Goal: Task Accomplishment & Management: Manage account settings

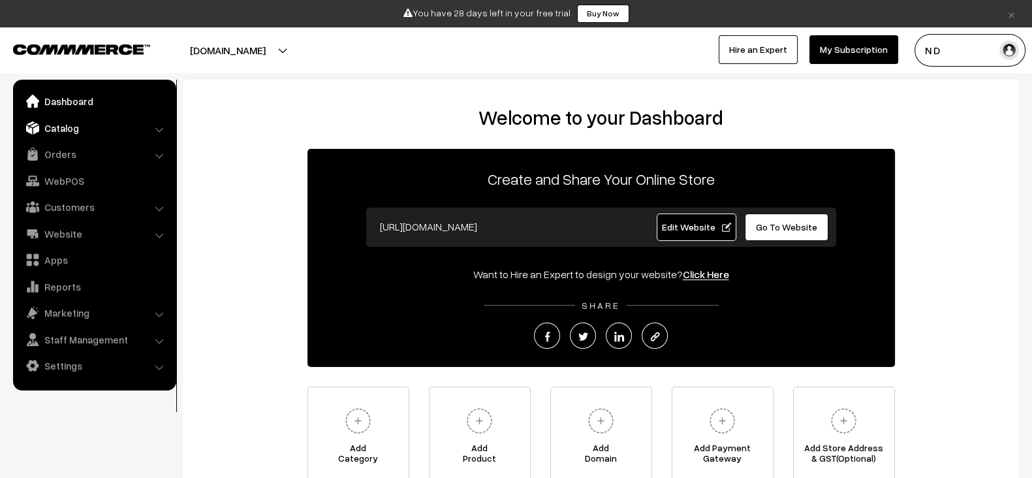
click at [85, 134] on link "Catalog" at bounding box center [93, 127] width 155 height 23
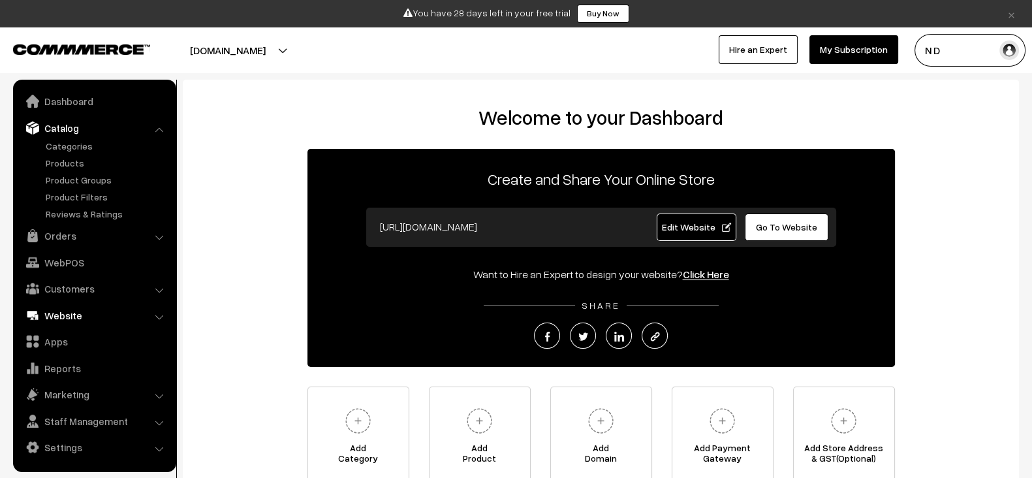
click at [81, 320] on link "Website" at bounding box center [93, 314] width 155 height 23
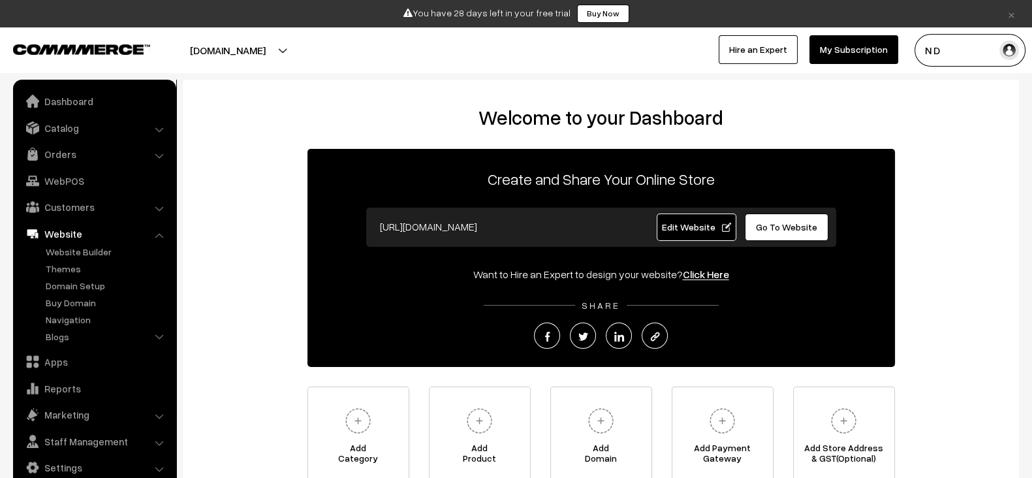
click at [297, 57] on button "[DOMAIN_NAME]" at bounding box center [227, 50] width 167 height 33
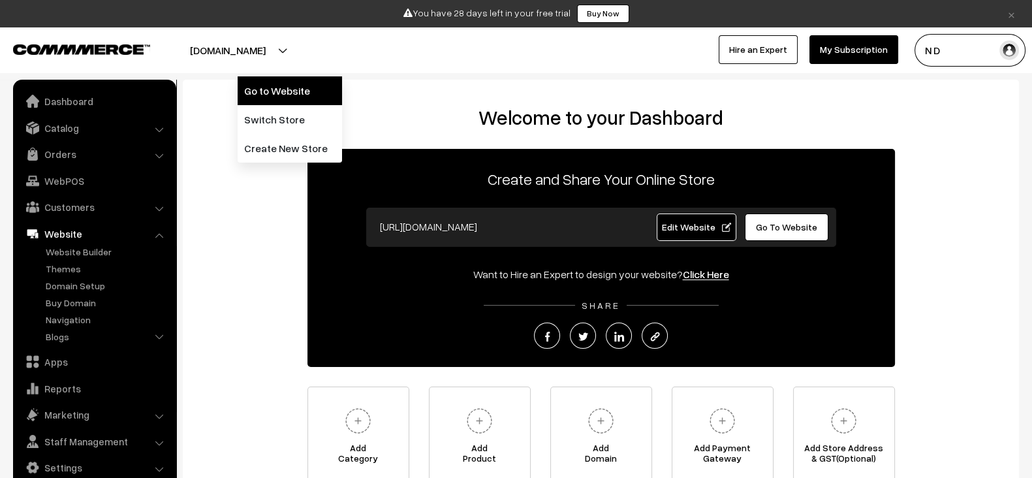
click at [274, 84] on link "Go to Website" at bounding box center [290, 90] width 104 height 29
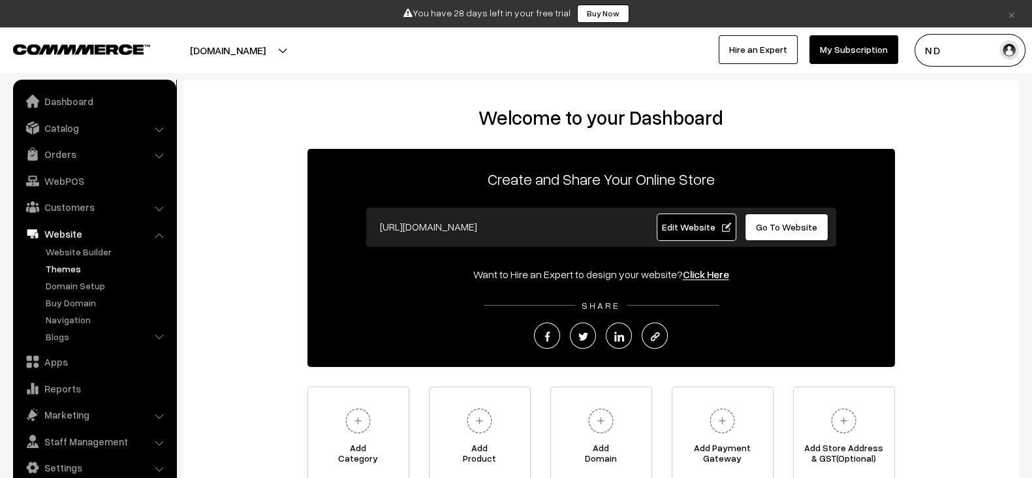
click at [66, 268] on link "Themes" at bounding box center [106, 269] width 129 height 14
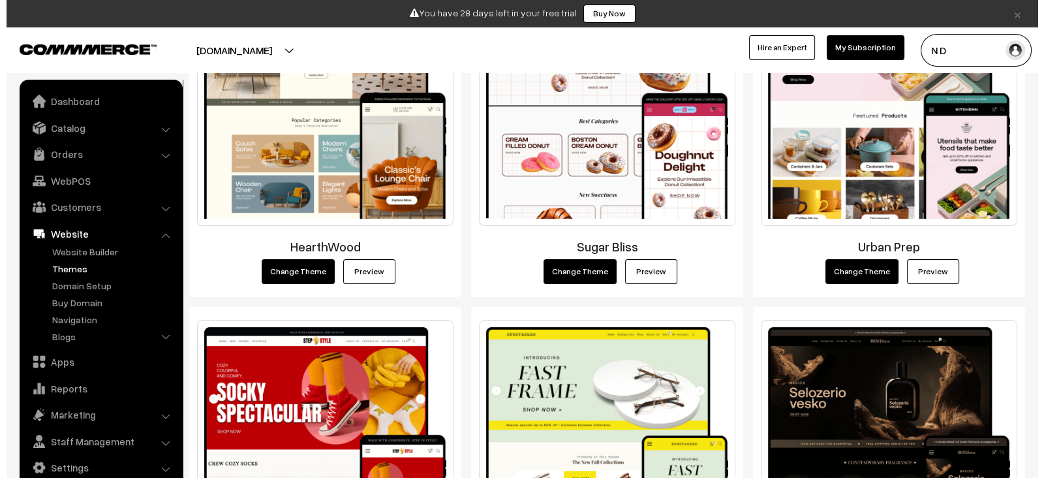
scroll to position [337, 0]
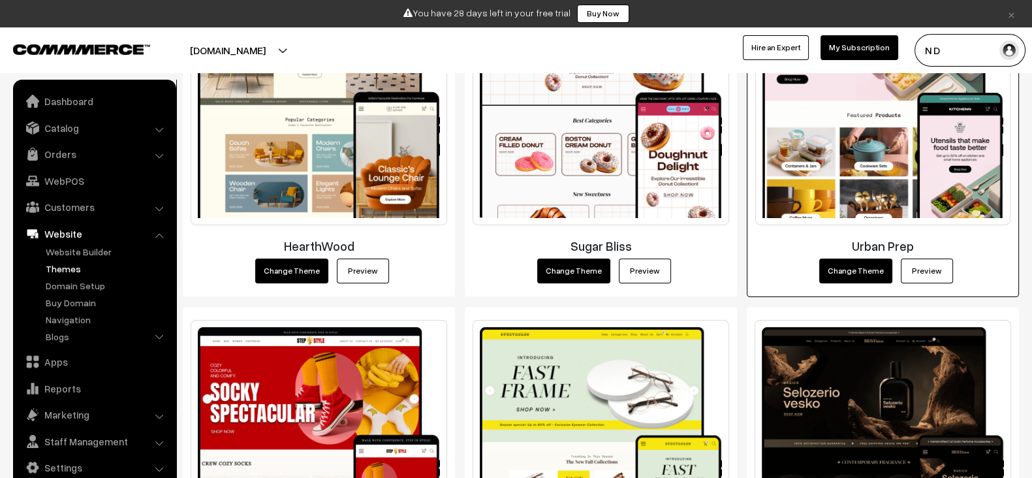
click at [856, 271] on button "Change Theme" at bounding box center [855, 270] width 73 height 25
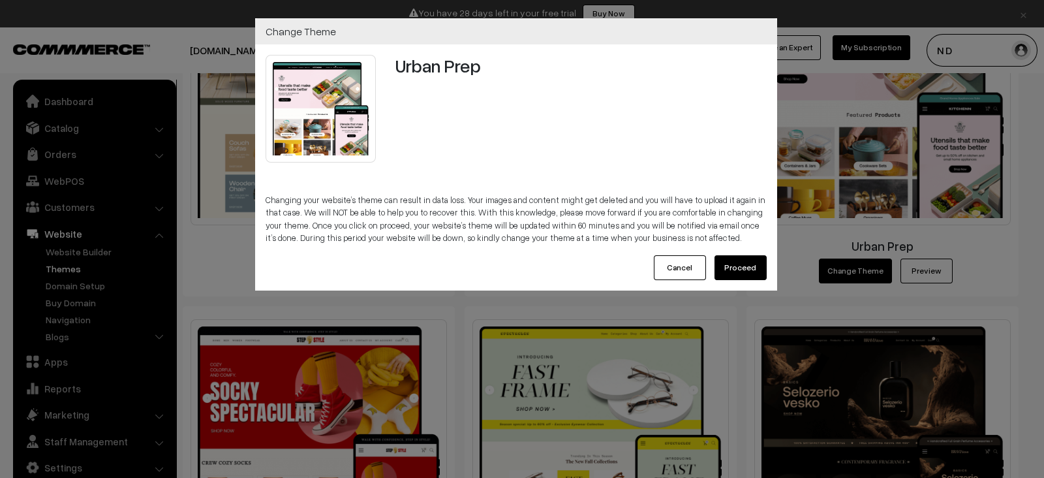
click at [744, 270] on button "Proceed" at bounding box center [740, 267] width 52 height 25
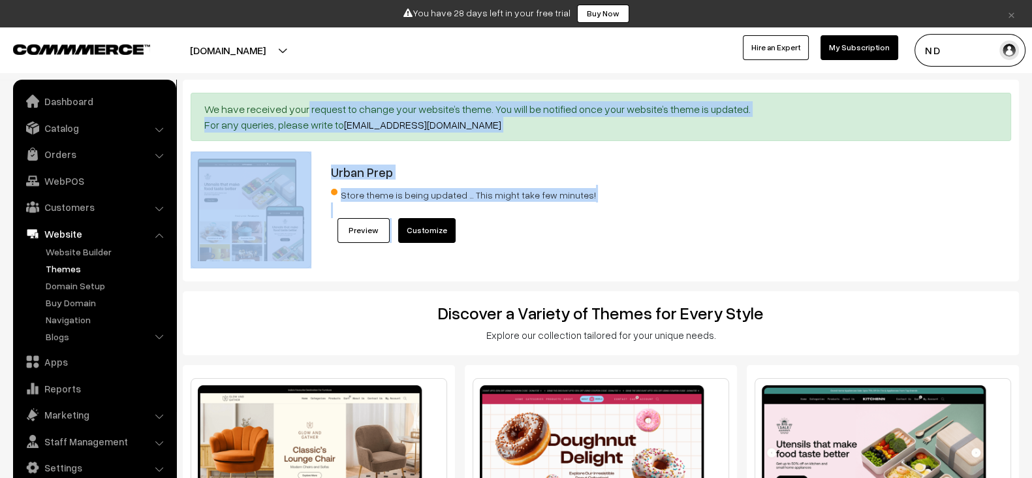
drag, startPoint x: 191, startPoint y: 103, endPoint x: 760, endPoint y: 231, distance: 583.8
click at [760, 231] on div "We have received your request to change your website’s theme. You will be notif…" at bounding box center [601, 181] width 836 height 202
click at [760, 231] on div "Urban Prep Store theme is being updated … This might take few minutes! Preview …" at bounding box center [636, 209] width 630 height 117
drag, startPoint x: 760, startPoint y: 231, endPoint x: 196, endPoint y: 102, distance: 578.9
click at [196, 102] on div "We have received your request to change your website’s theme. You will be notif…" at bounding box center [601, 181] width 836 height 202
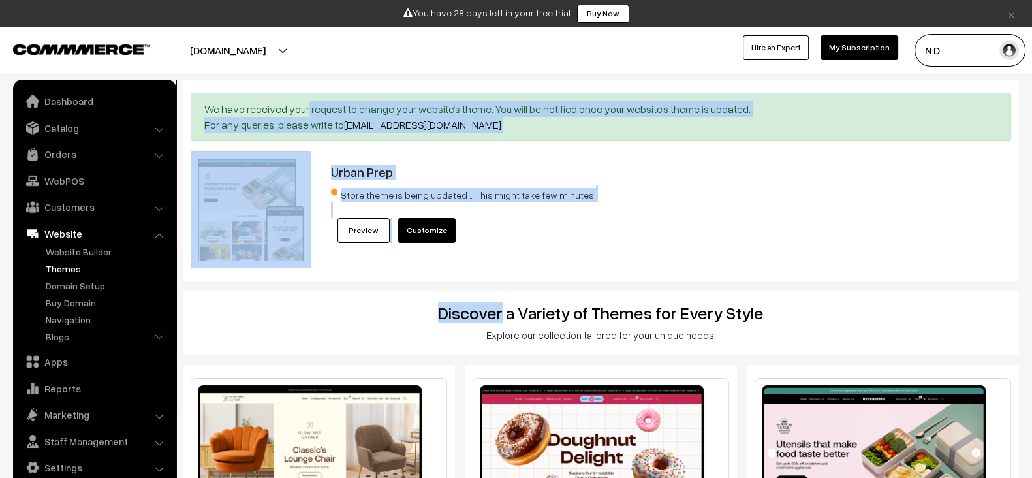
click at [196, 102] on div "We have received your request to change your website’s theme. You will be notif…" at bounding box center [601, 117] width 820 height 48
drag, startPoint x: 196, startPoint y: 102, endPoint x: 612, endPoint y: 224, distance: 433.8
click at [612, 224] on div "We have received your request to change your website’s theme. You will be notif…" at bounding box center [601, 181] width 836 height 202
click at [612, 224] on div "Urban Prep Store theme is being updated … This might take few minutes! Preview …" at bounding box center [636, 209] width 630 height 117
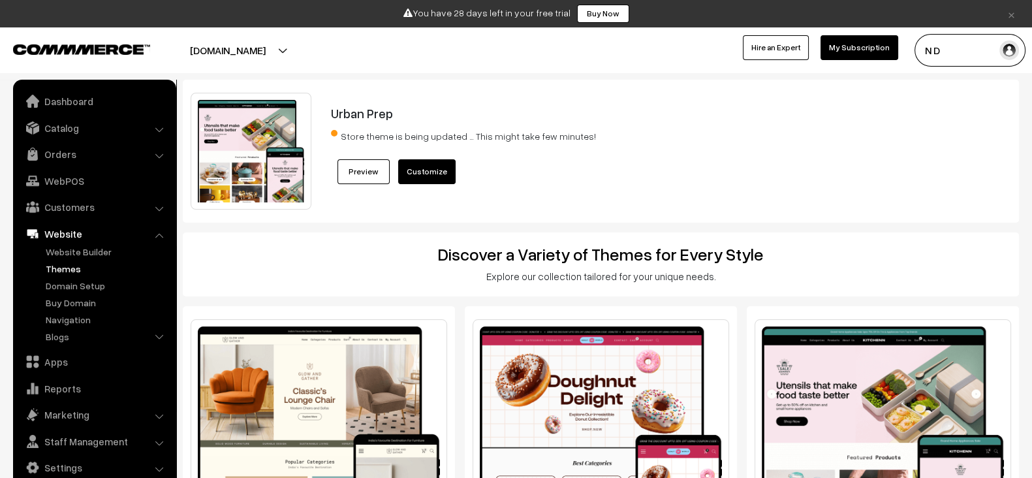
click at [675, 175] on div "Urban Prep Store theme is being updated … This might take few minutes! Preview …" at bounding box center [636, 151] width 630 height 117
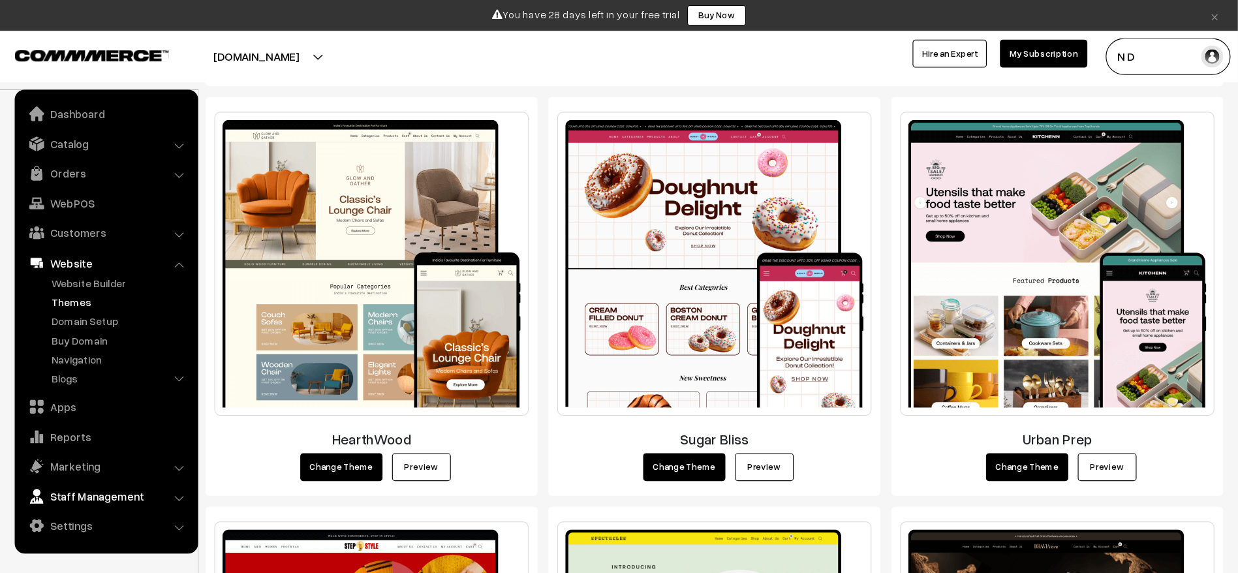
scroll to position [232, 0]
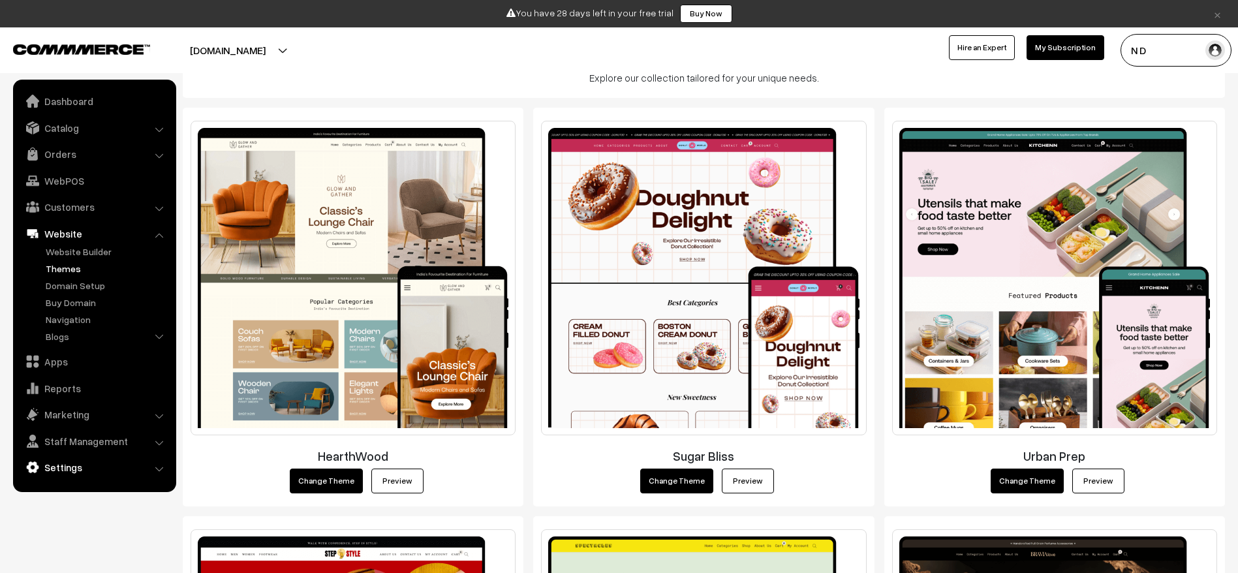
click at [69, 464] on link "Settings" at bounding box center [93, 466] width 155 height 23
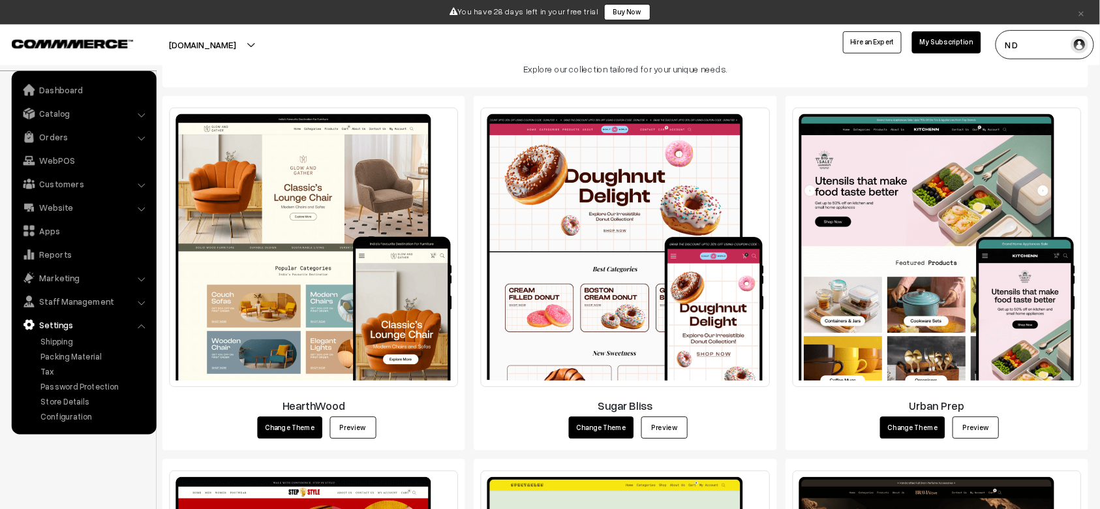
scroll to position [231, 0]
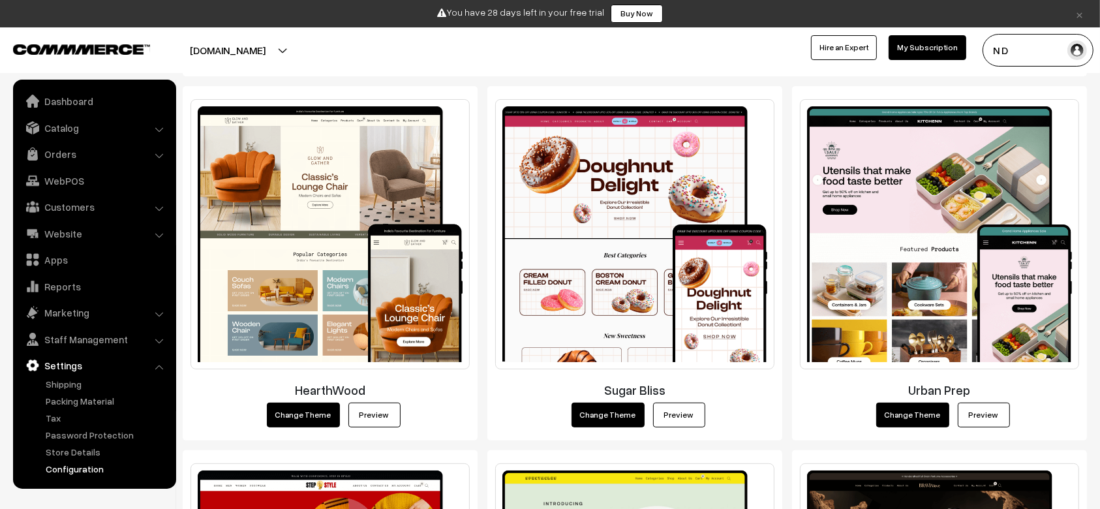
click at [89, 472] on link "Configuration" at bounding box center [106, 469] width 129 height 14
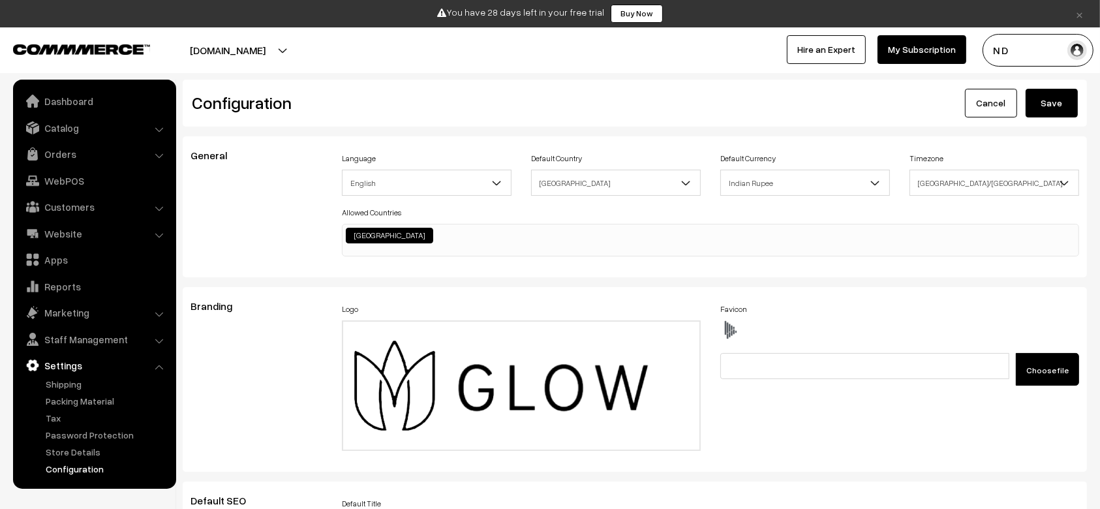
scroll to position [1049, 0]
click at [424, 331] on input "file" at bounding box center [521, 386] width 356 height 128
type input "C:\fakepath\Logo (1).png"
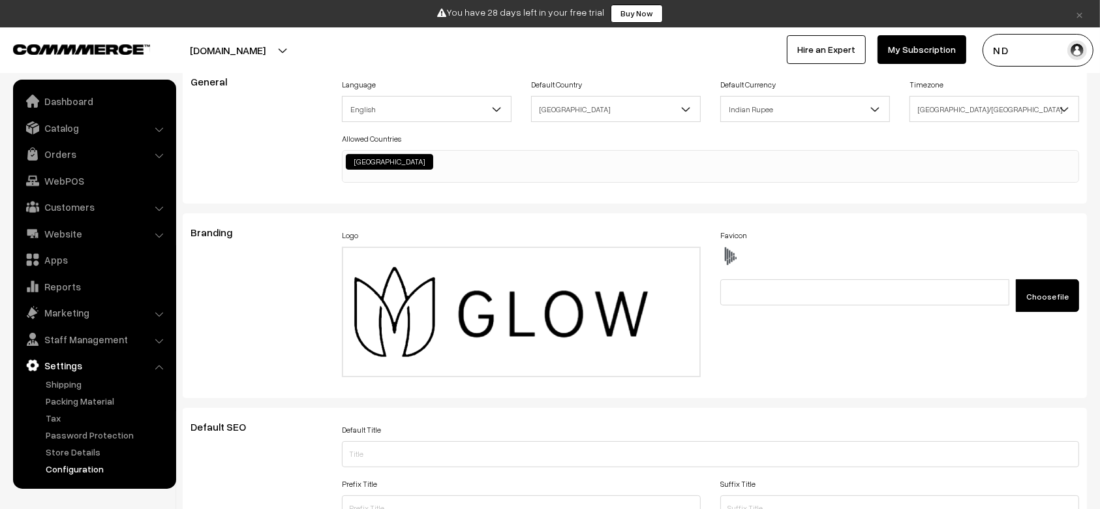
scroll to position [0, 0]
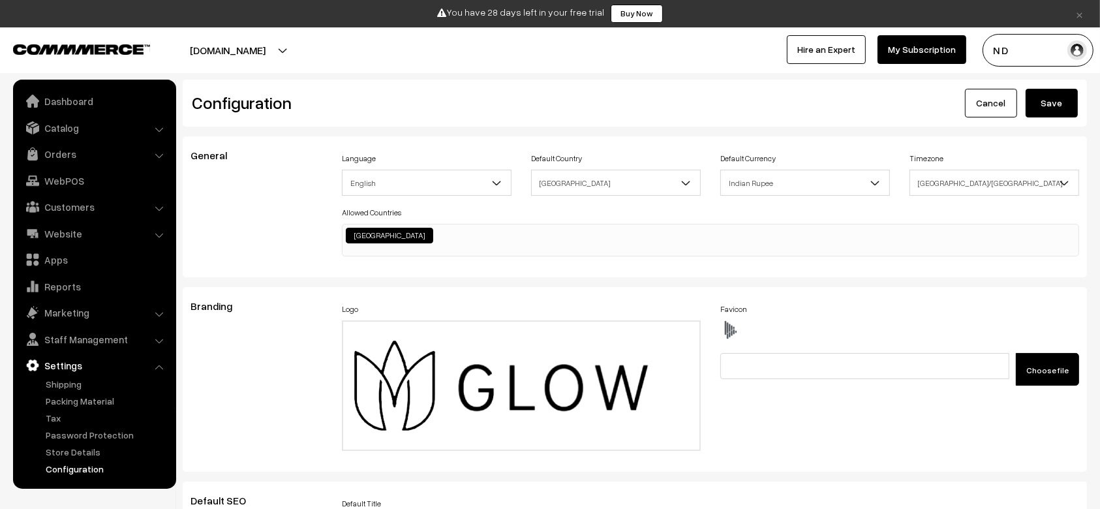
click at [1040, 97] on button "Save" at bounding box center [1052, 103] width 52 height 29
click at [63, 230] on link "Website" at bounding box center [93, 233] width 155 height 23
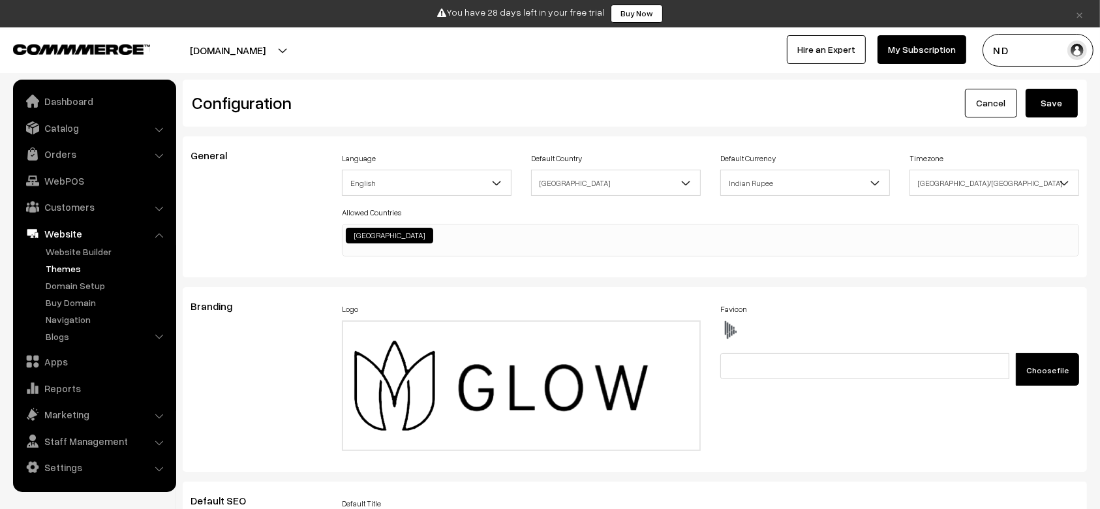
click at [84, 264] on link "Themes" at bounding box center [106, 269] width 129 height 14
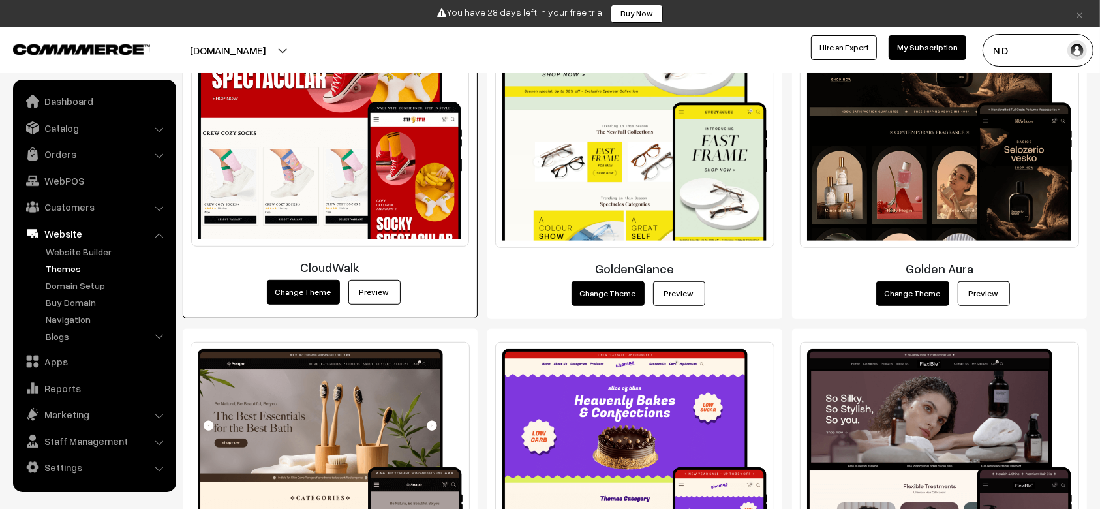
click at [294, 284] on button "Change Theme" at bounding box center [303, 292] width 73 height 25
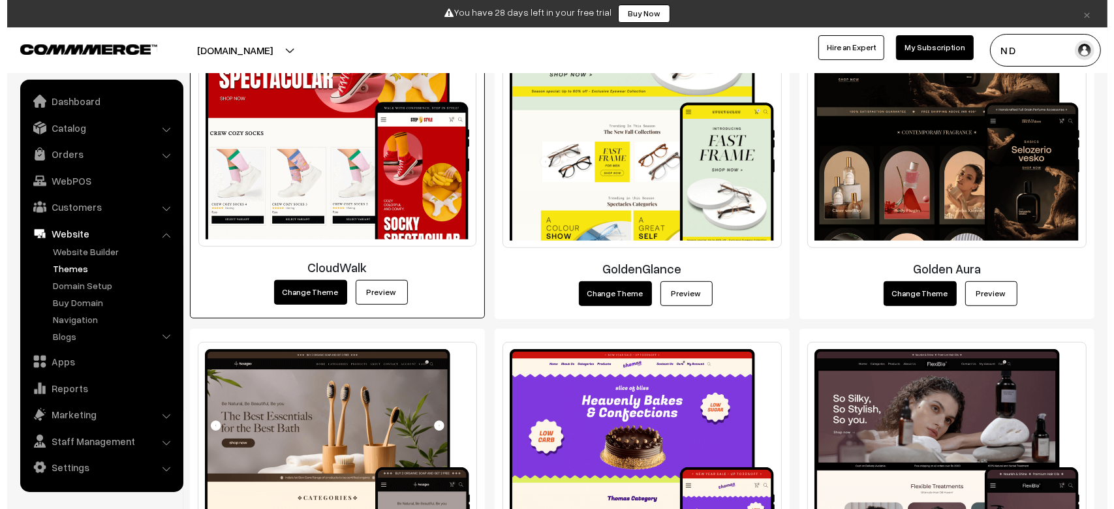
scroll to position [716, 0]
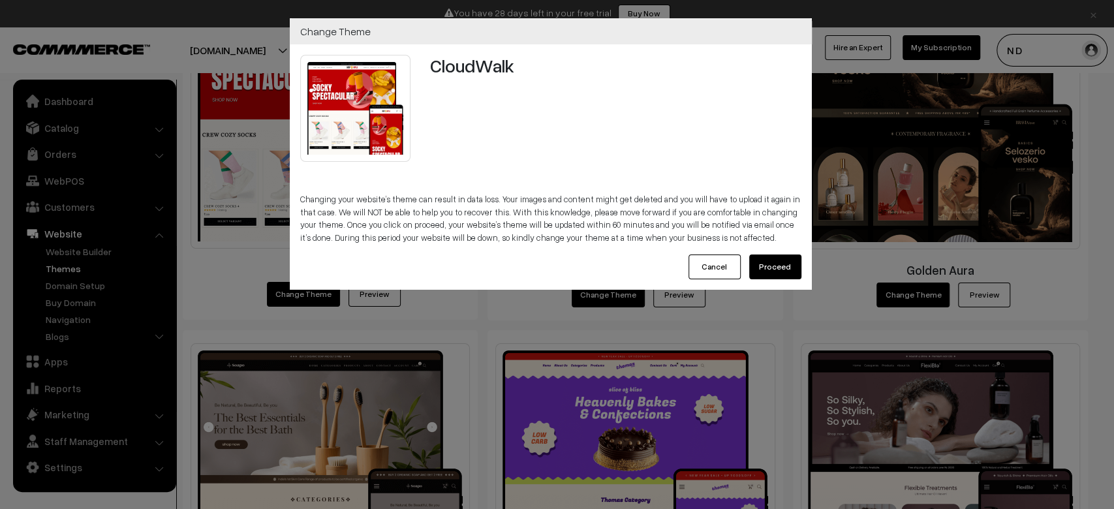
click at [795, 273] on button "Proceed" at bounding box center [775, 266] width 52 height 25
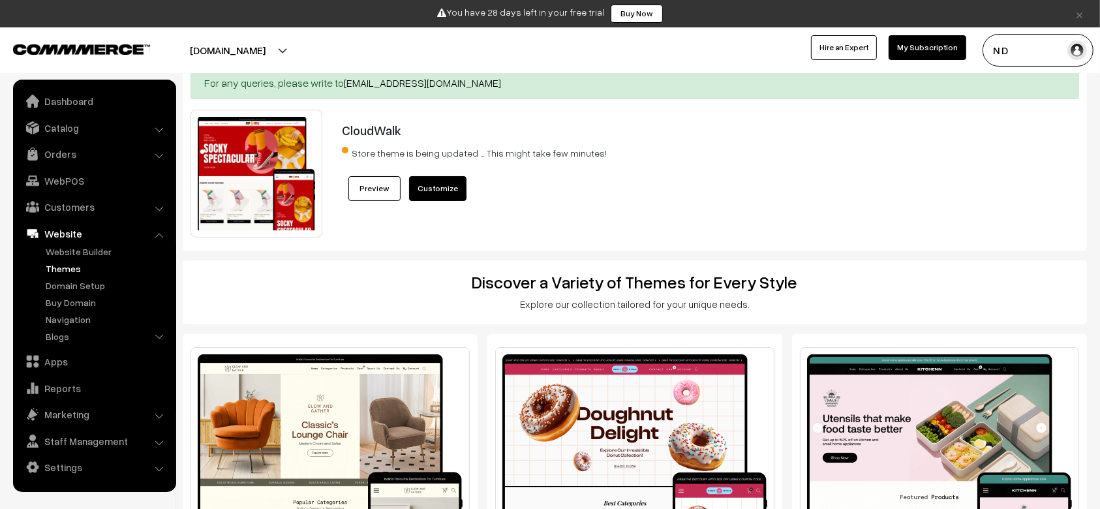
scroll to position [42, 0]
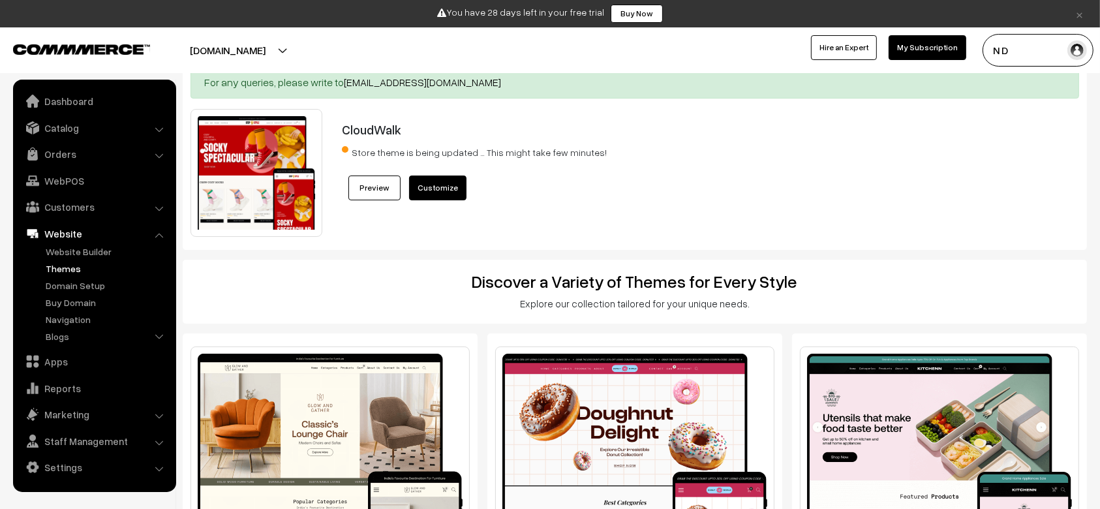
click at [682, 164] on div "Store theme is being updated … This might take few minutes!" at bounding box center [673, 158] width 662 height 33
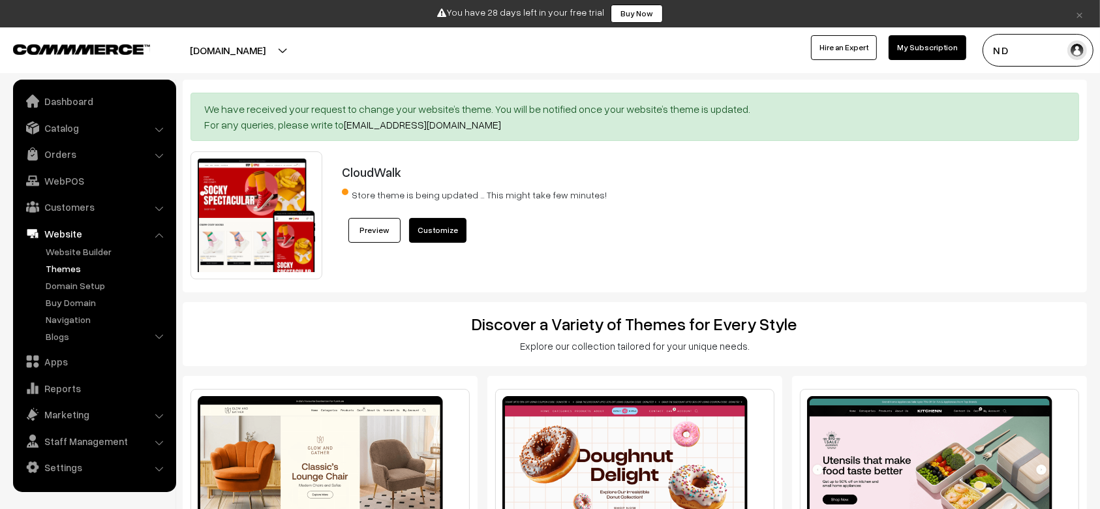
scroll to position [0, 0]
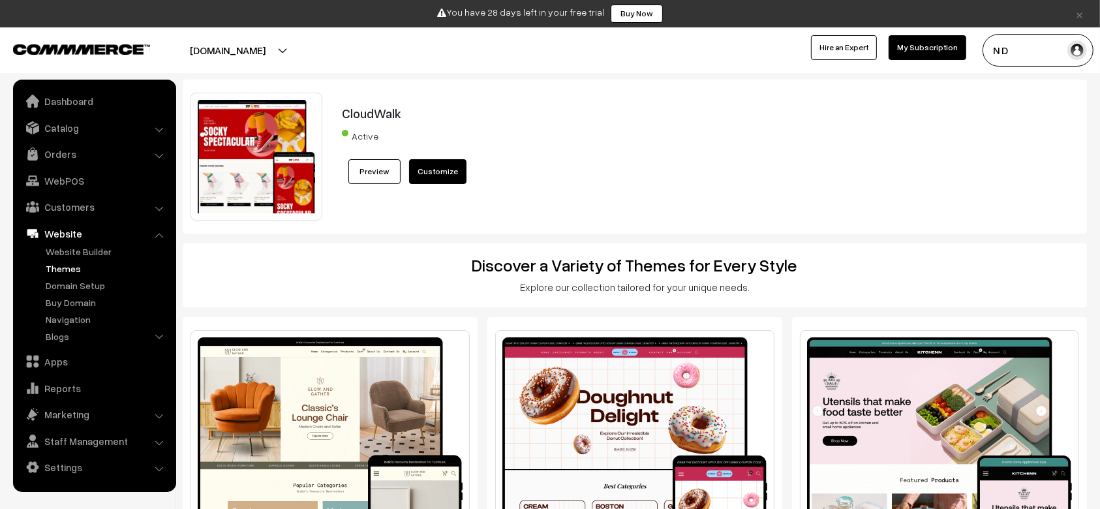
click at [62, 266] on link "Themes" at bounding box center [106, 269] width 129 height 14
click at [91, 253] on link "Website Builder" at bounding box center [106, 252] width 129 height 14
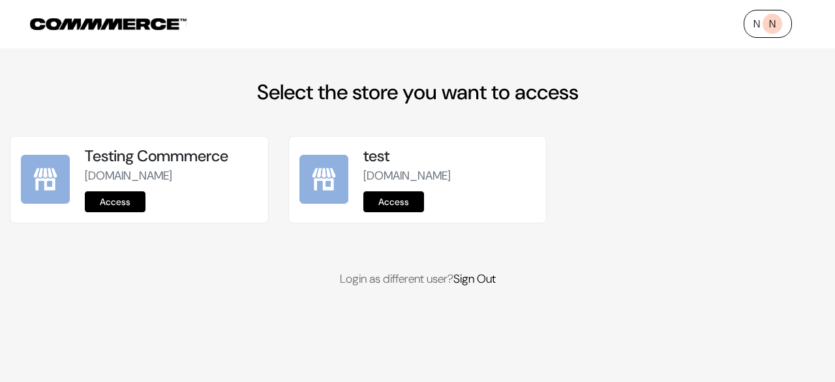
click at [120, 212] on link "Access" at bounding box center [115, 201] width 61 height 21
click at [395, 191] on link "Access" at bounding box center [393, 201] width 61 height 21
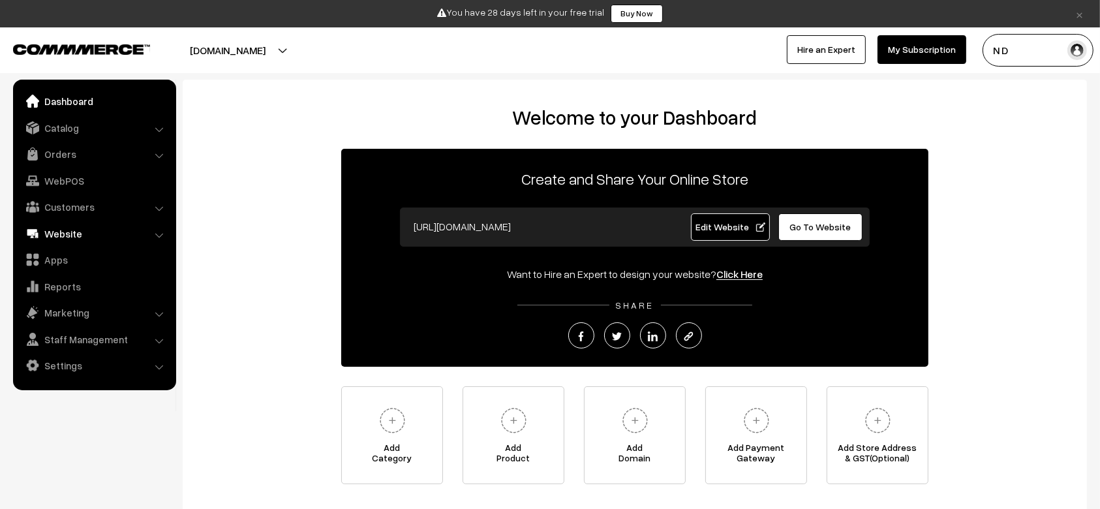
click at [66, 238] on link "Website" at bounding box center [93, 233] width 155 height 23
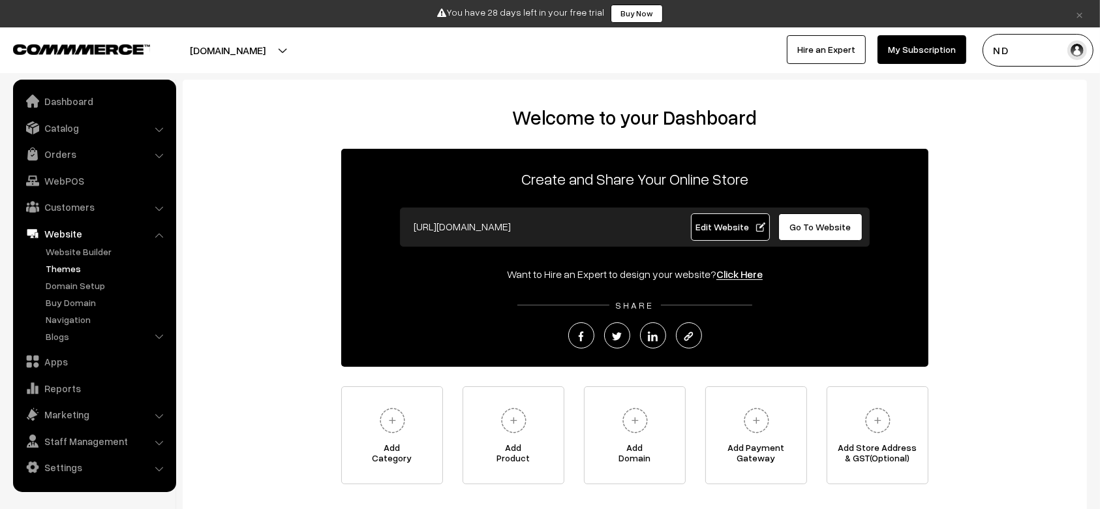
click at [57, 271] on link "Themes" at bounding box center [106, 269] width 129 height 14
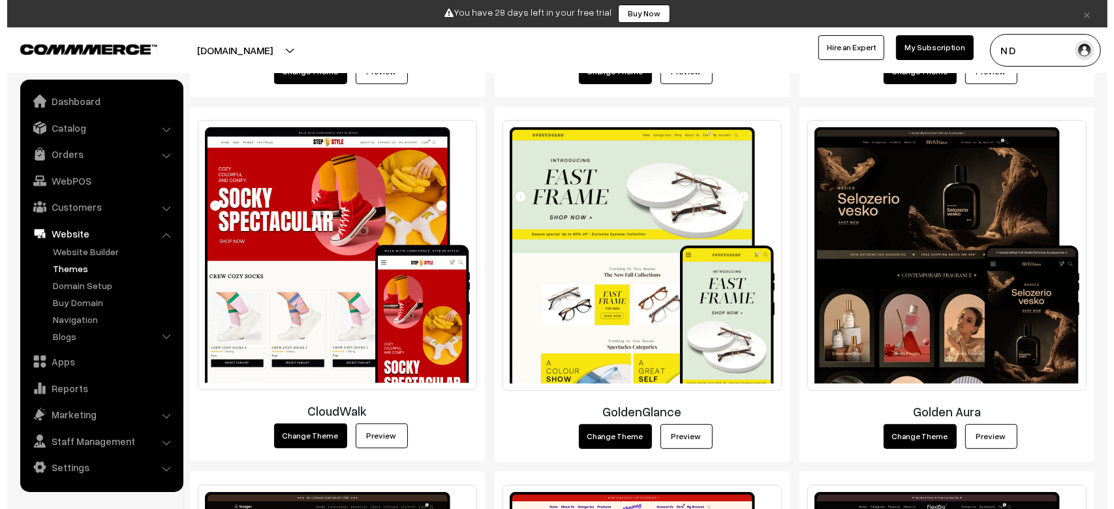
scroll to position [570, 0]
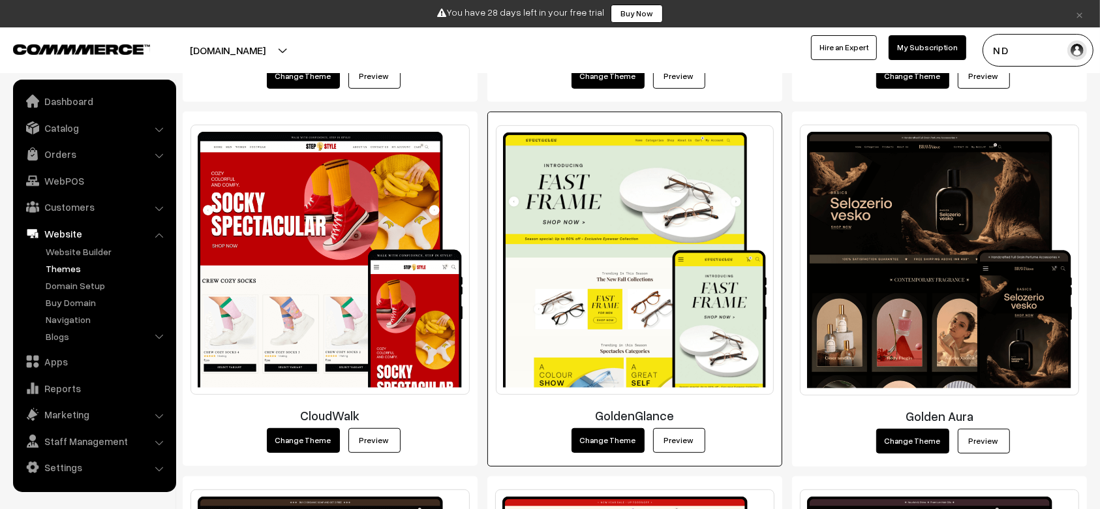
click at [601, 439] on button "Change Theme" at bounding box center [608, 440] width 73 height 25
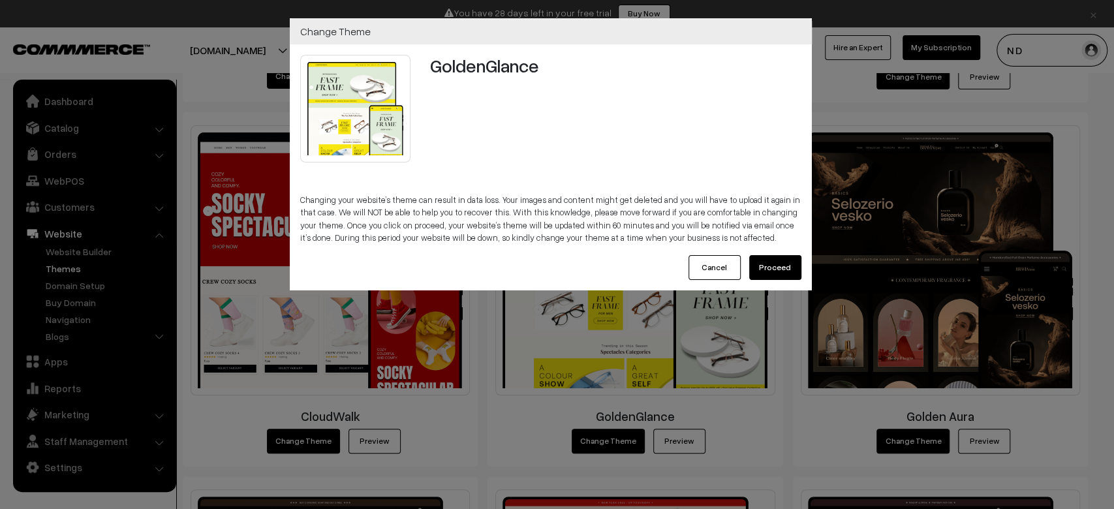
click at [772, 269] on button "Proceed" at bounding box center [775, 267] width 52 height 25
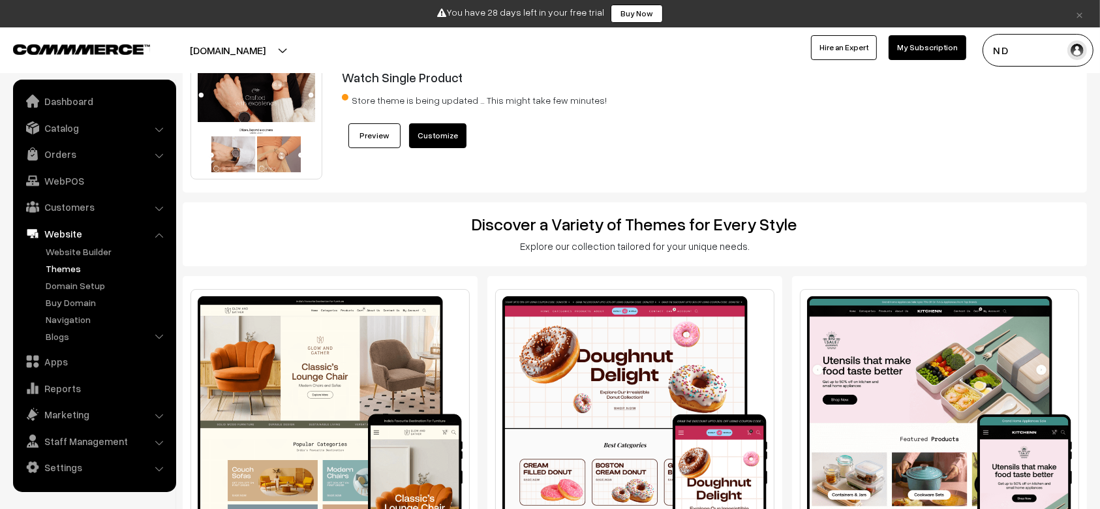
scroll to position [53, 0]
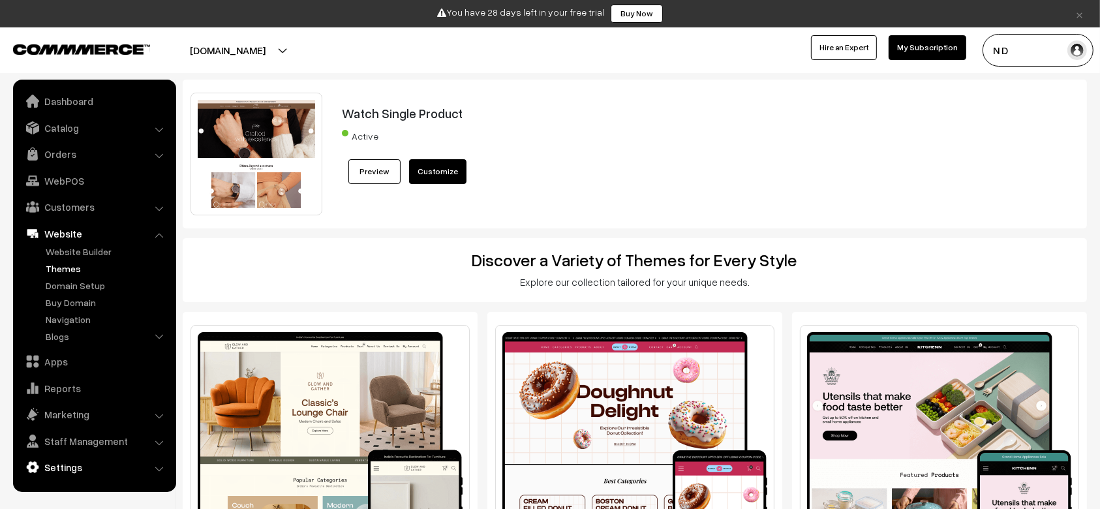
click at [54, 466] on link "Settings" at bounding box center [93, 466] width 155 height 23
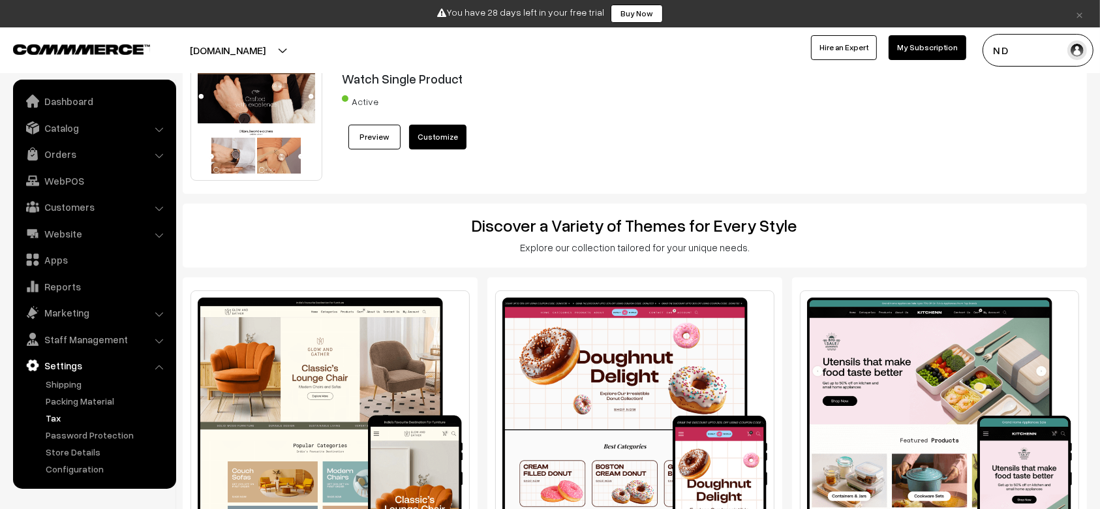
scroll to position [36, 0]
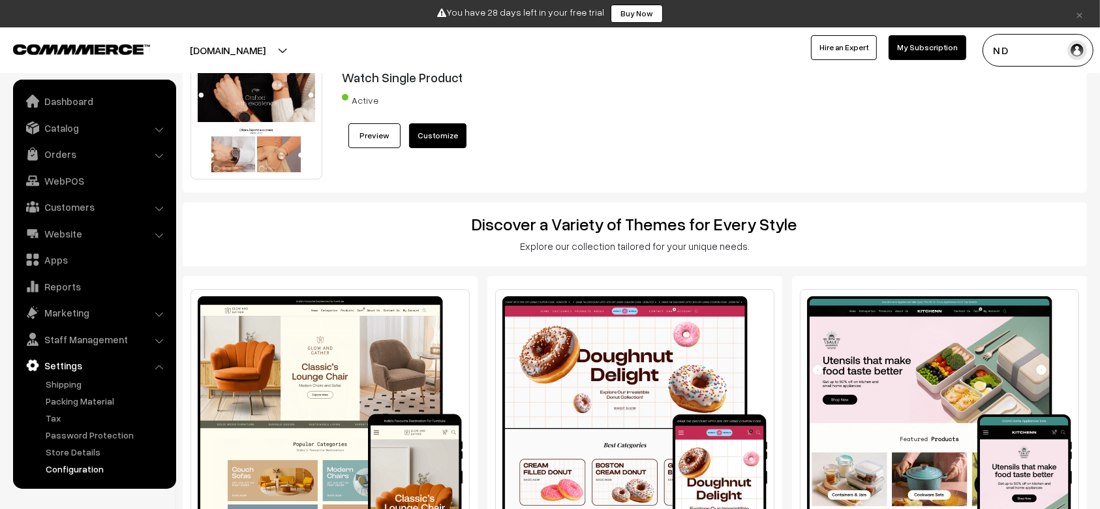
click at [82, 469] on link "Configuration" at bounding box center [106, 469] width 129 height 14
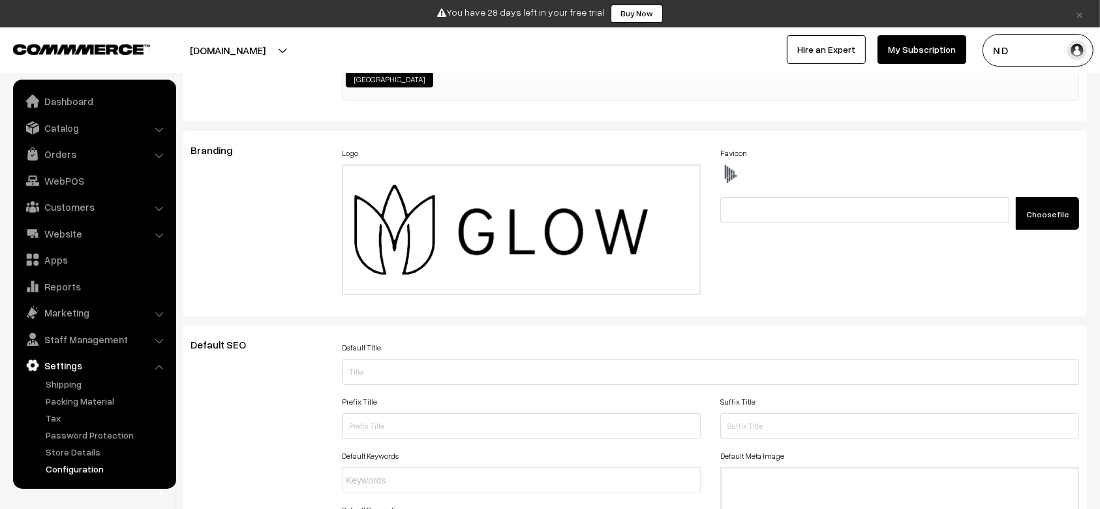
scroll to position [1049, 0]
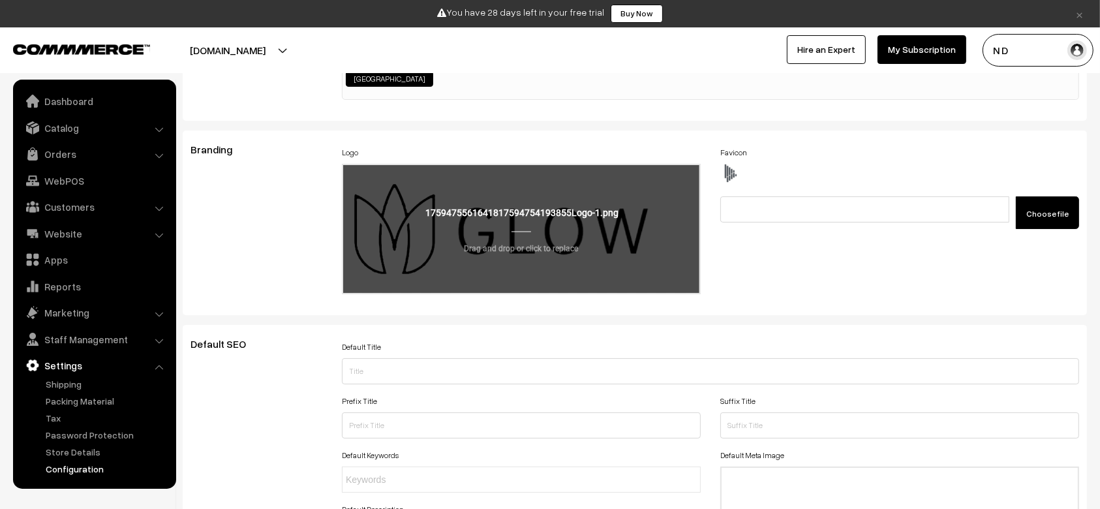
click at [598, 201] on input "file" at bounding box center [521, 229] width 356 height 128
type input "C:\fakepath\paul-weaver-nWidMEQsnAQ-unsplash.jpg"
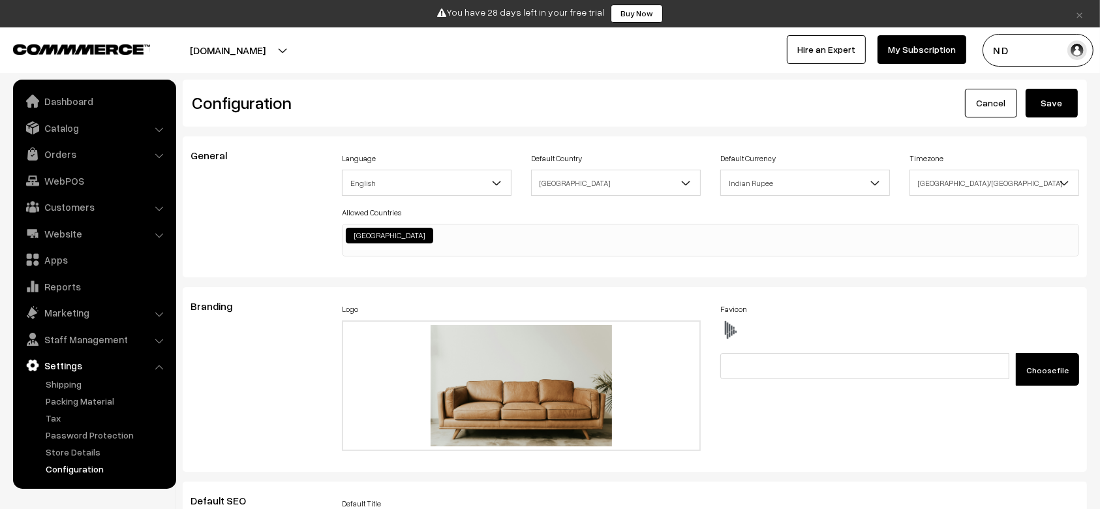
scroll to position [1049, 0]
click at [82, 230] on link "Website" at bounding box center [93, 233] width 155 height 23
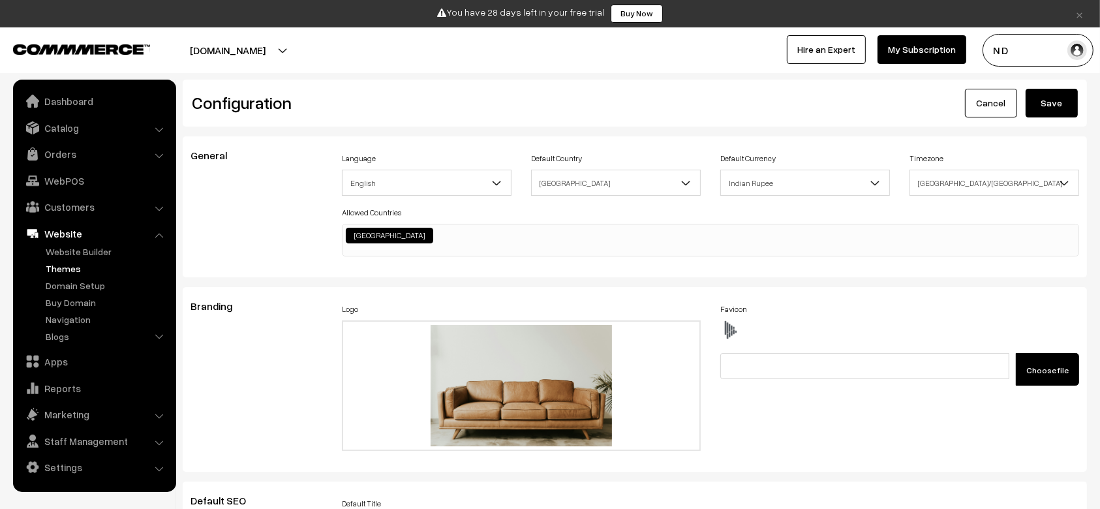
click at [72, 262] on link "Themes" at bounding box center [106, 269] width 129 height 14
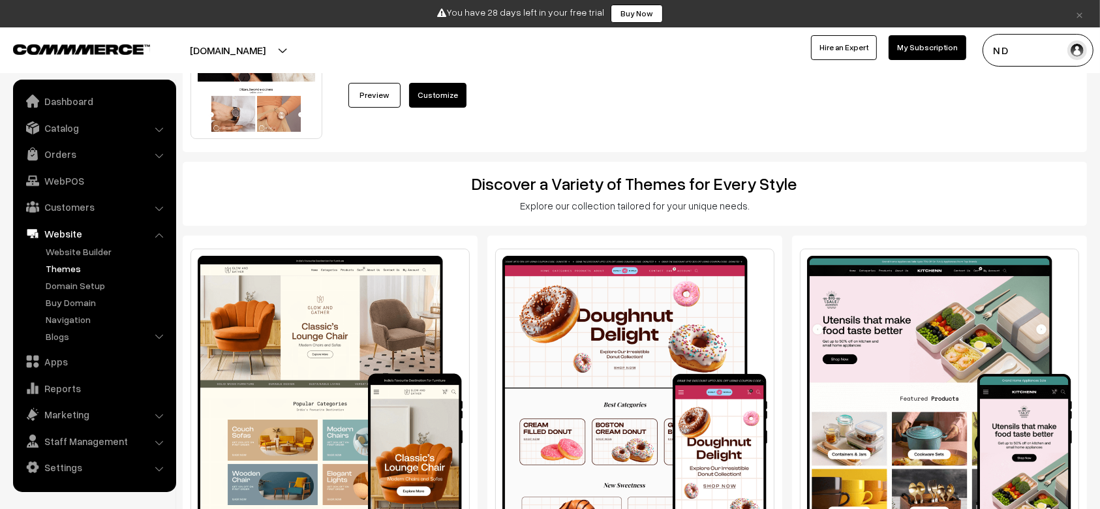
scroll to position [80, 0]
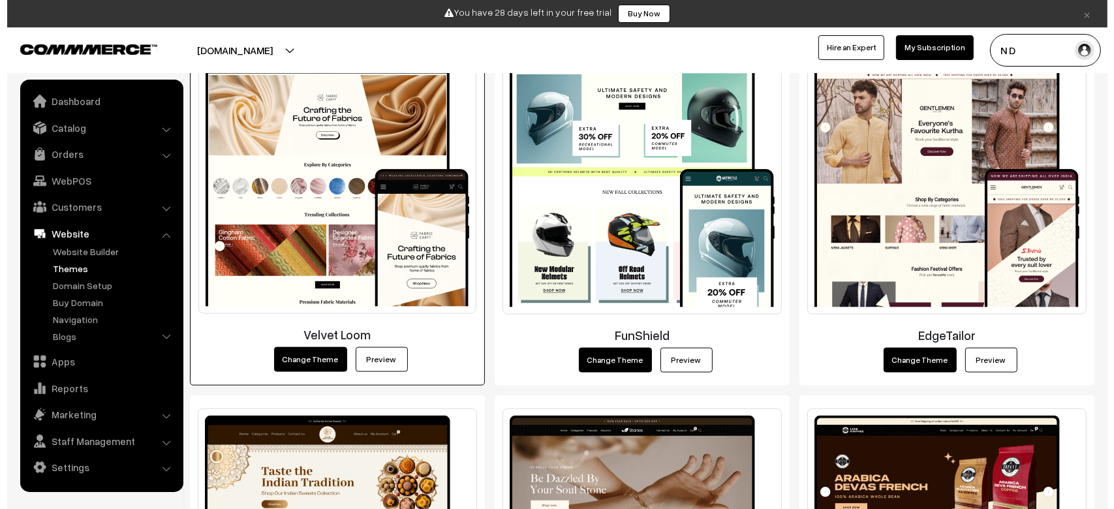
scroll to position [1737, 0]
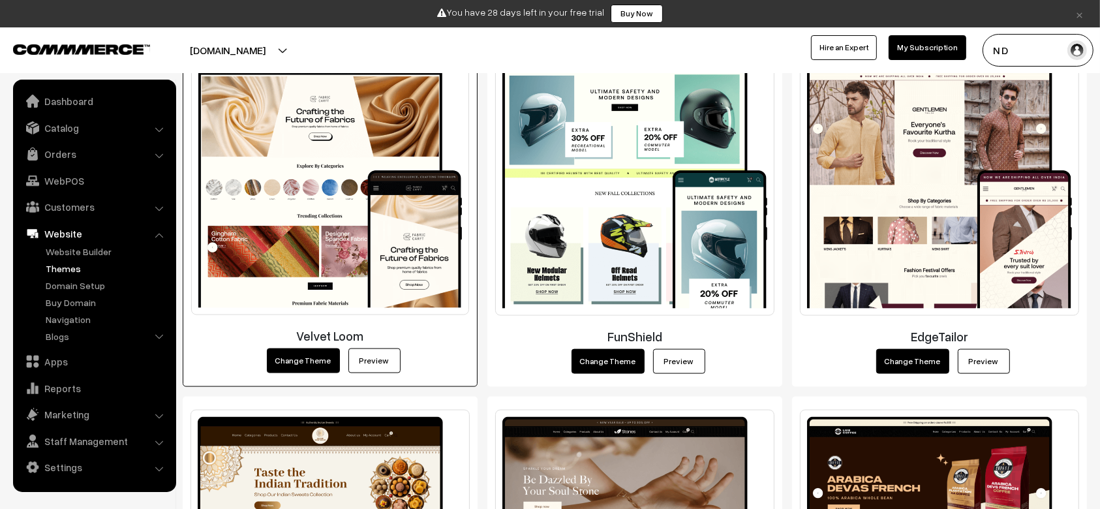
click at [308, 369] on button "Change Theme" at bounding box center [303, 360] width 73 height 25
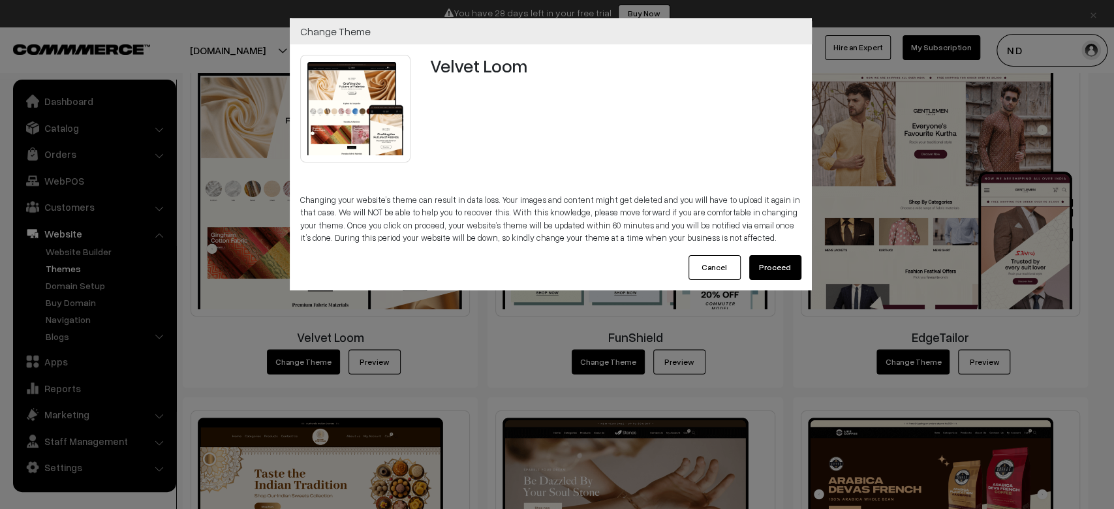
click at [792, 269] on button "Proceed" at bounding box center [775, 267] width 52 height 25
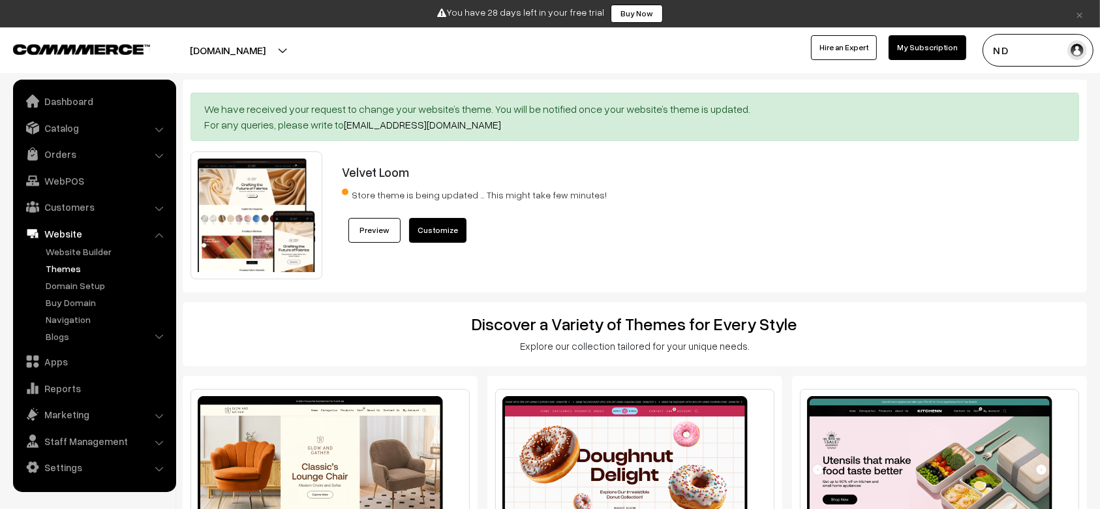
click at [753, 232] on div "Velvet Loom Store theme is being updated … This might take few minutes! Preview…" at bounding box center [672, 215] width 681 height 128
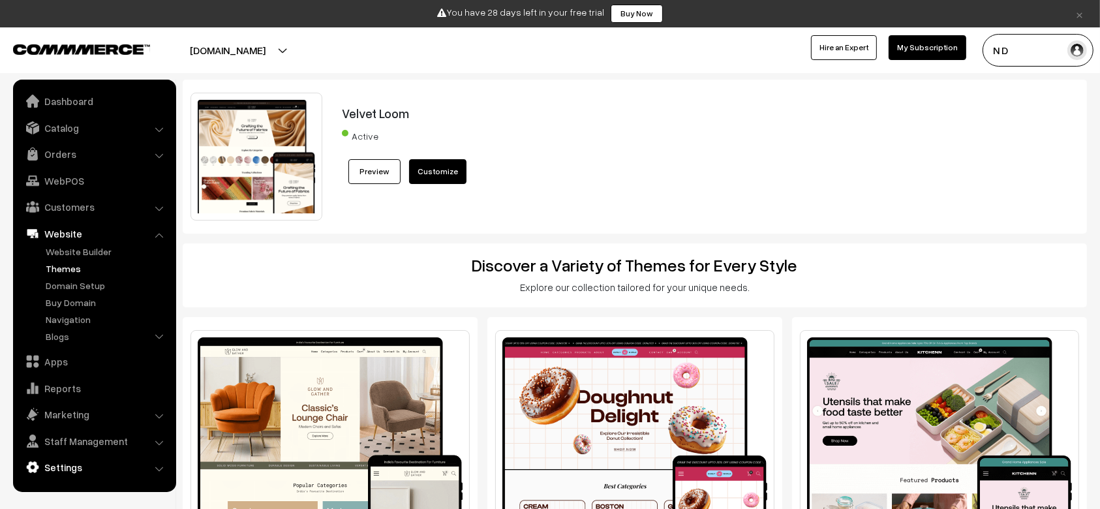
click at [68, 462] on link "Settings" at bounding box center [93, 466] width 155 height 23
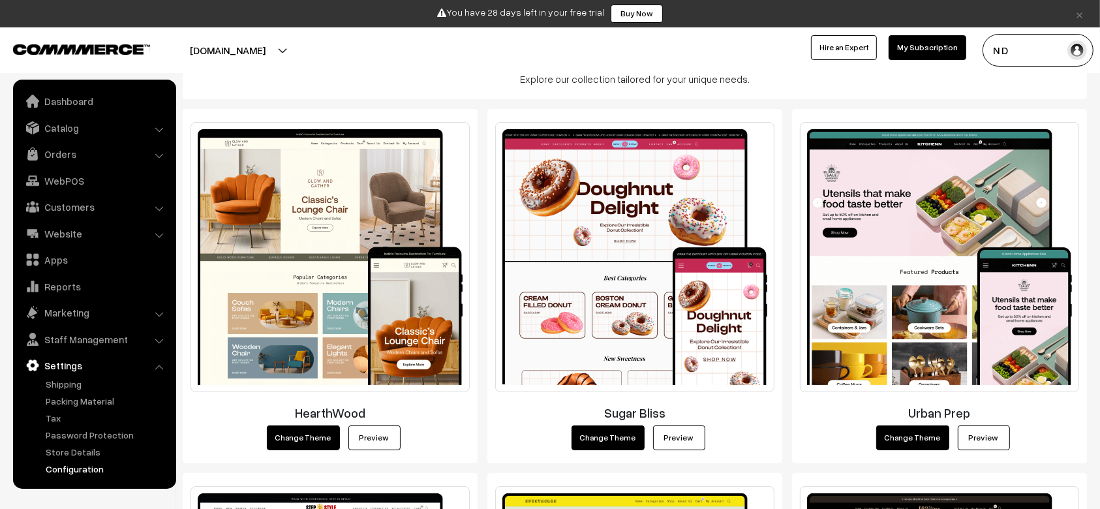
scroll to position [209, 0]
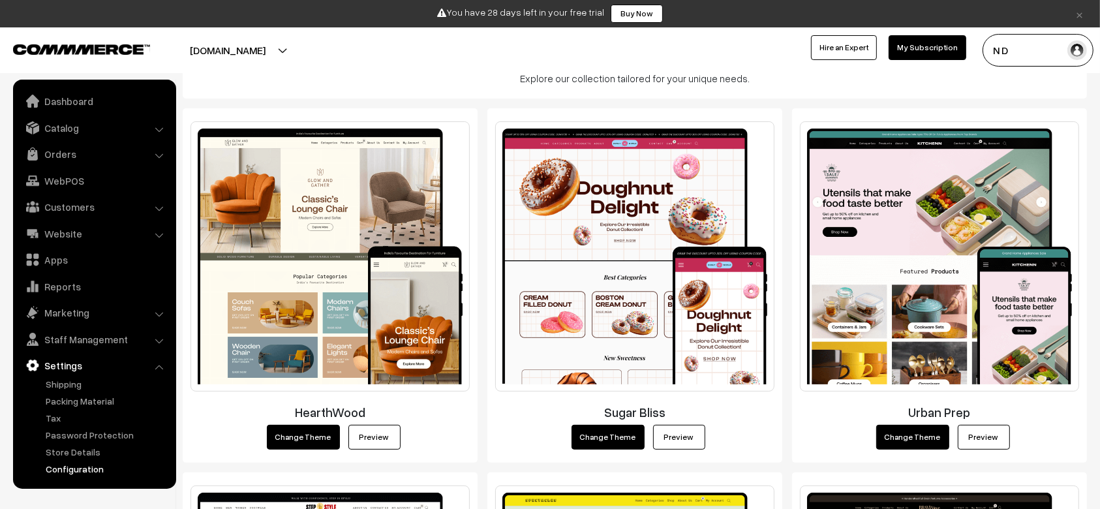
click at [66, 470] on link "Configuration" at bounding box center [106, 469] width 129 height 14
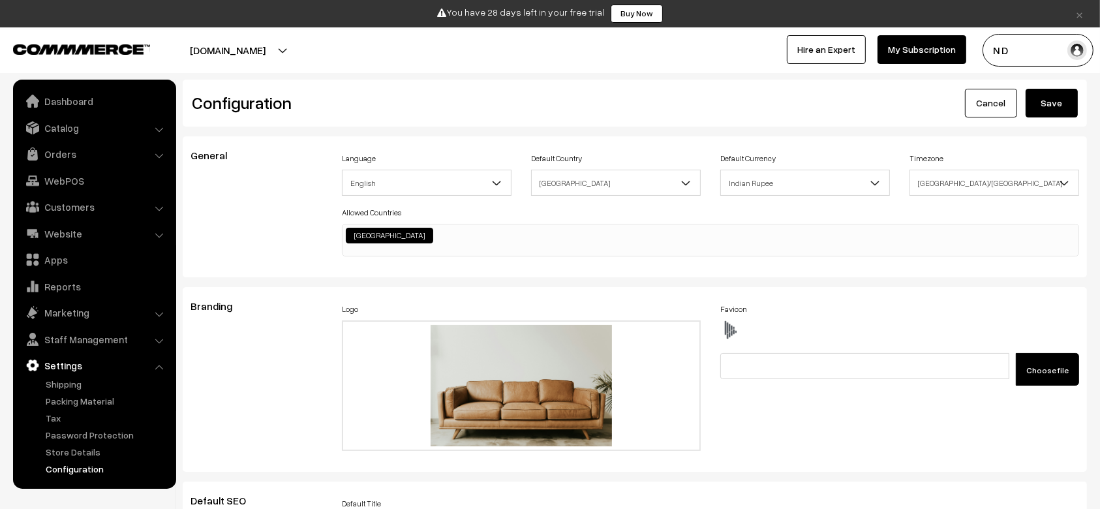
scroll to position [1049, 0]
click at [98, 232] on link "Website" at bounding box center [93, 233] width 155 height 23
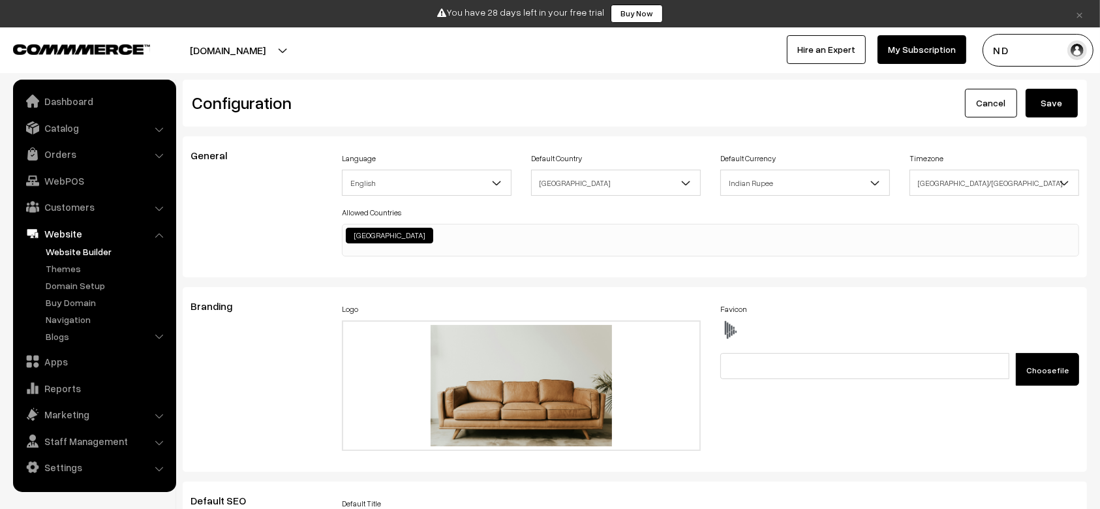
click at [97, 253] on link "Website Builder" at bounding box center [106, 252] width 129 height 14
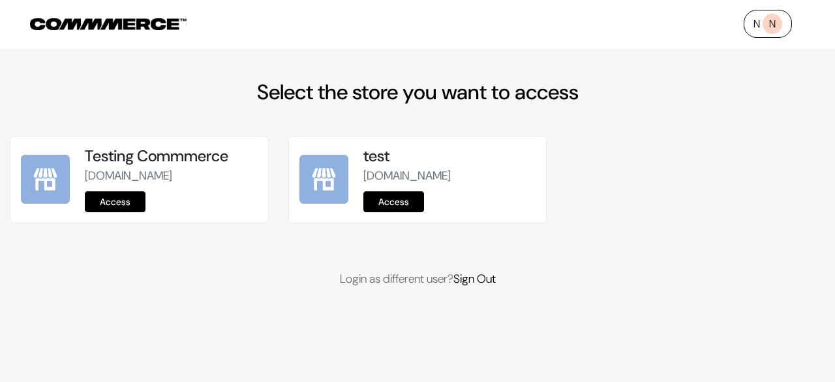
click at [393, 203] on link "Access" at bounding box center [393, 201] width 61 height 21
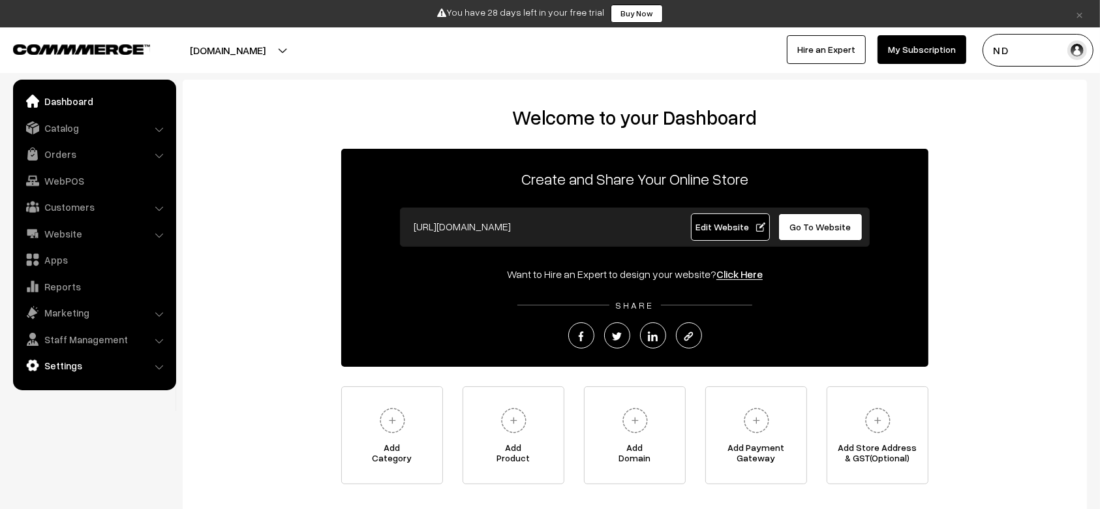
click at [80, 369] on link "Settings" at bounding box center [93, 365] width 155 height 23
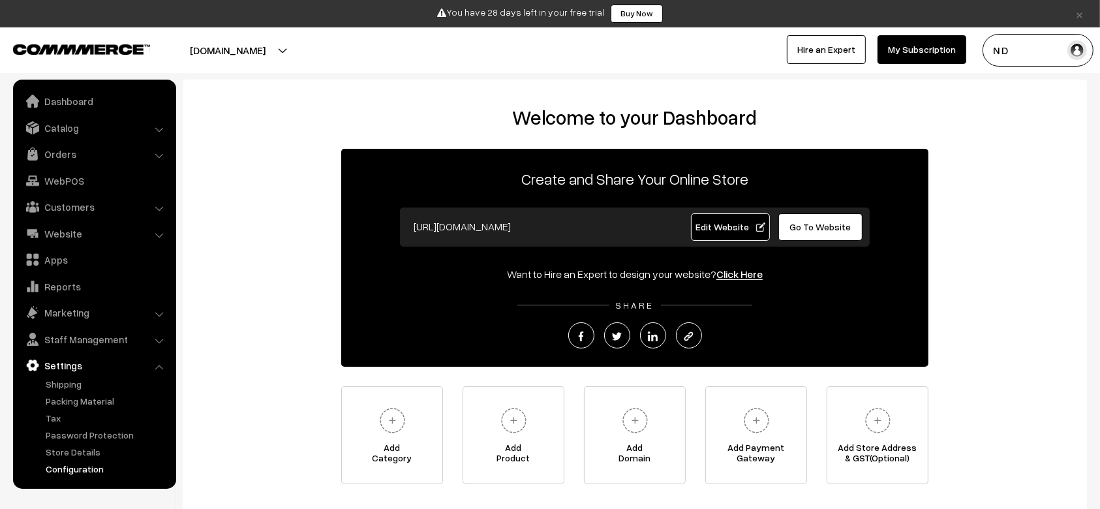
click at [89, 467] on link "Configuration" at bounding box center [106, 469] width 129 height 14
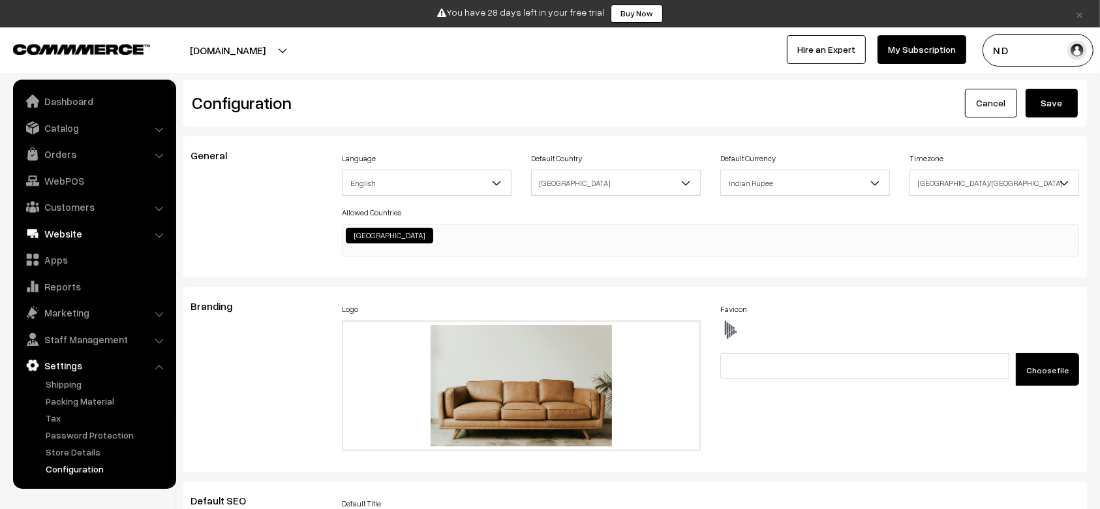
click at [69, 235] on link "Website" at bounding box center [93, 233] width 155 height 23
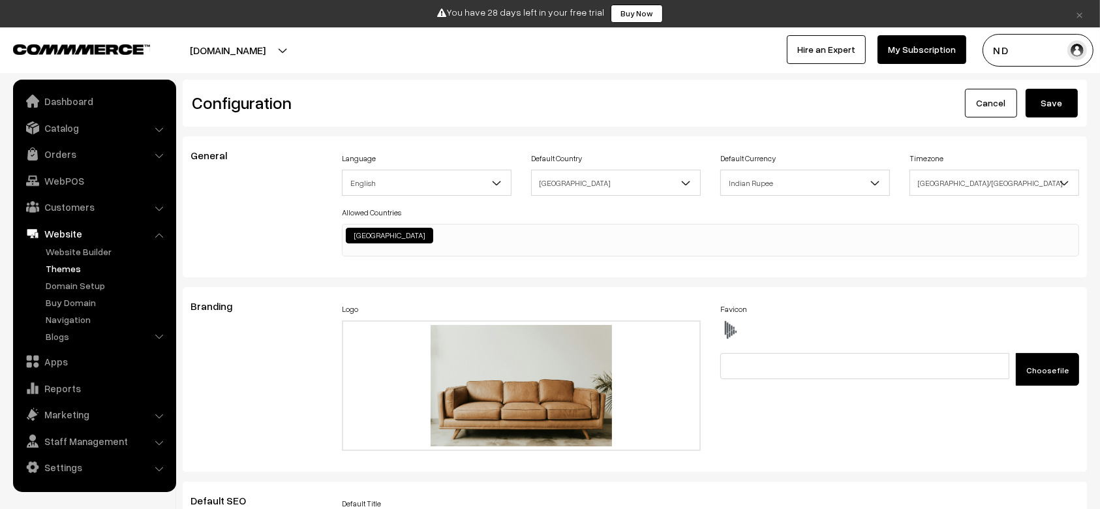
click at [78, 268] on link "Themes" at bounding box center [106, 269] width 129 height 14
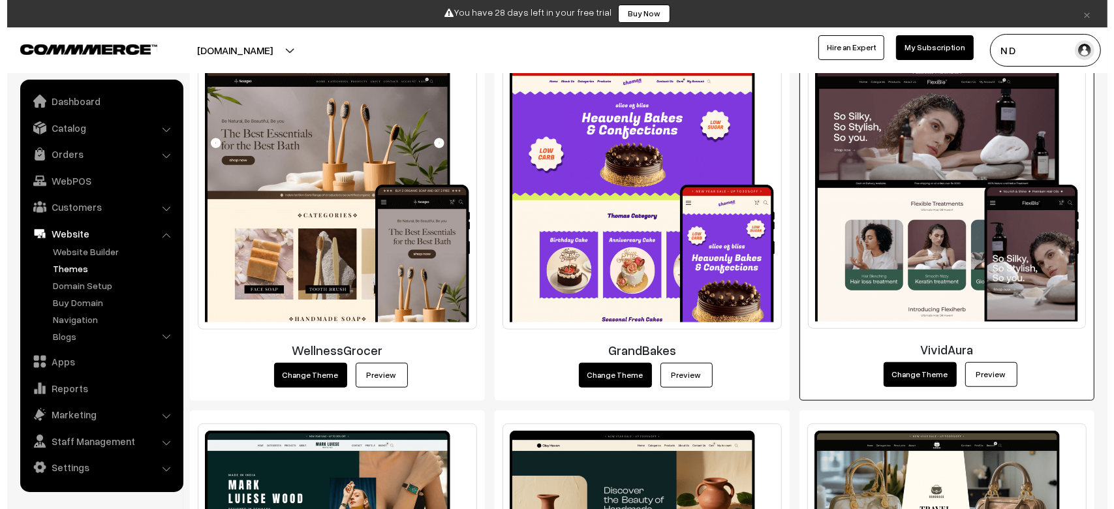
scroll to position [996, 0]
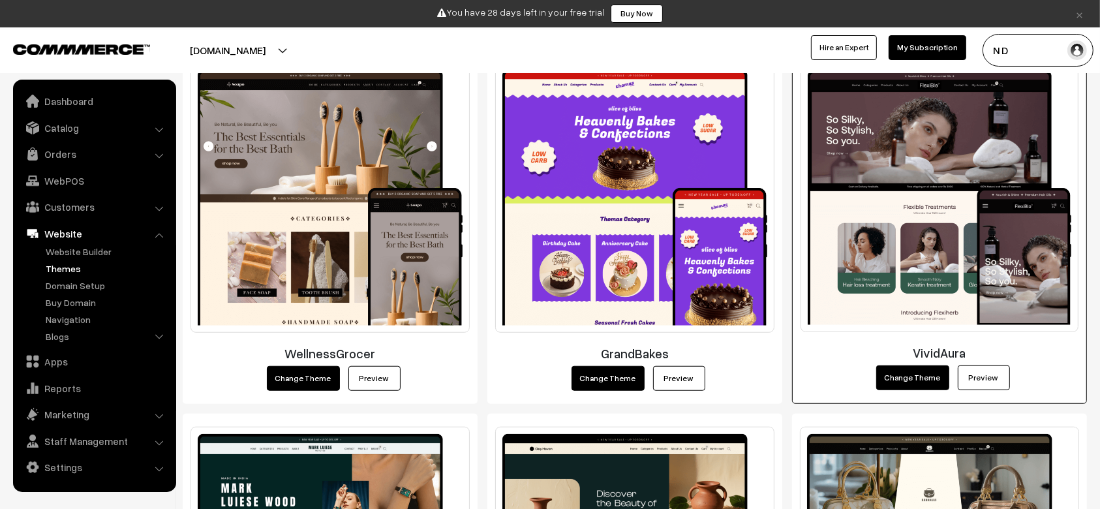
click at [915, 382] on button "Change Theme" at bounding box center [912, 377] width 73 height 25
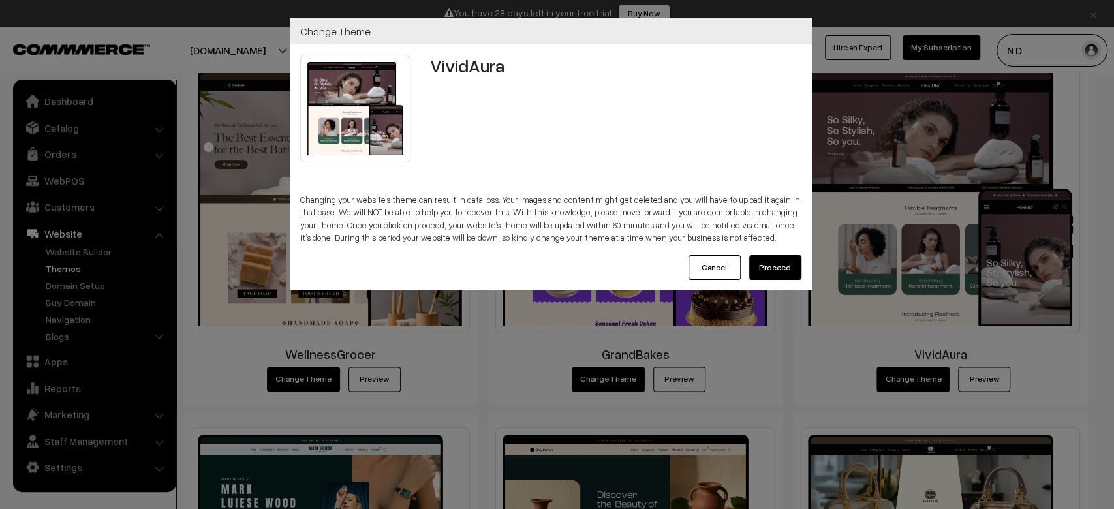
click at [765, 263] on button "Proceed" at bounding box center [775, 267] width 52 height 25
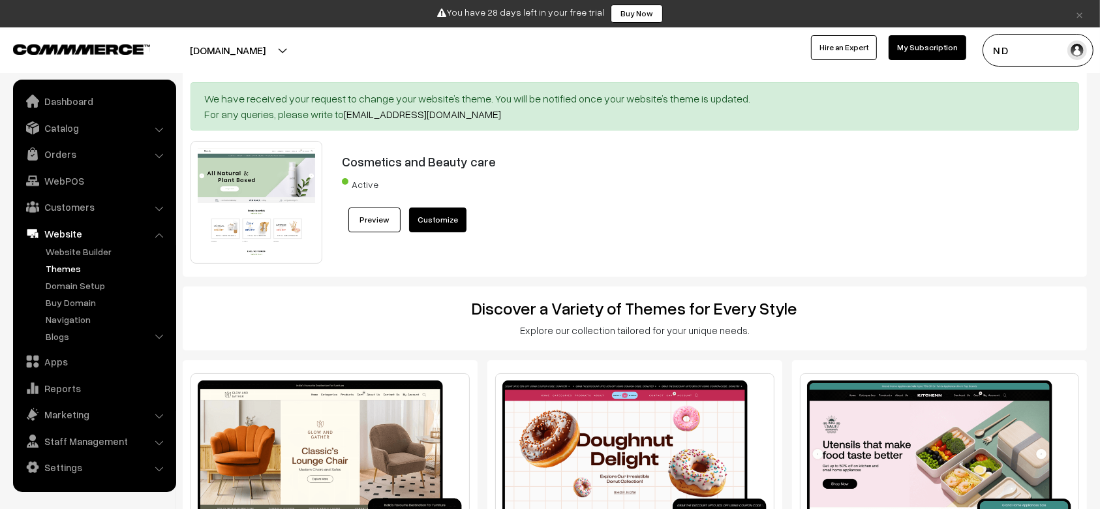
scroll to position [1, 0]
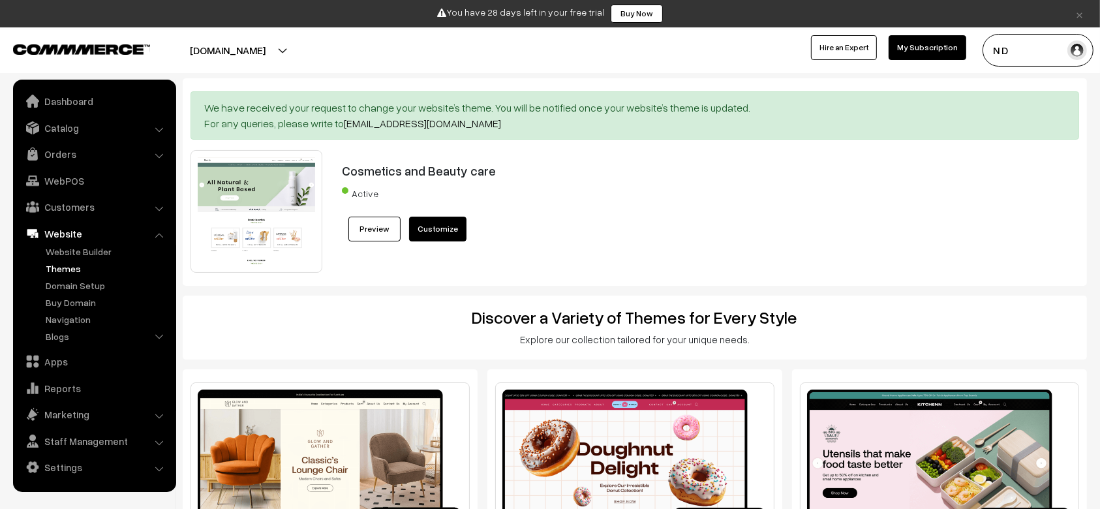
click at [355, 166] on h3 "Cosmetics and Beauty care" at bounding box center [673, 170] width 662 height 15
copy h3 "Cosmetics"
click at [355, 166] on h3 "Cosmetics and Beauty care" at bounding box center [673, 170] width 662 height 15
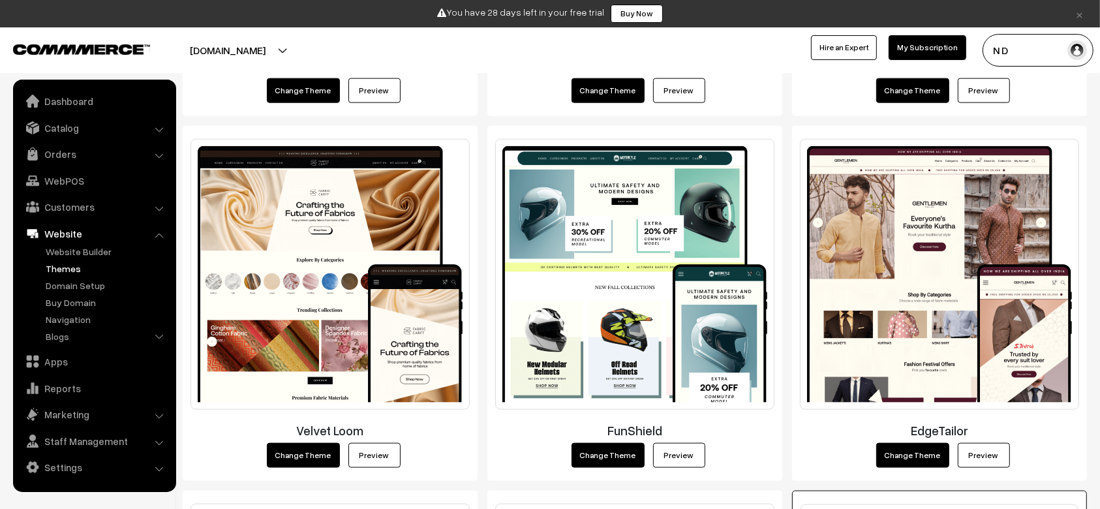
scroll to position [1702, 0]
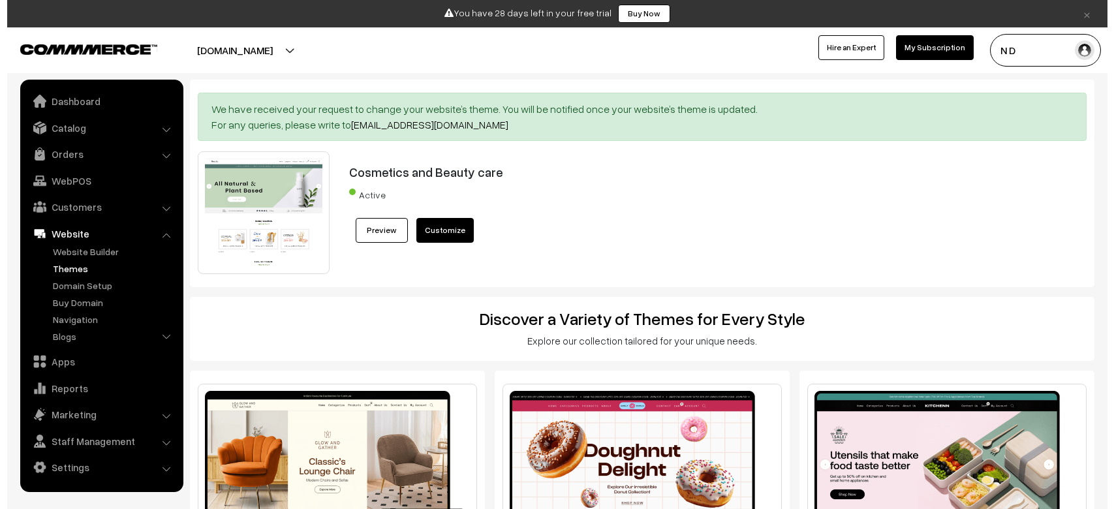
scroll to position [1702, 0]
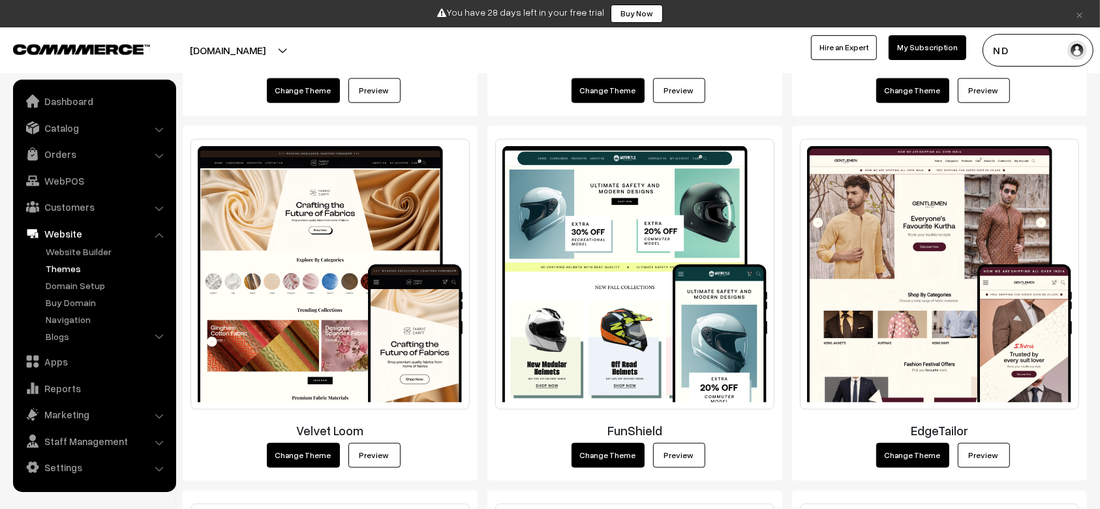
click at [893, 457] on button "Change Theme" at bounding box center [912, 455] width 73 height 25
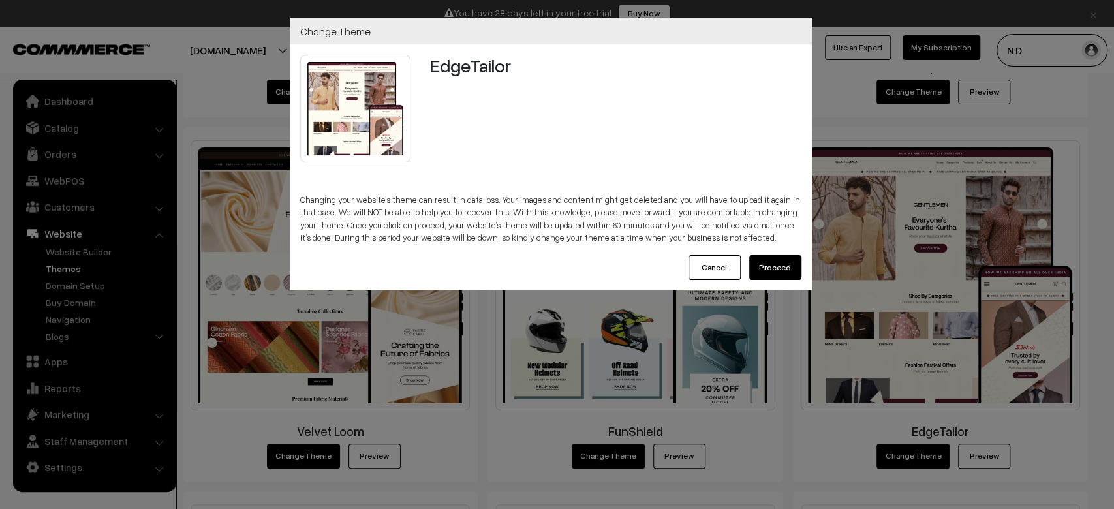
click at [760, 261] on button "Proceed" at bounding box center [775, 267] width 52 height 25
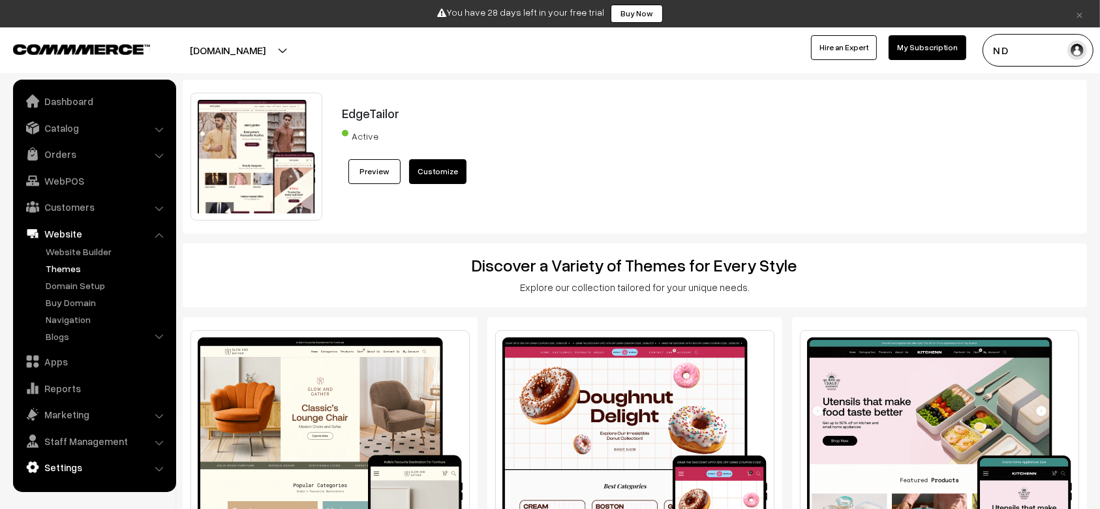
click at [70, 457] on link "Settings" at bounding box center [93, 466] width 155 height 23
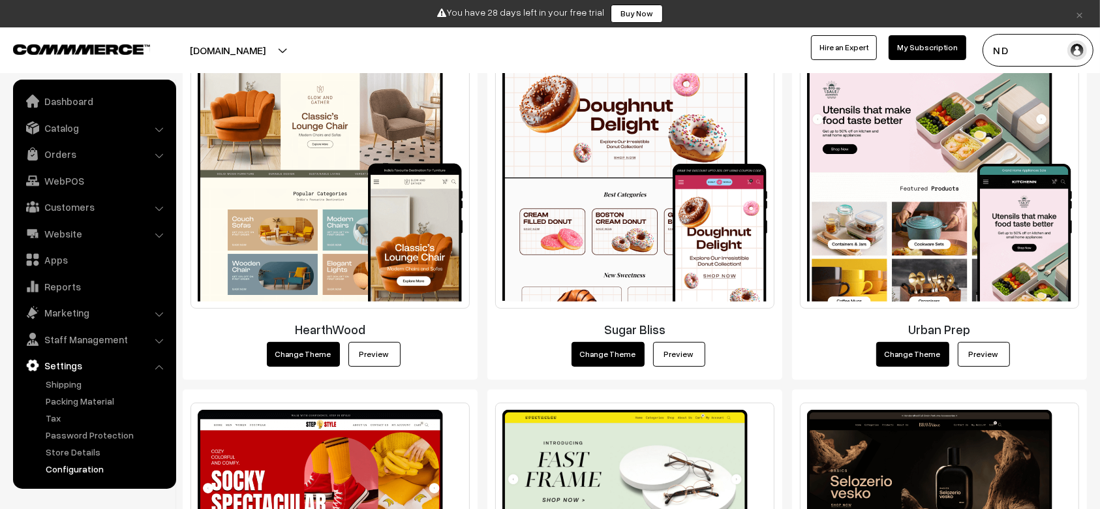
scroll to position [292, 0]
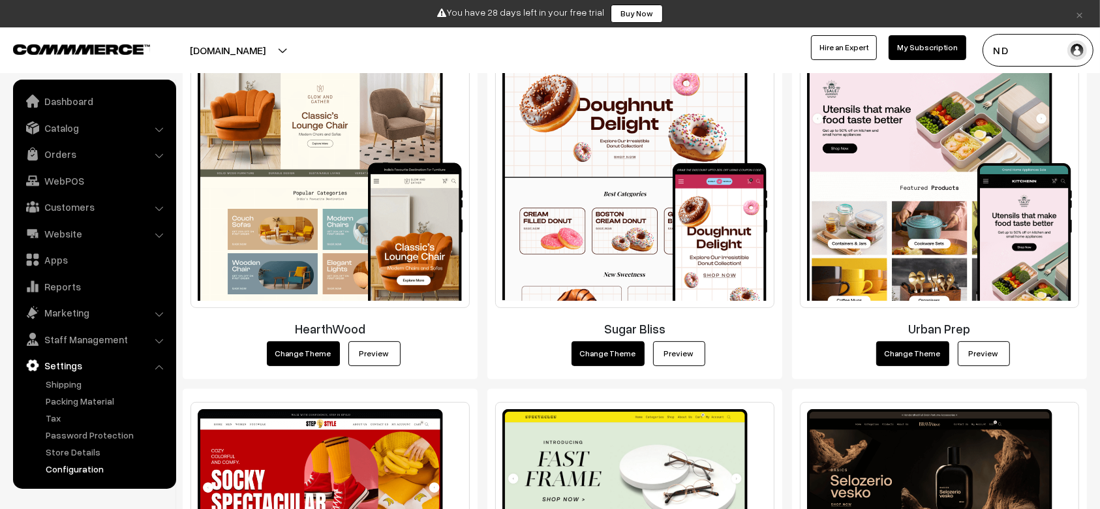
click at [72, 472] on link "Configuration" at bounding box center [106, 469] width 129 height 14
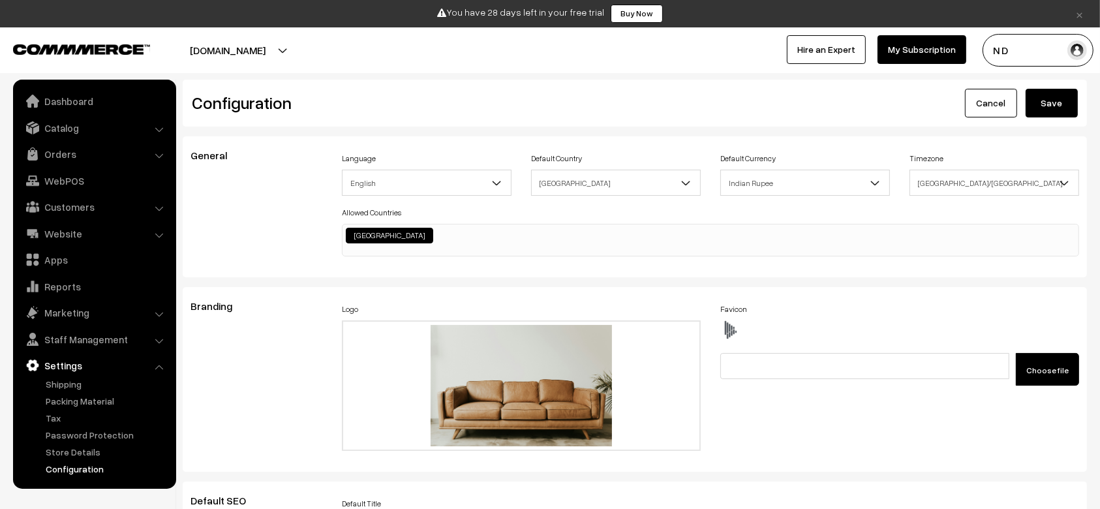
scroll to position [1049, 0]
click at [63, 226] on link "Website" at bounding box center [93, 233] width 155 height 23
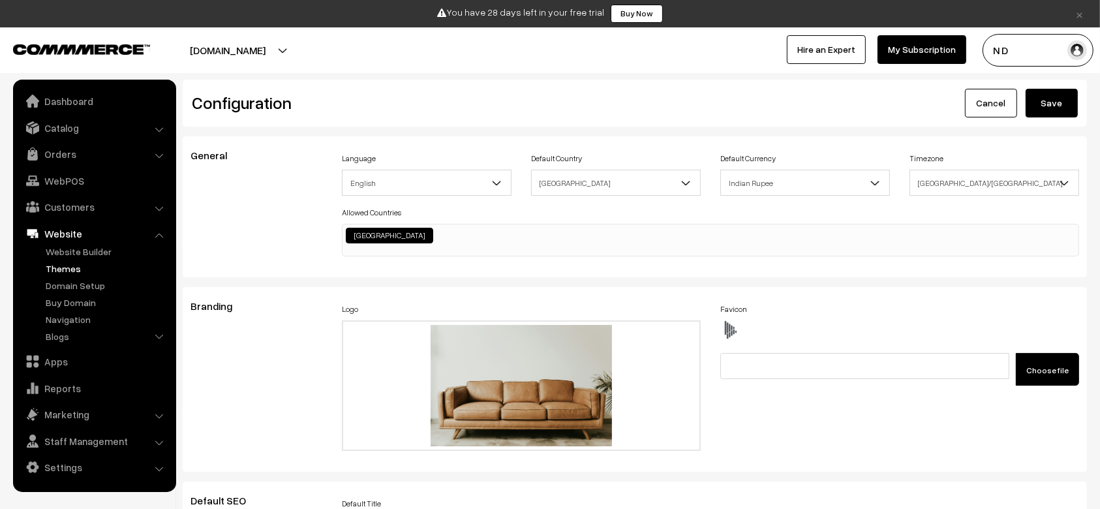
click at [72, 266] on link "Themes" at bounding box center [106, 269] width 129 height 14
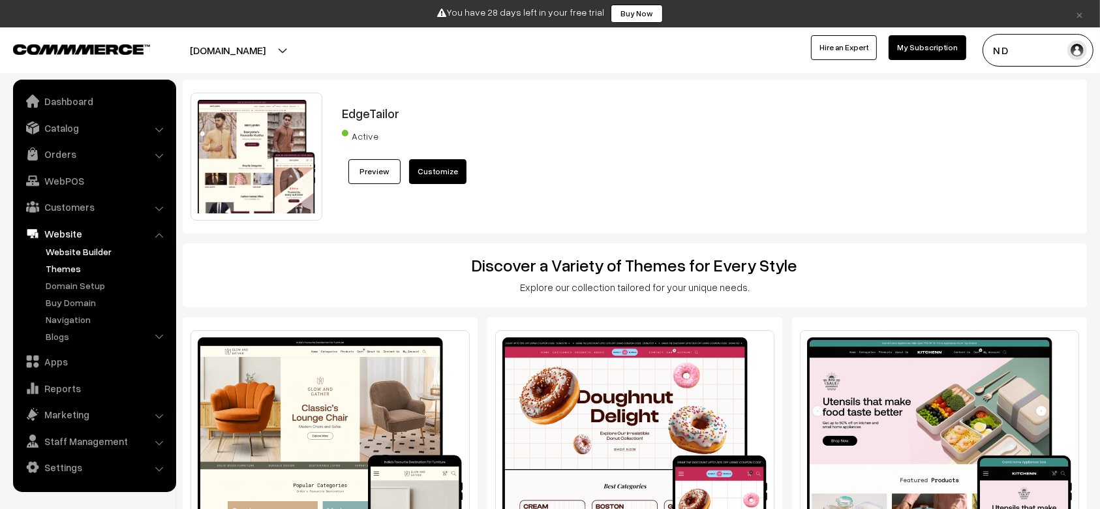
click at [73, 252] on link "Website Builder" at bounding box center [106, 252] width 129 height 14
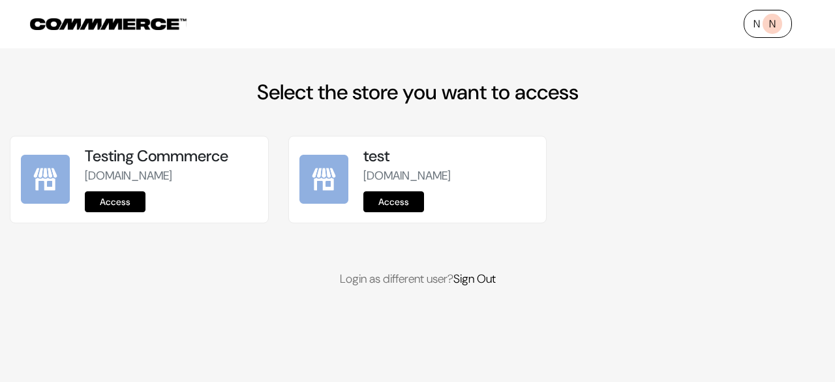
click at [379, 194] on link "Access" at bounding box center [393, 201] width 61 height 21
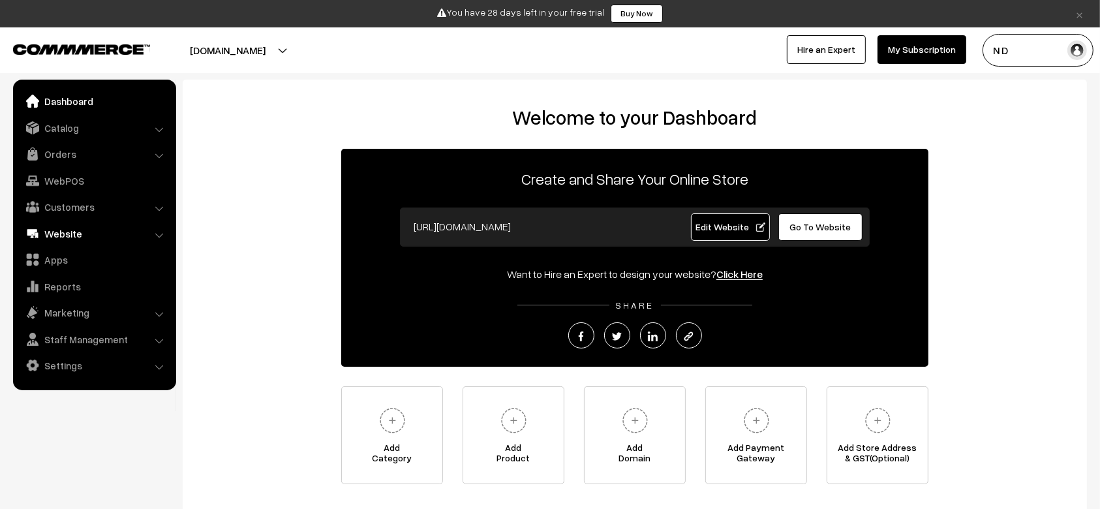
click at [57, 232] on link "Website" at bounding box center [93, 233] width 155 height 23
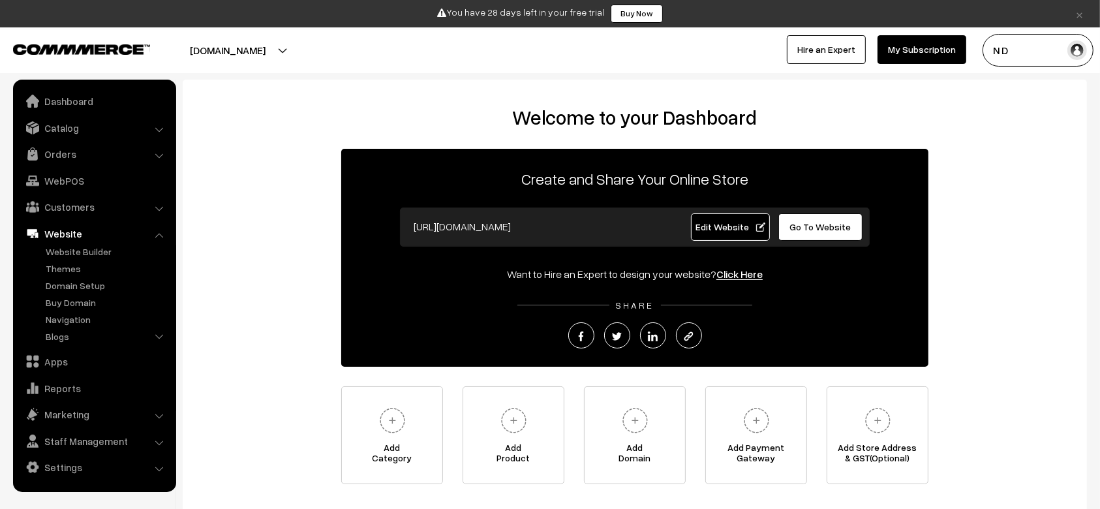
click at [84, 260] on ul "Website Builder Authors Categories" at bounding box center [94, 296] width 157 height 102
click at [73, 262] on link "Themes" at bounding box center [106, 269] width 129 height 14
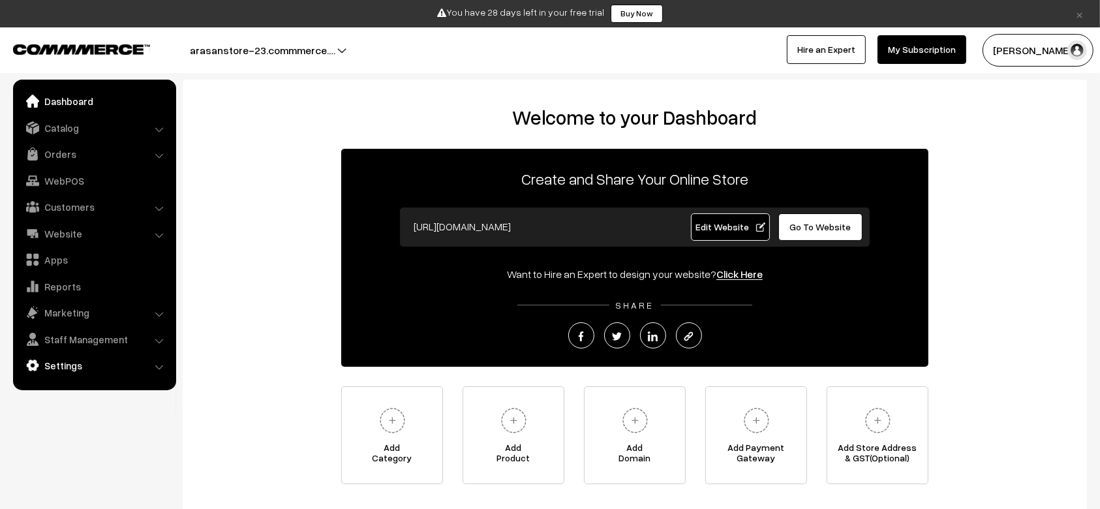
click at [38, 361] on img at bounding box center [32, 365] width 13 height 13
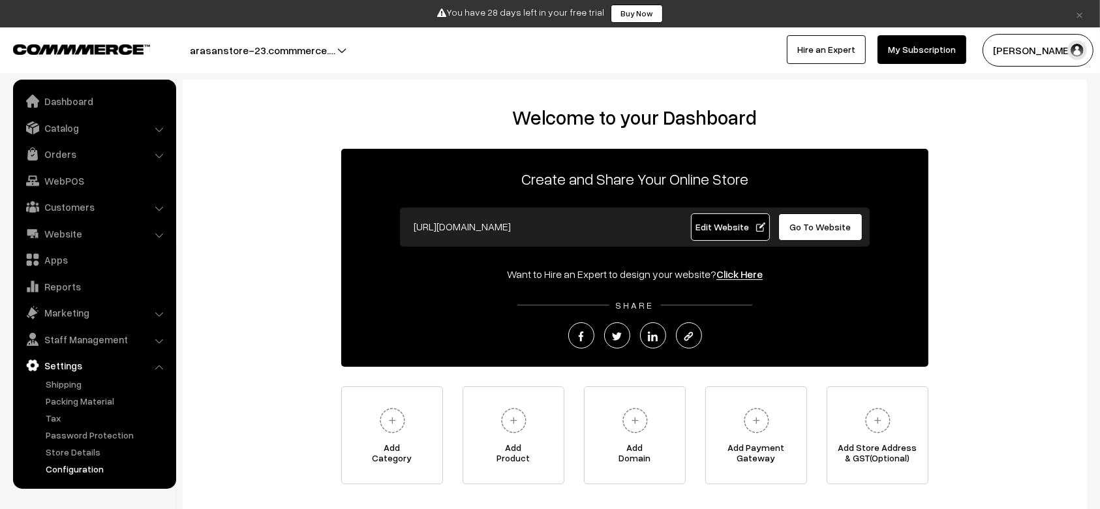
click at [85, 468] on link "Configuration" at bounding box center [106, 469] width 129 height 14
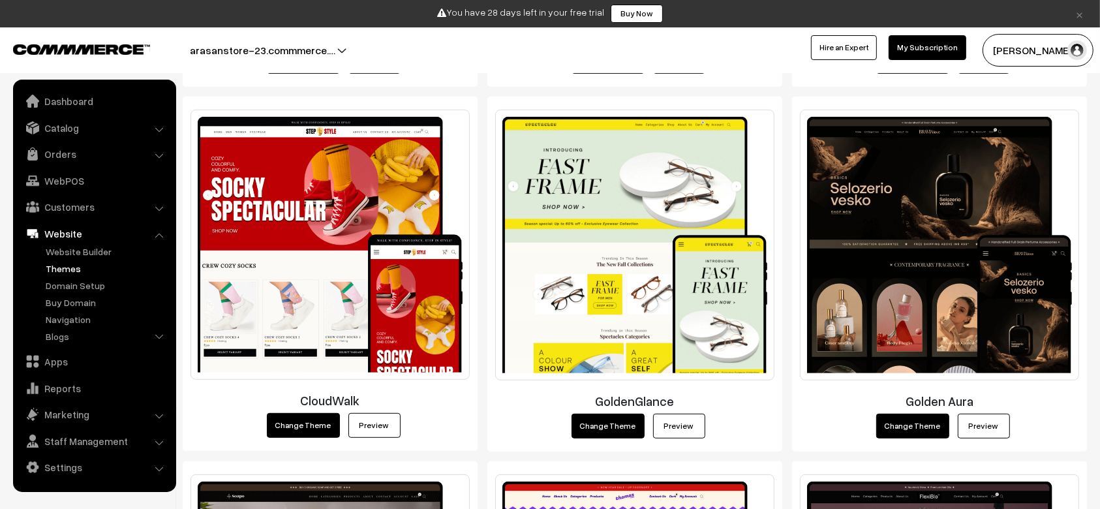
scroll to position [595, 0]
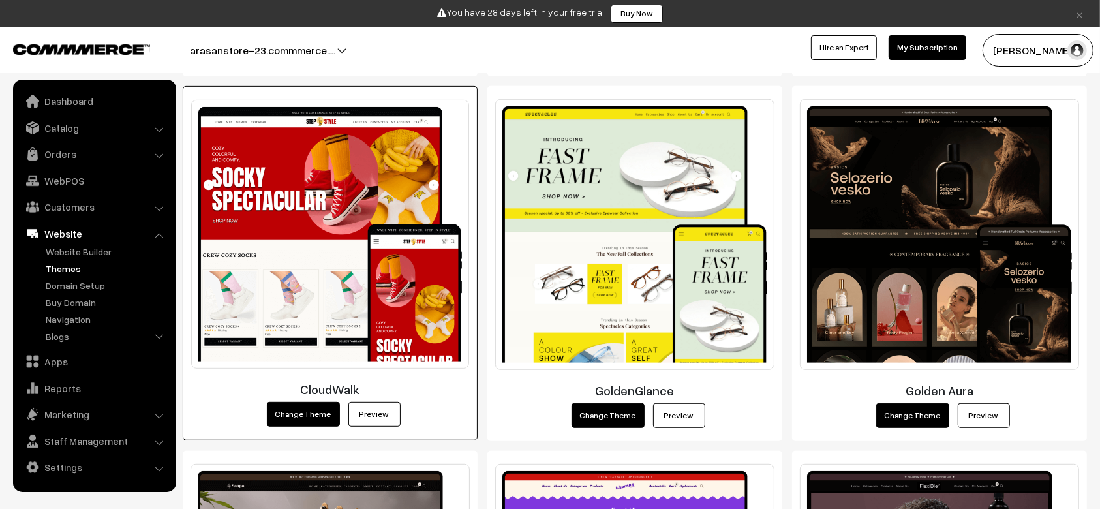
click at [305, 410] on button "Change Theme" at bounding box center [303, 414] width 73 height 25
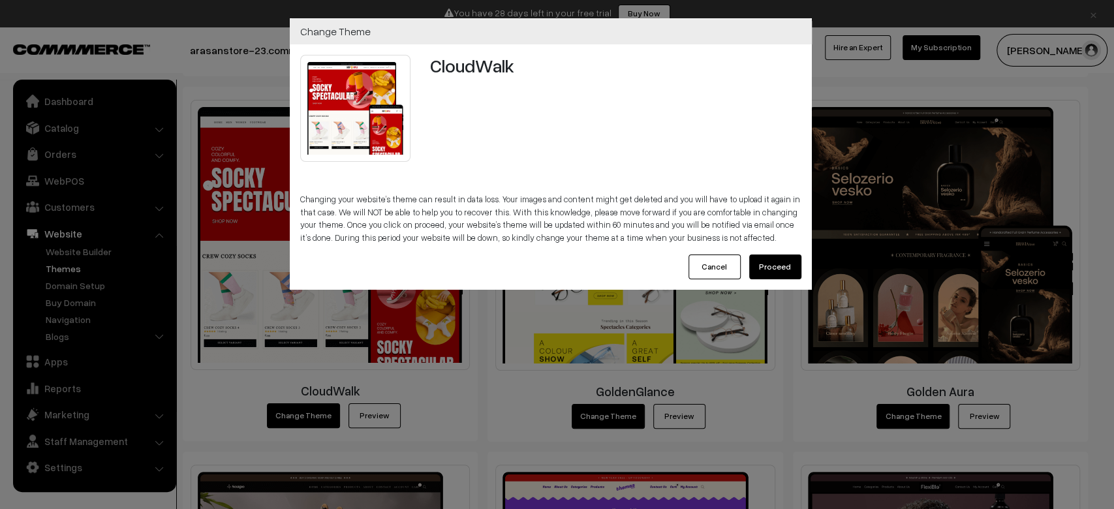
click at [713, 268] on button "Cancel" at bounding box center [714, 266] width 52 height 25
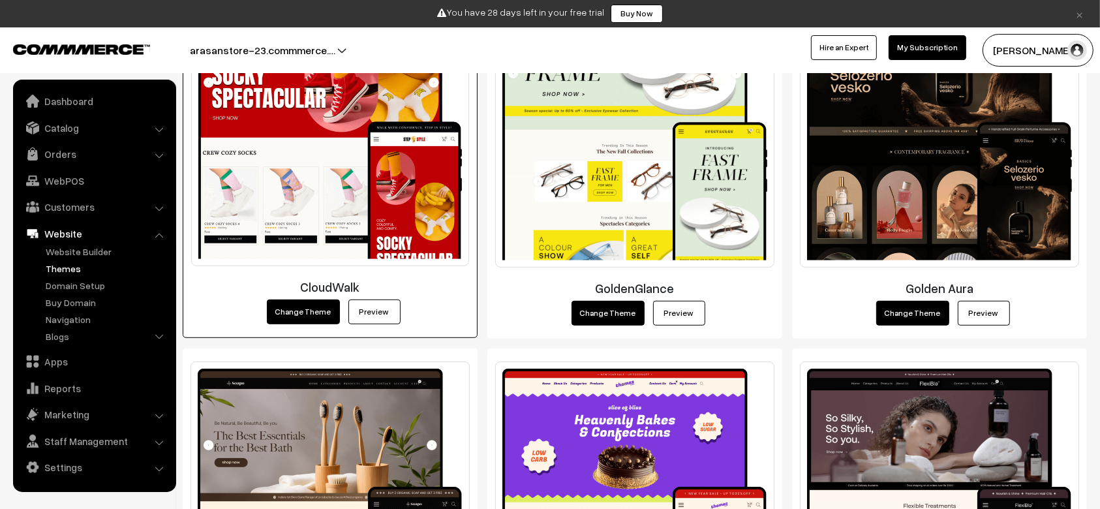
click at [287, 313] on button "Change Theme" at bounding box center [303, 311] width 73 height 25
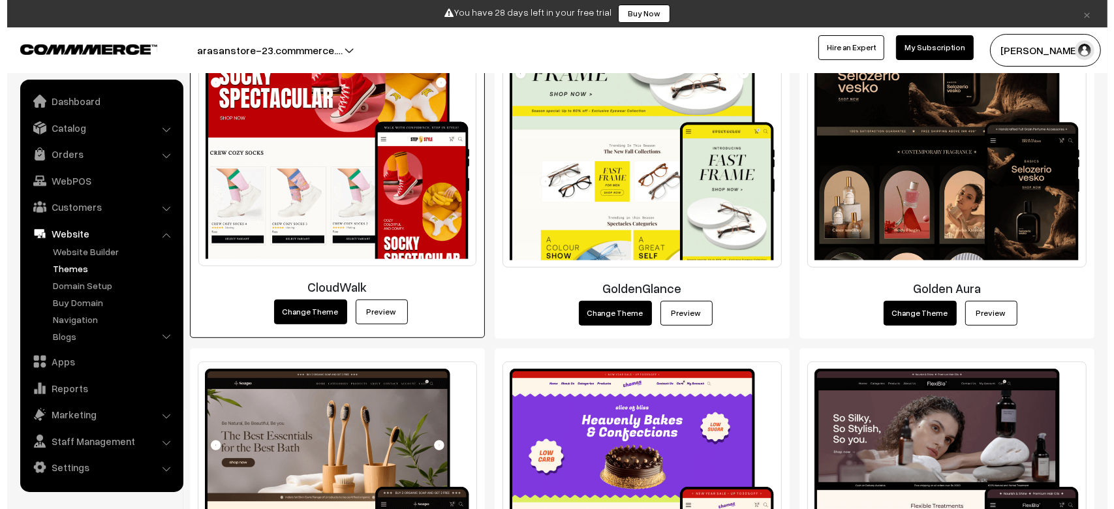
scroll to position [697, 0]
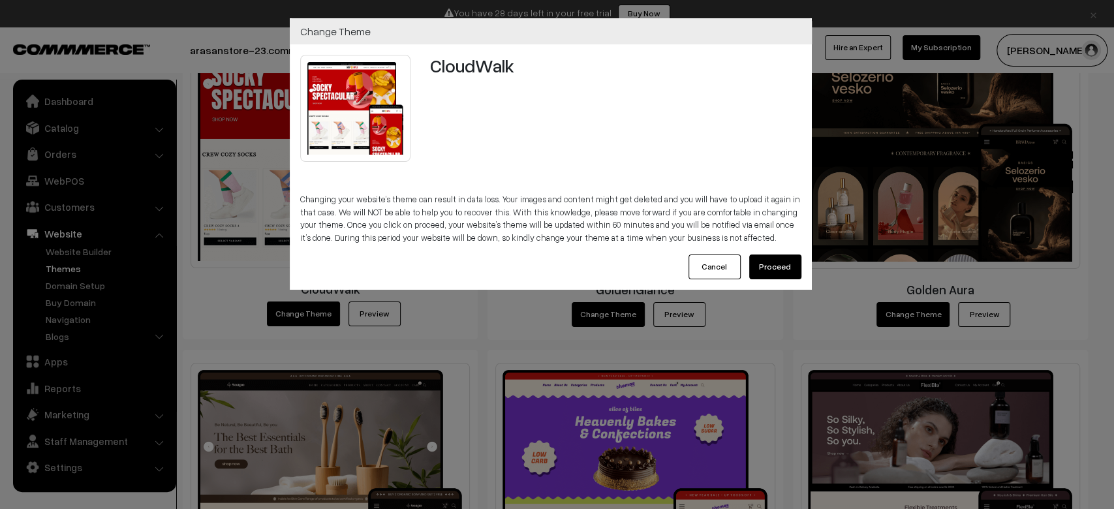
click at [769, 273] on button "Proceed" at bounding box center [775, 266] width 52 height 25
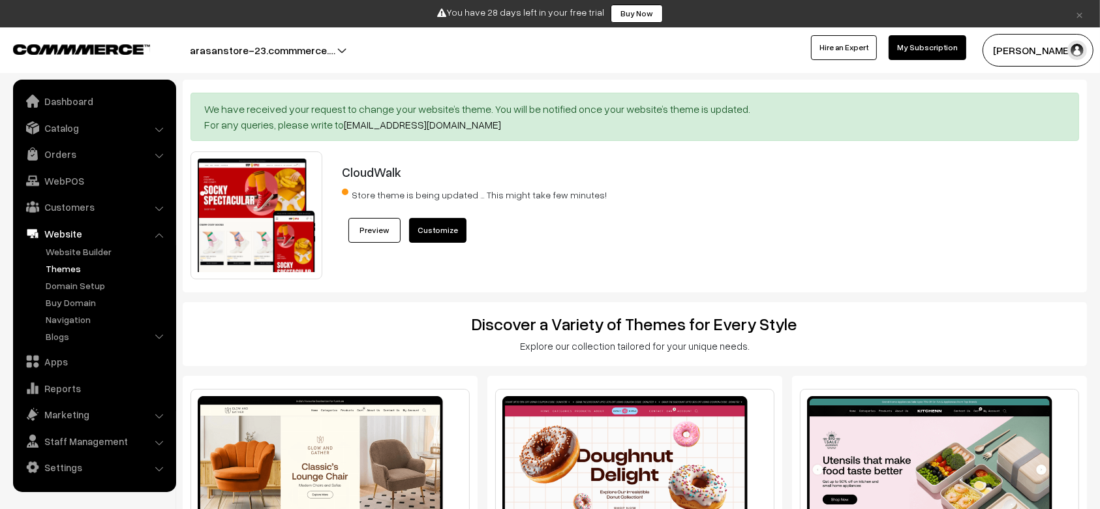
click at [572, 279] on div "We have received your request to change your website’s theme. You will be notif…" at bounding box center [635, 186] width 904 height 213
click at [657, 283] on div "We have received your request to change your website’s theme. You will be notif…" at bounding box center [635, 186] width 904 height 213
click at [80, 455] on link "Settings" at bounding box center [93, 466] width 155 height 23
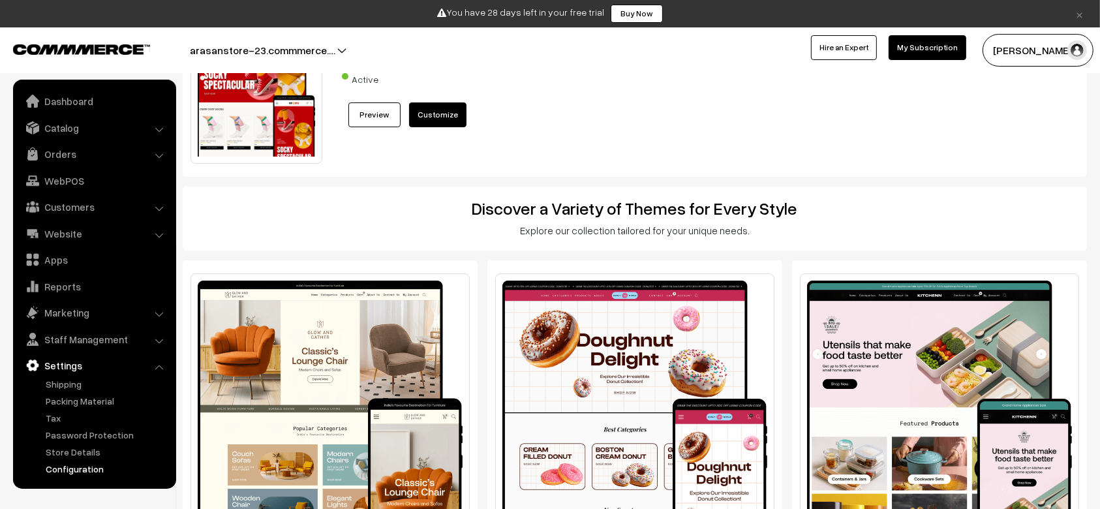
scroll to position [116, 0]
click at [85, 470] on link "Configuration" at bounding box center [106, 469] width 129 height 14
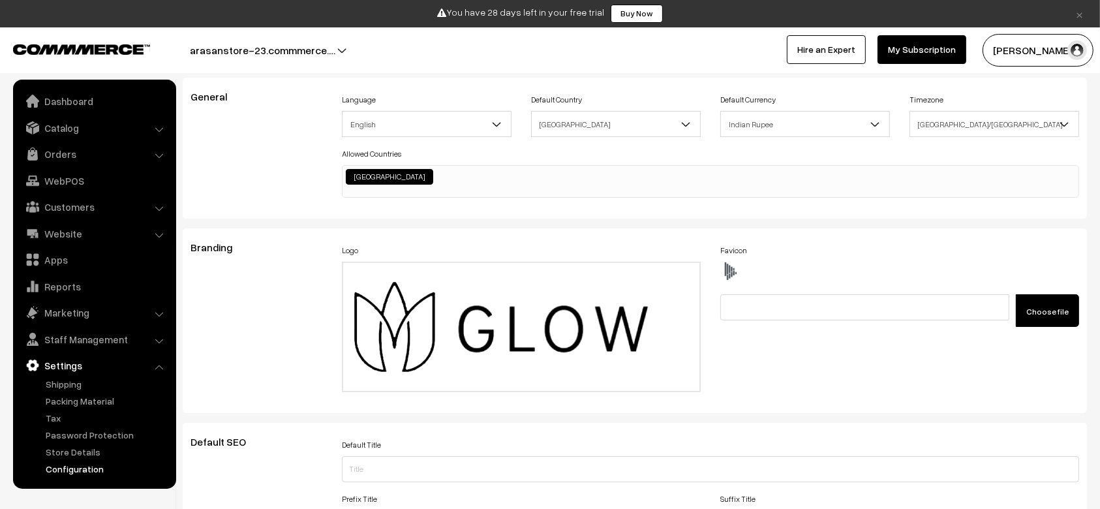
scroll to position [61, 0]
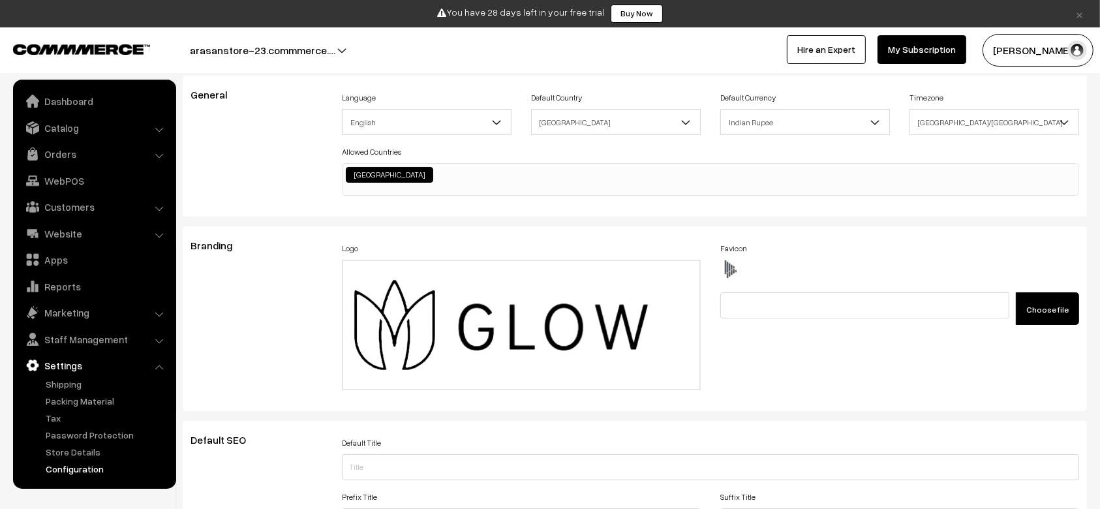
click at [288, 318] on div "Branding" at bounding box center [256, 318] width 151 height 159
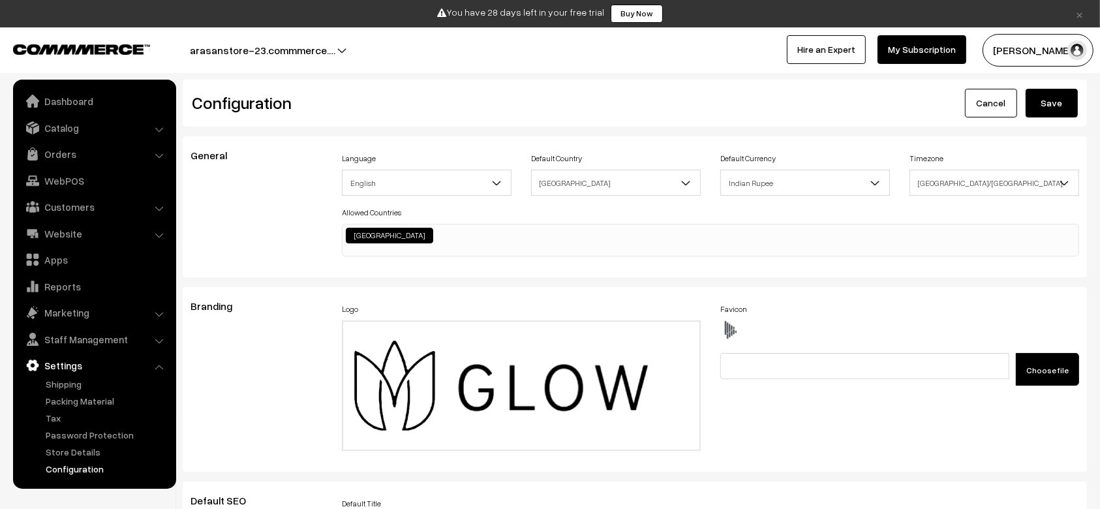
click at [1048, 102] on button "Save" at bounding box center [1052, 103] width 52 height 29
click at [101, 230] on link "Website" at bounding box center [93, 233] width 155 height 23
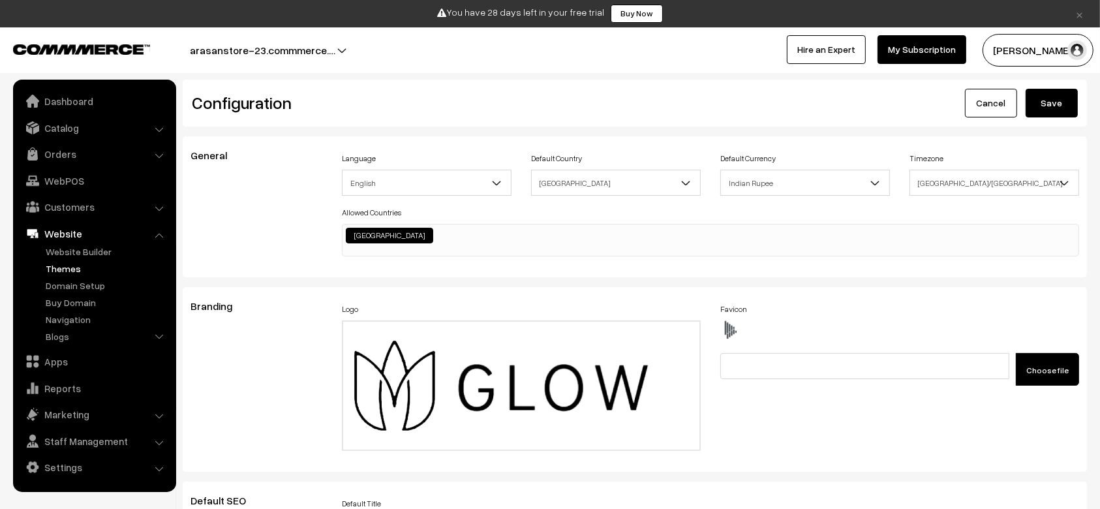
click at [59, 269] on link "Themes" at bounding box center [106, 269] width 129 height 14
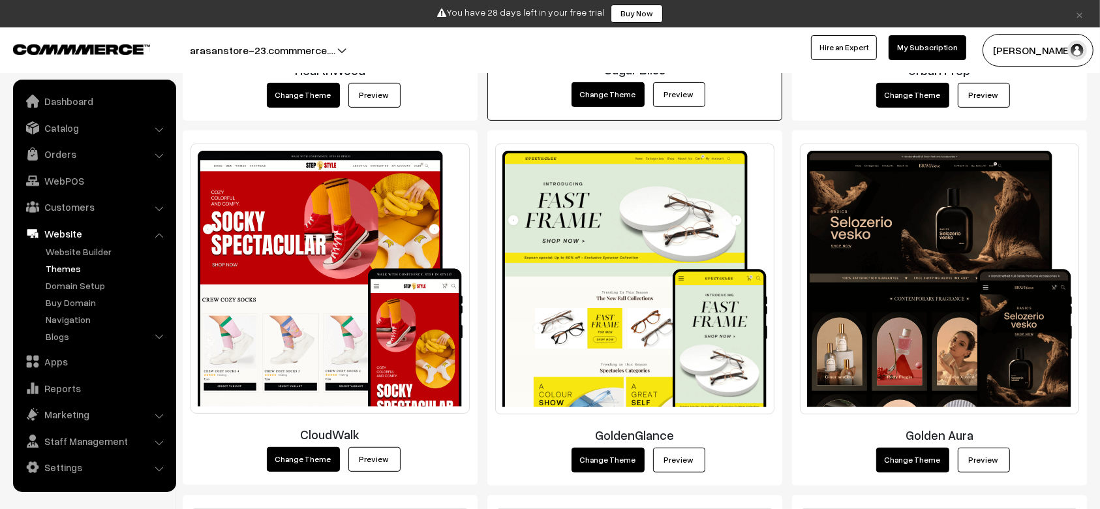
scroll to position [551, 0]
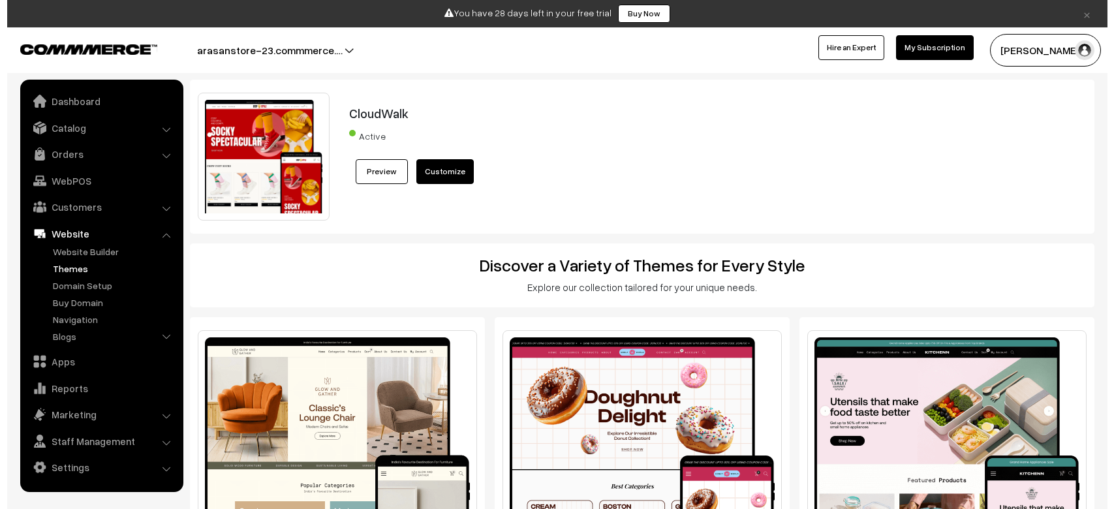
scroll to position [970, 0]
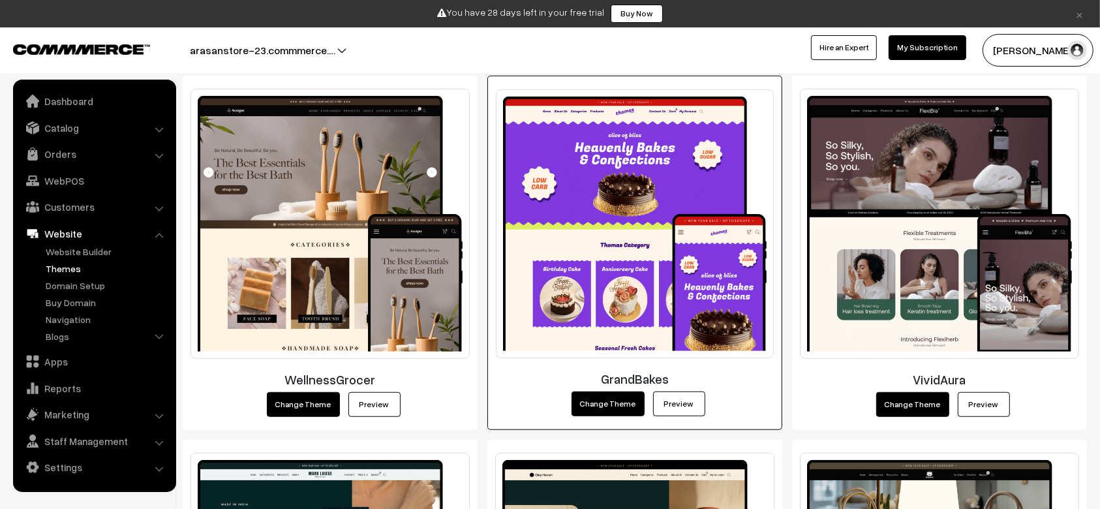
click at [626, 406] on button "Change Theme" at bounding box center [608, 403] width 73 height 25
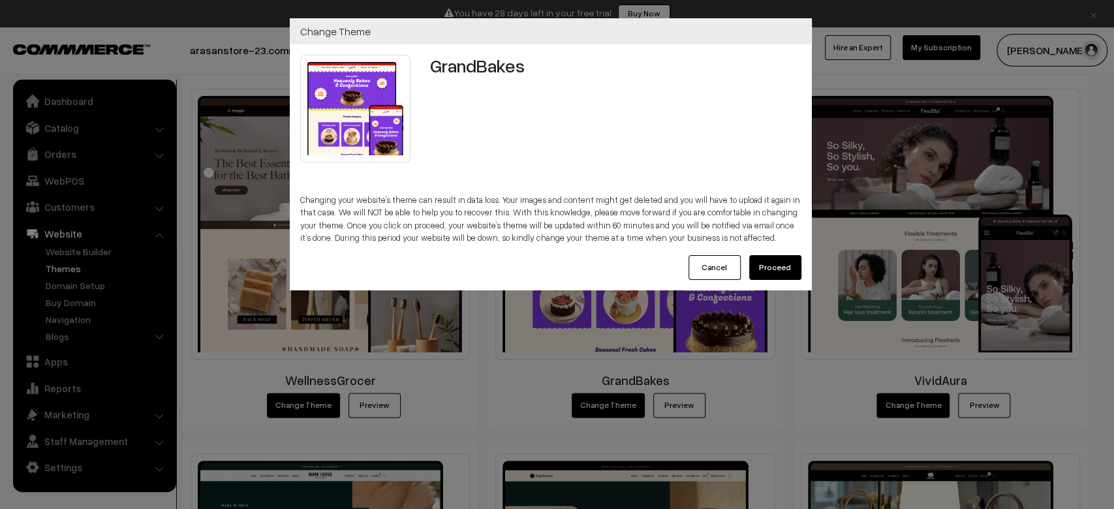
click at [756, 271] on button "Proceed" at bounding box center [775, 267] width 52 height 25
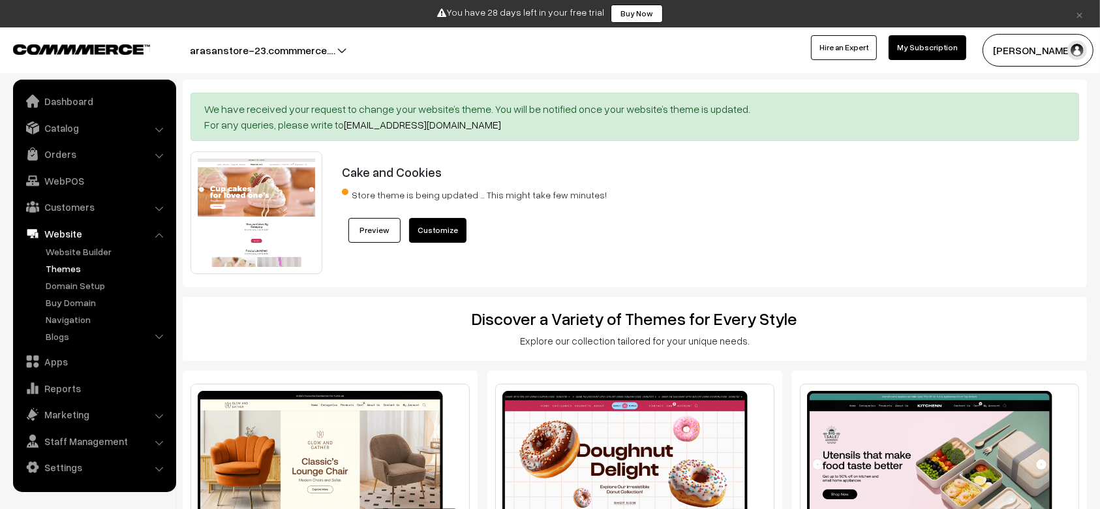
click at [810, 189] on div "Store theme is being updated … This might take few minutes!" at bounding box center [673, 201] width 662 height 33
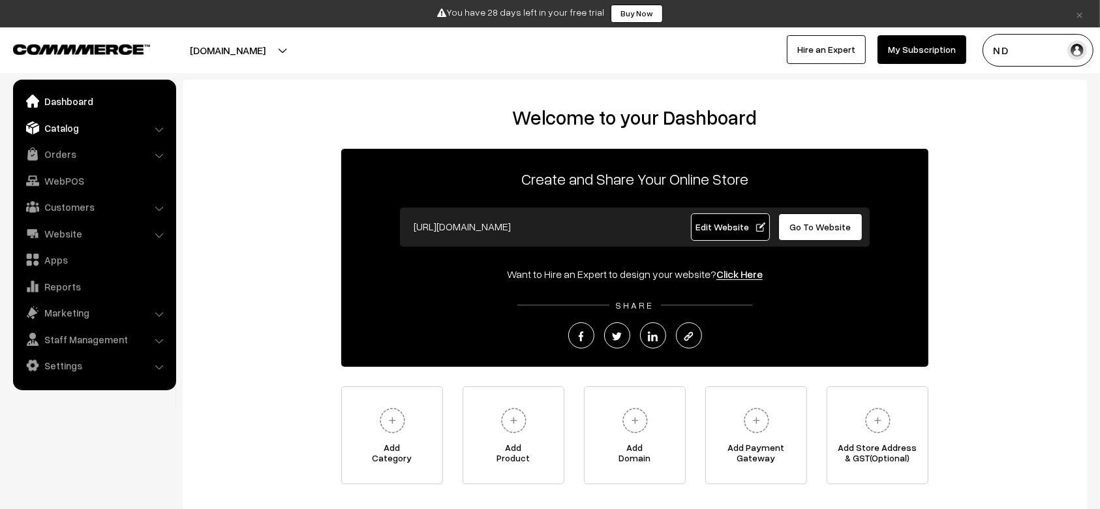
click at [99, 123] on link "Catalog" at bounding box center [93, 127] width 155 height 23
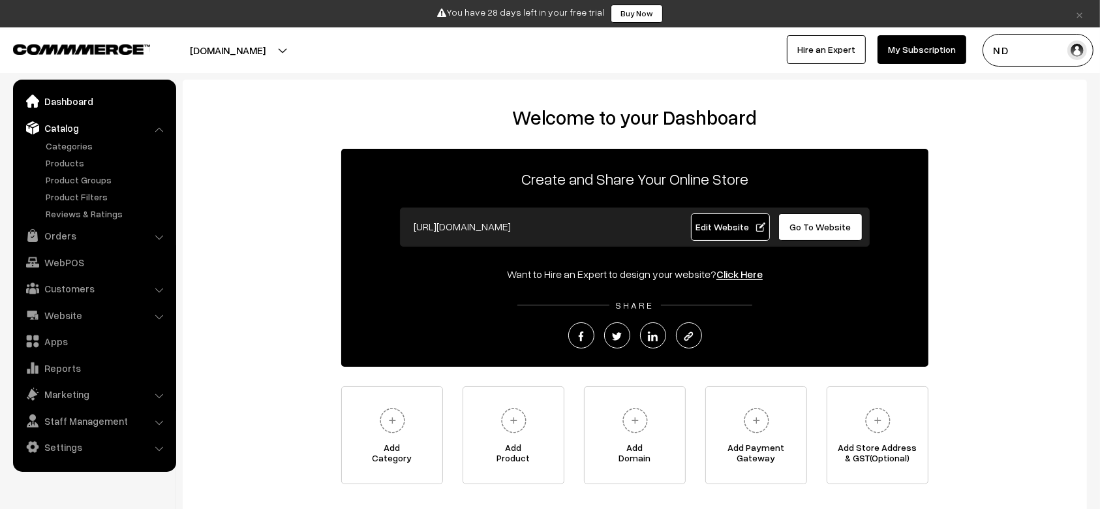
click at [86, 94] on link "Dashboard" at bounding box center [93, 100] width 155 height 23
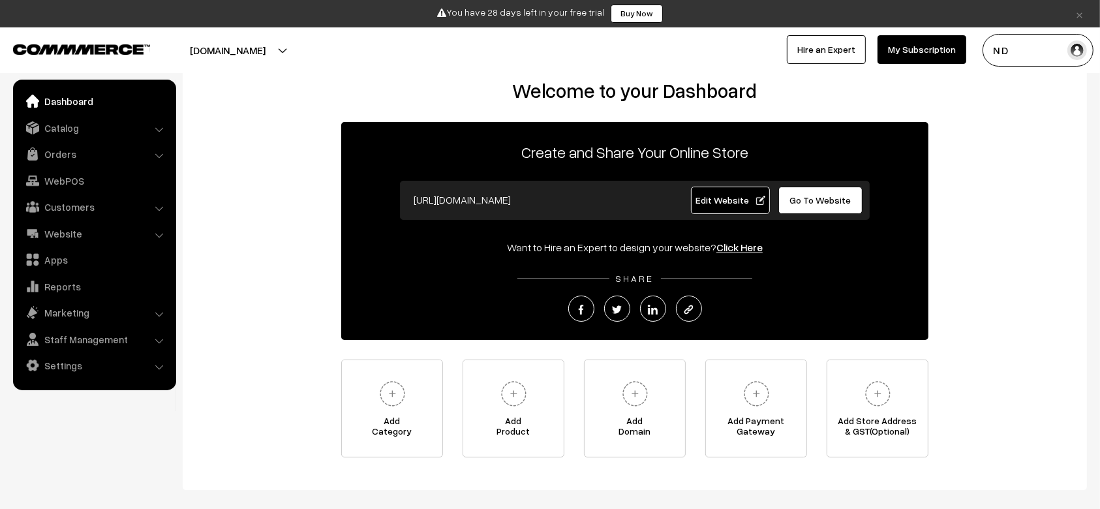
scroll to position [92, 0]
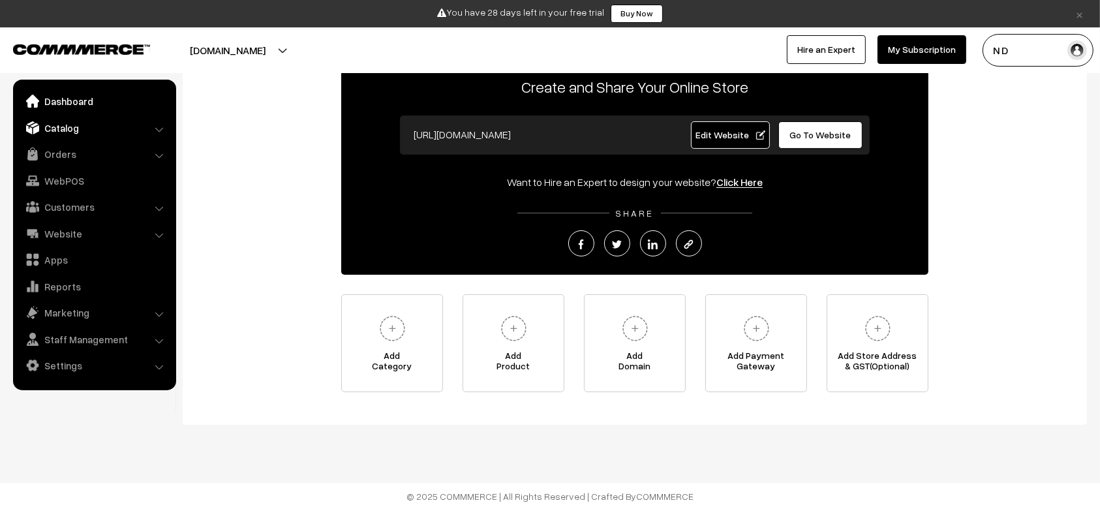
click at [108, 124] on link "Catalog" at bounding box center [93, 127] width 155 height 23
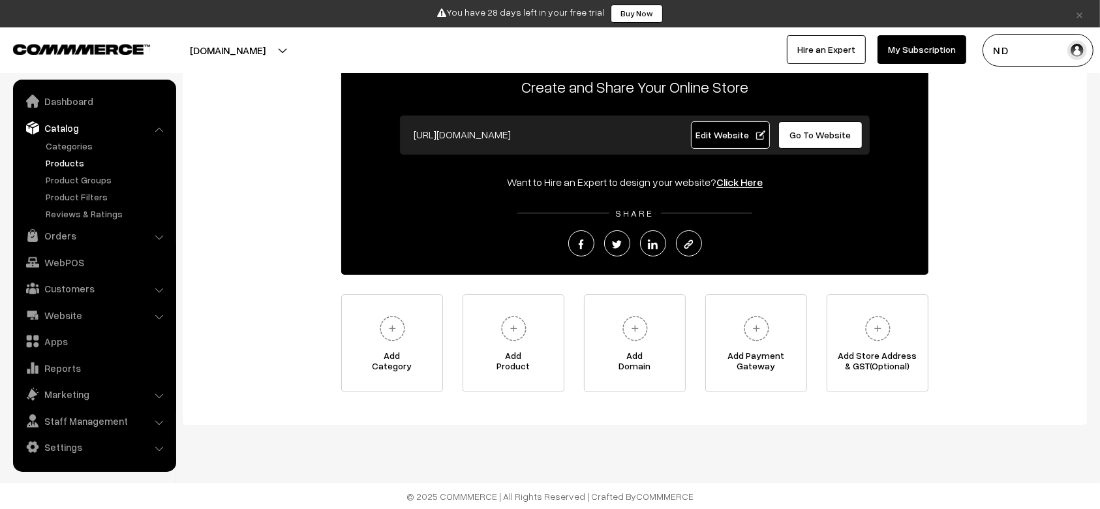
click at [68, 162] on link "Products" at bounding box center [106, 163] width 129 height 14
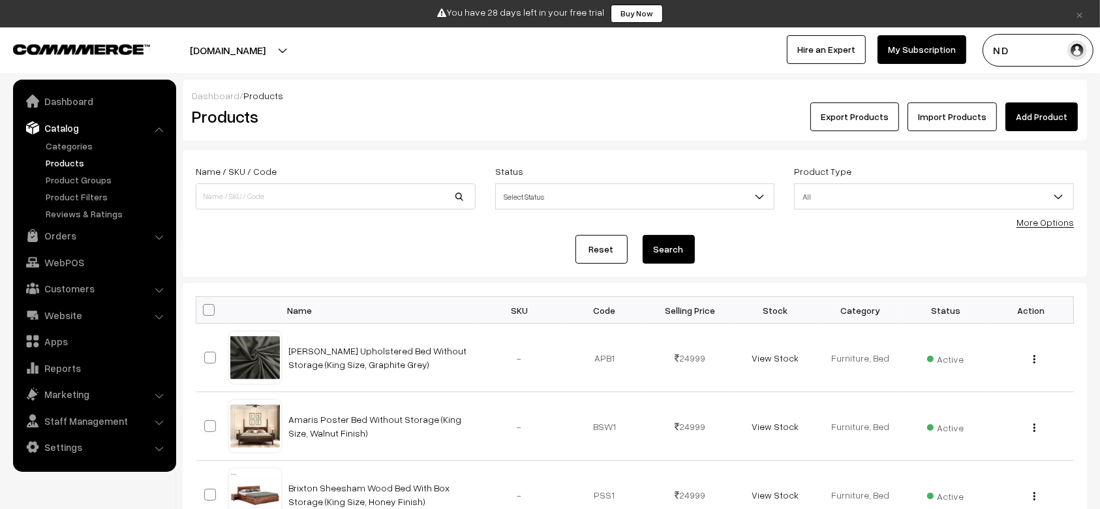
click at [1062, 107] on link "Add Product" at bounding box center [1041, 116] width 72 height 29
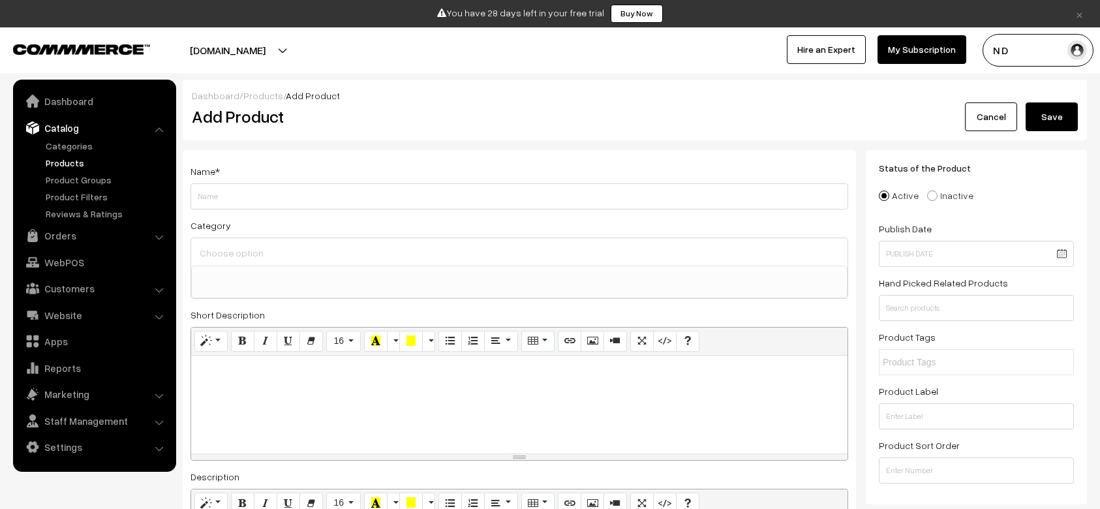
select select
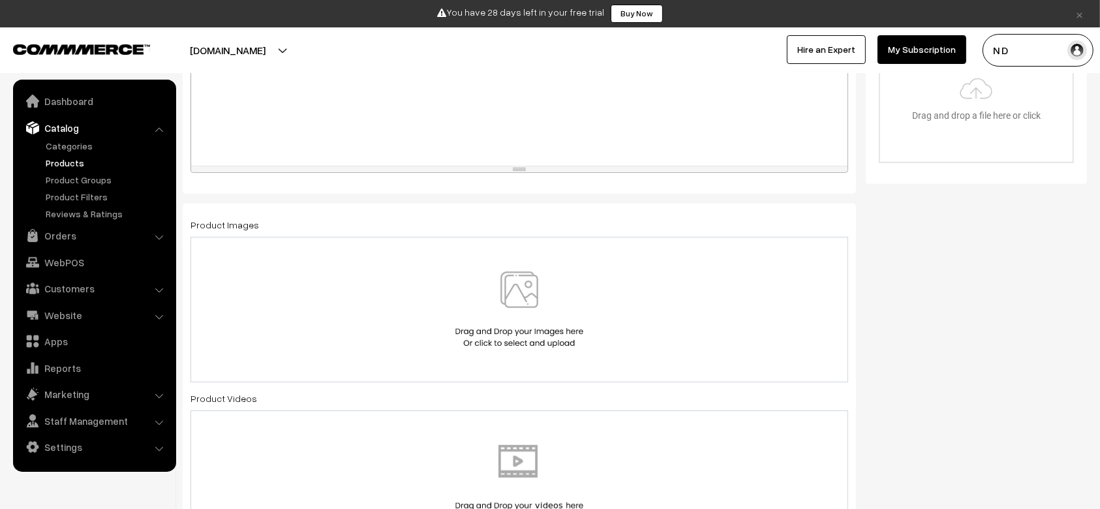
scroll to position [523, 0]
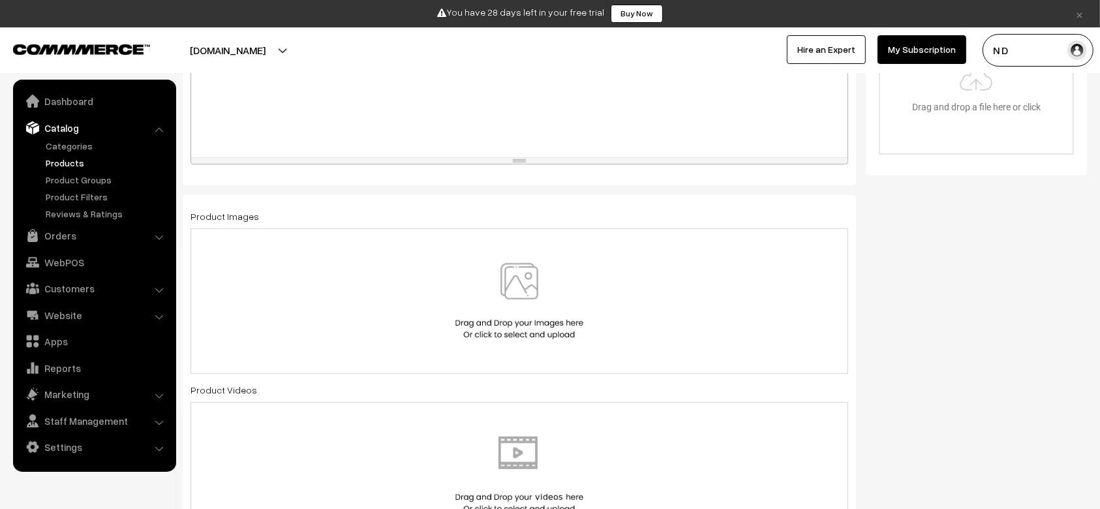
click at [463, 313] on img at bounding box center [519, 301] width 134 height 76
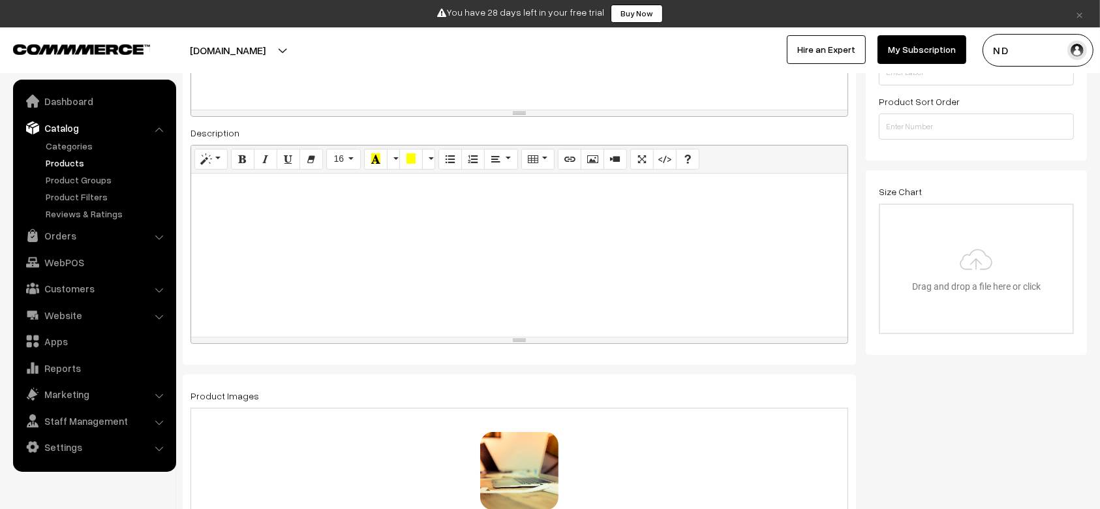
scroll to position [324, 0]
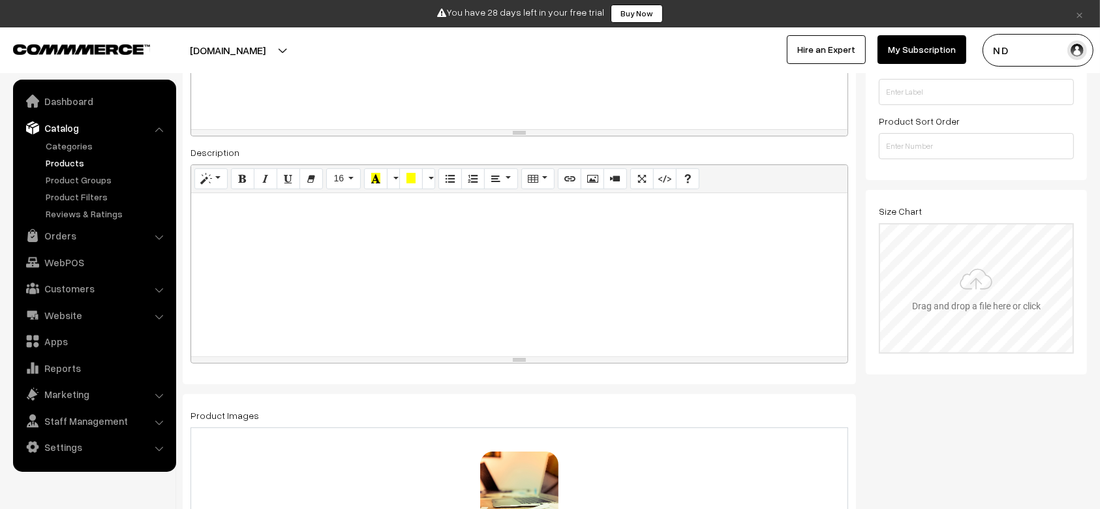
click at [968, 252] on input "file" at bounding box center [976, 288] width 192 height 128
type input "C:\fakepath\file_example_WEBP_1500kB.webp"
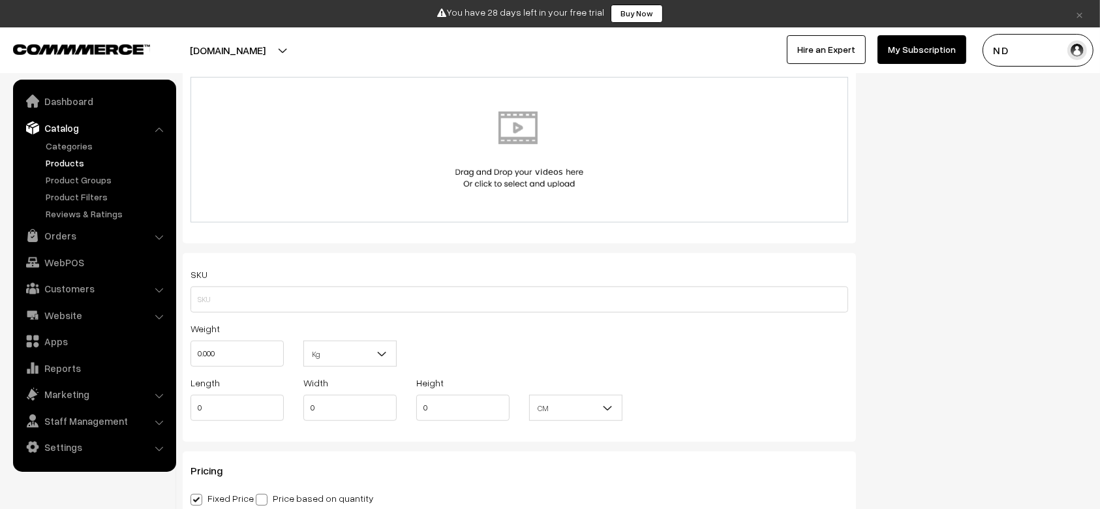
scroll to position [845, 0]
click at [622, 151] on div at bounding box center [519, 148] width 630 height 76
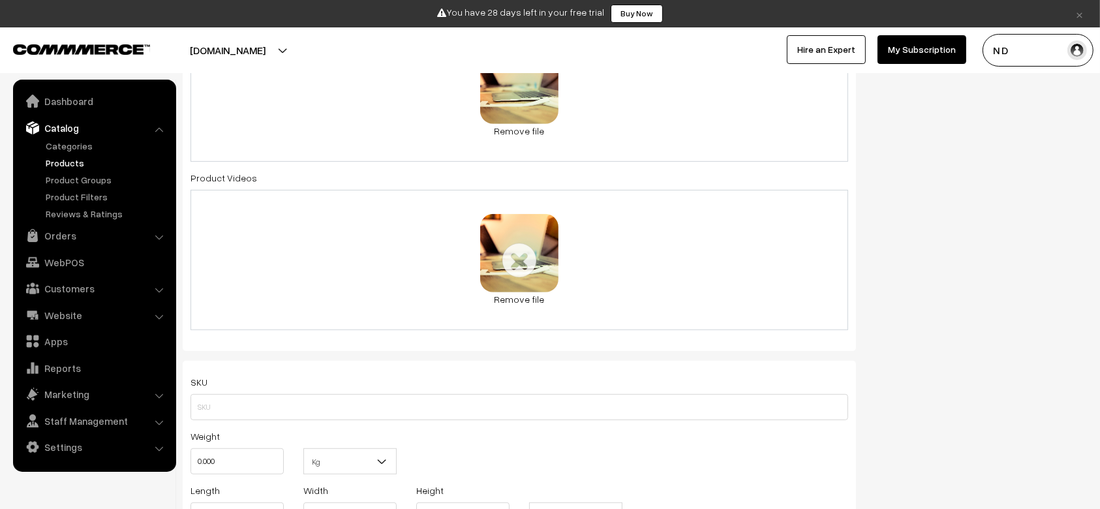
scroll to position [727, 0]
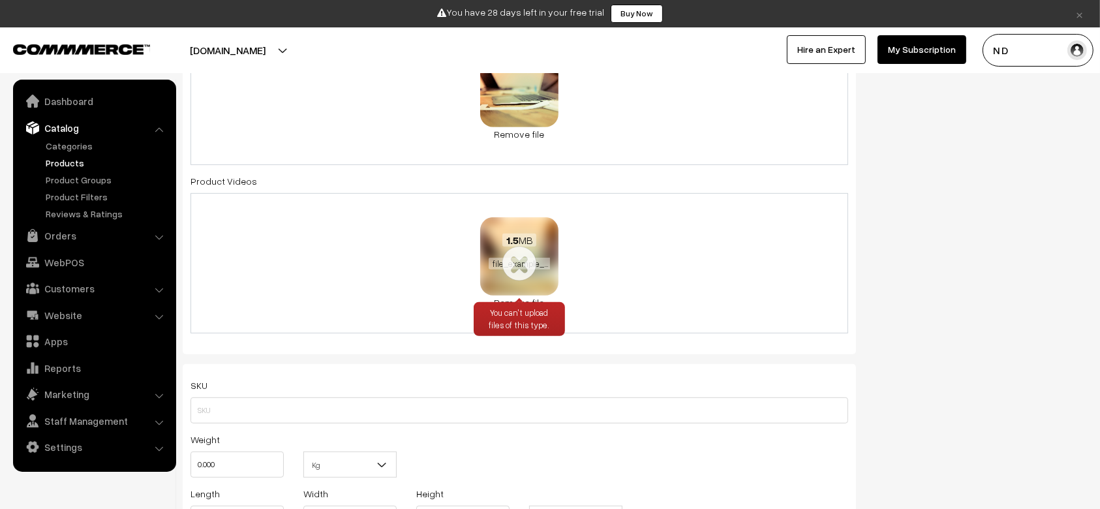
click at [524, 296] on link "Remove file" at bounding box center [519, 303] width 78 height 14
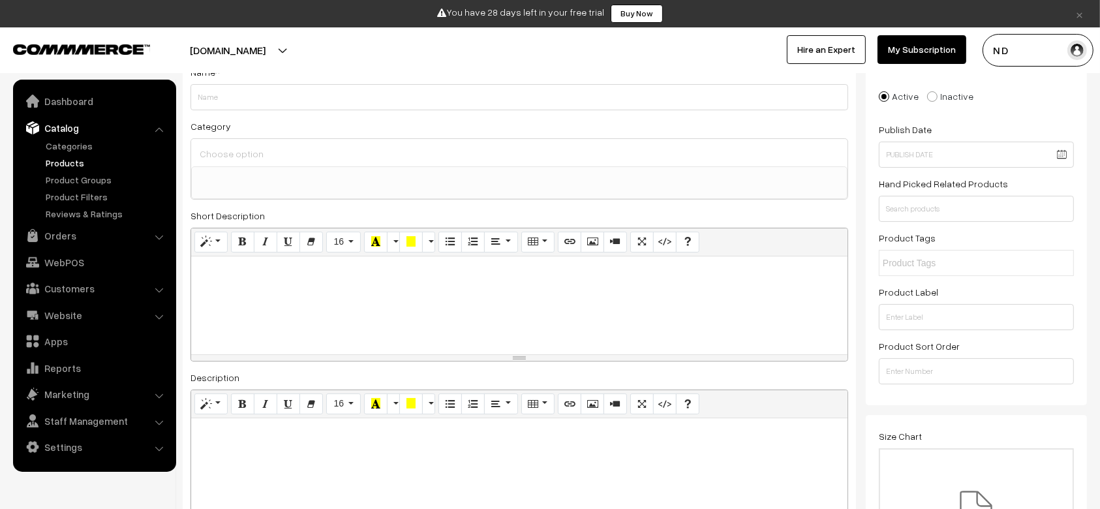
scroll to position [0, 0]
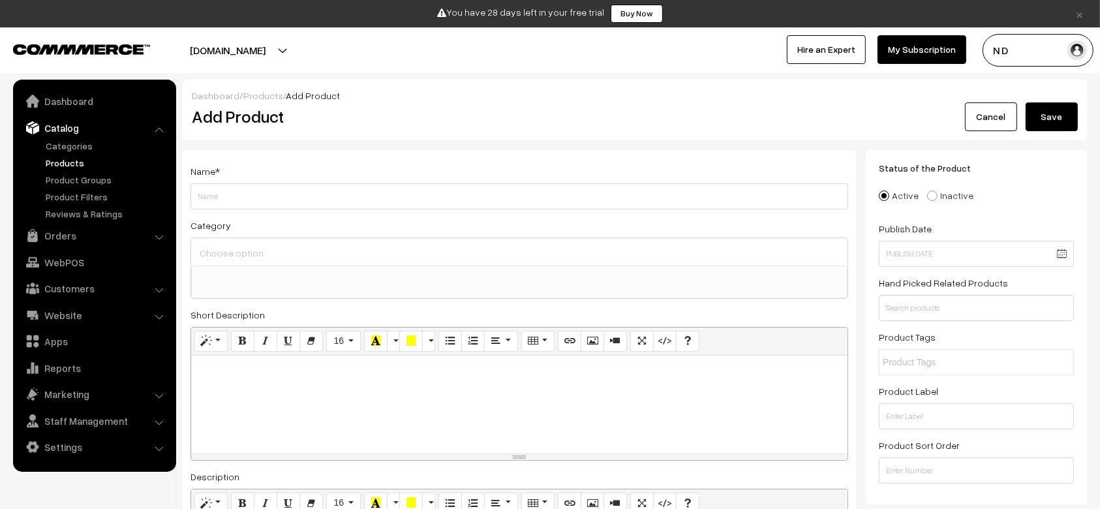
select select
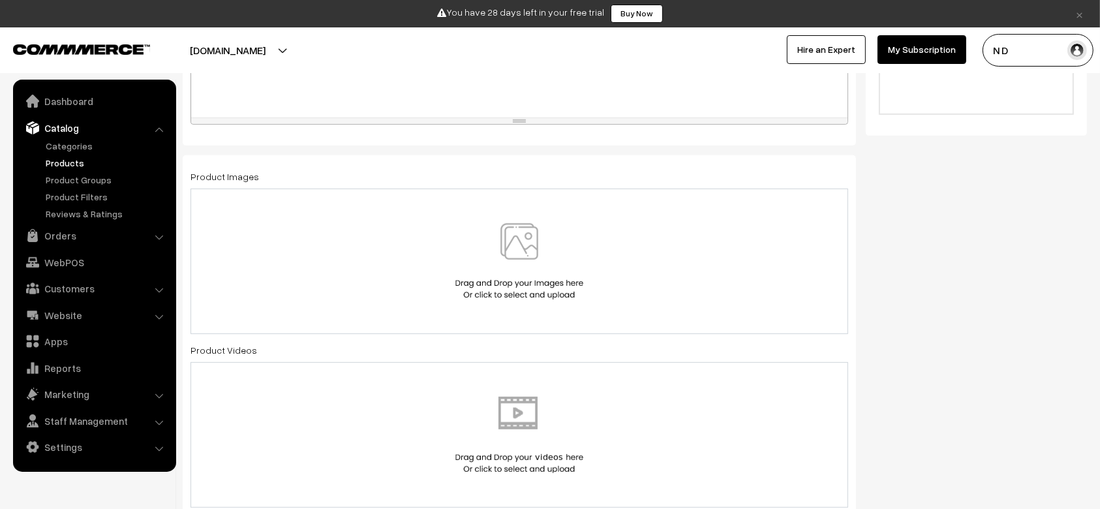
scroll to position [574, 0]
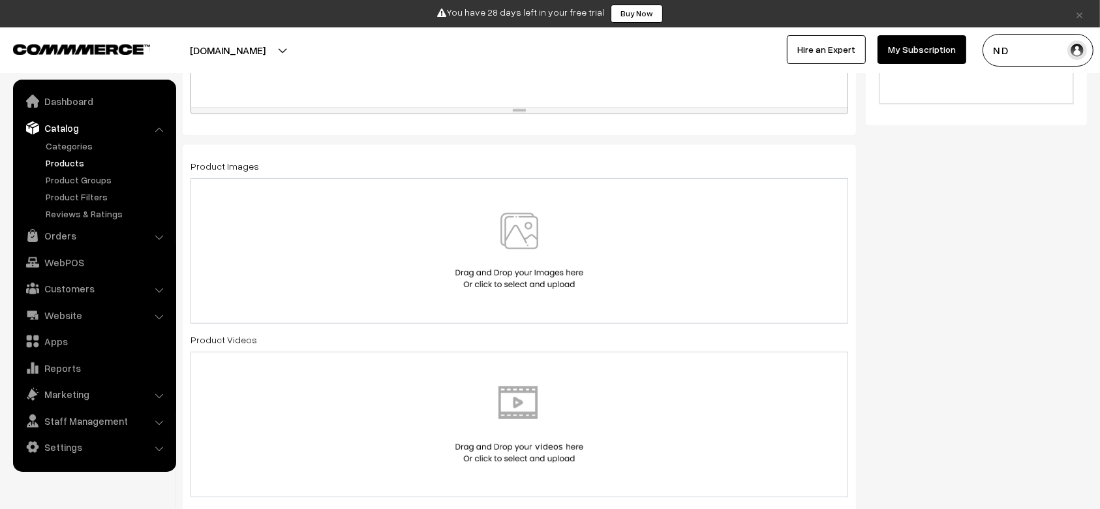
click at [453, 283] on img at bounding box center [519, 251] width 134 height 76
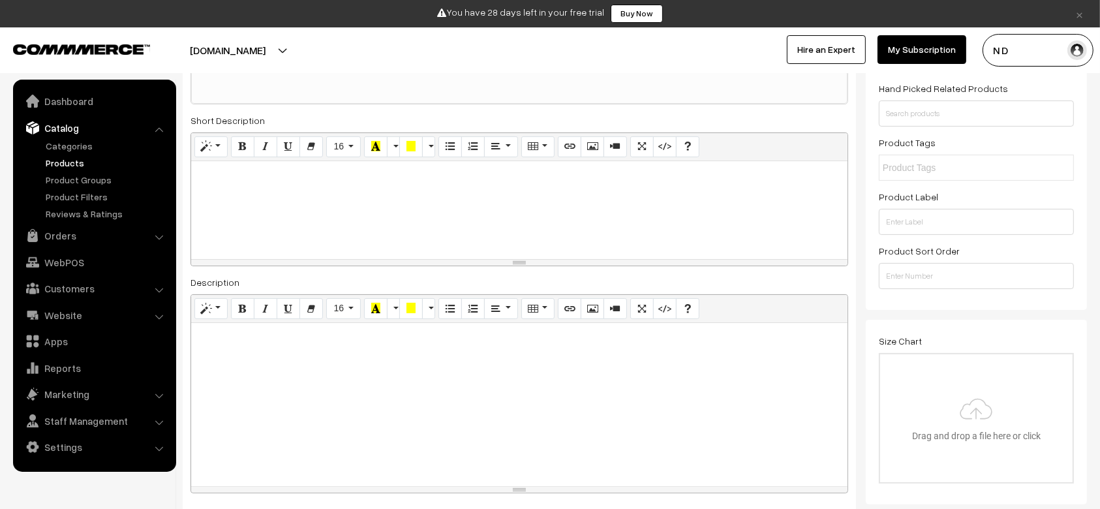
scroll to position [0, 0]
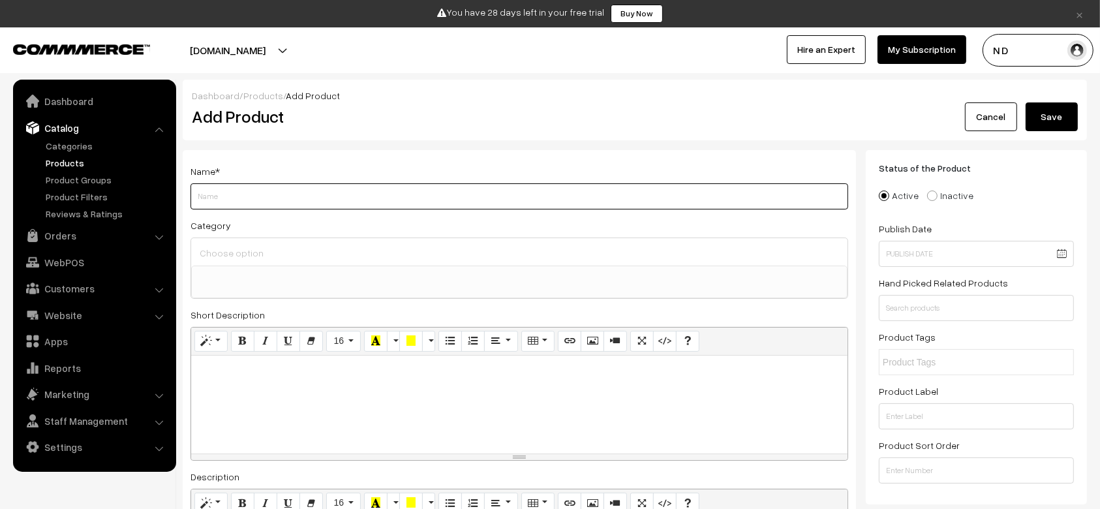
click at [315, 207] on input "Weight" at bounding box center [520, 196] width 658 height 26
type input "Product 4"
paste div
click at [333, 433] on div at bounding box center [519, 405] width 656 height 98
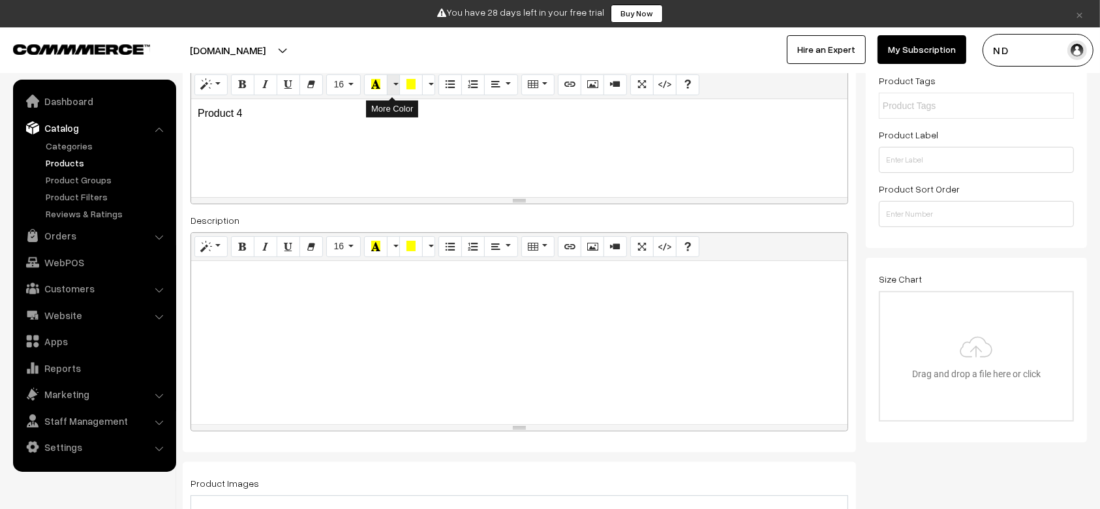
scroll to position [261, 0]
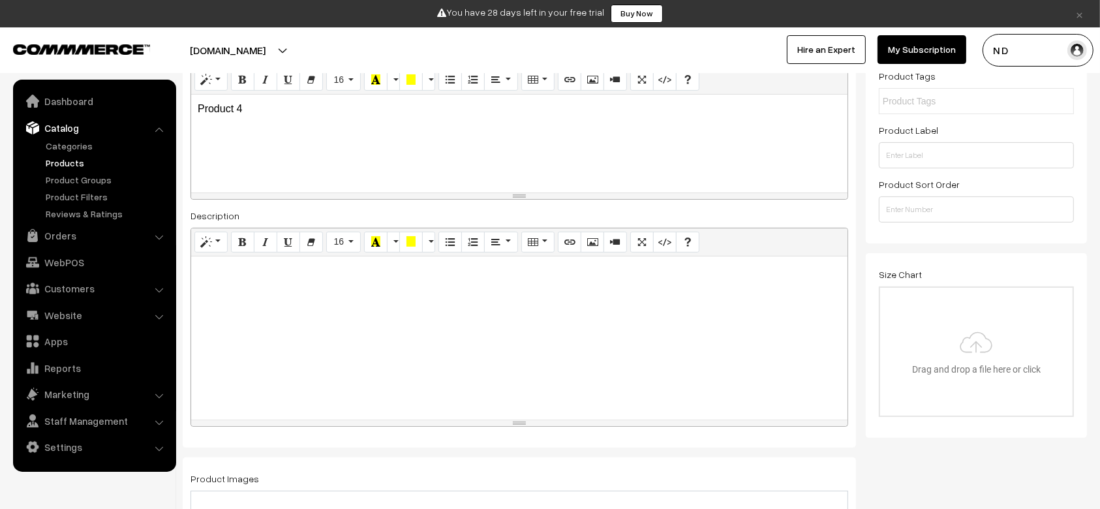
click at [409, 333] on div at bounding box center [519, 337] width 656 height 163
paste div
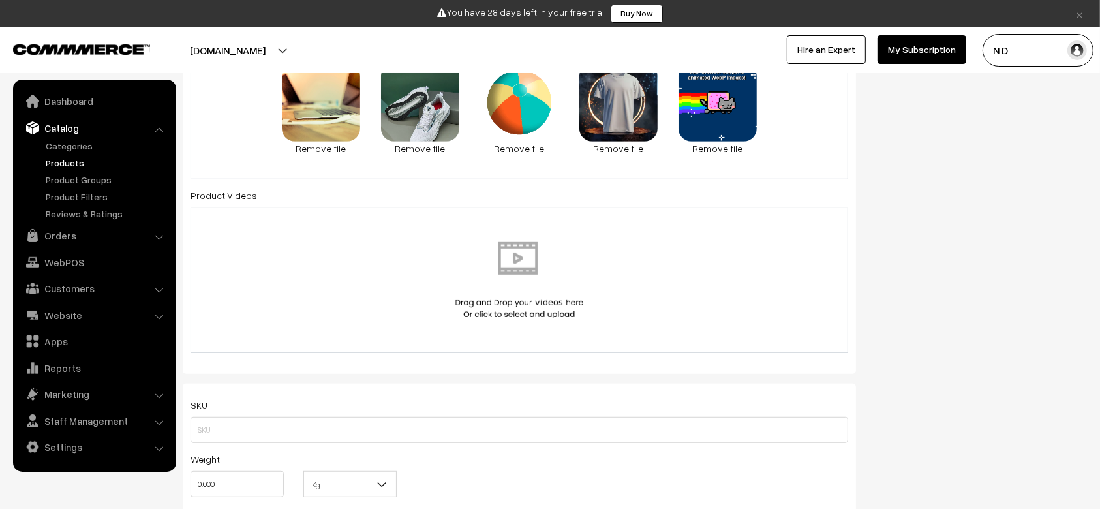
scroll to position [737, 0]
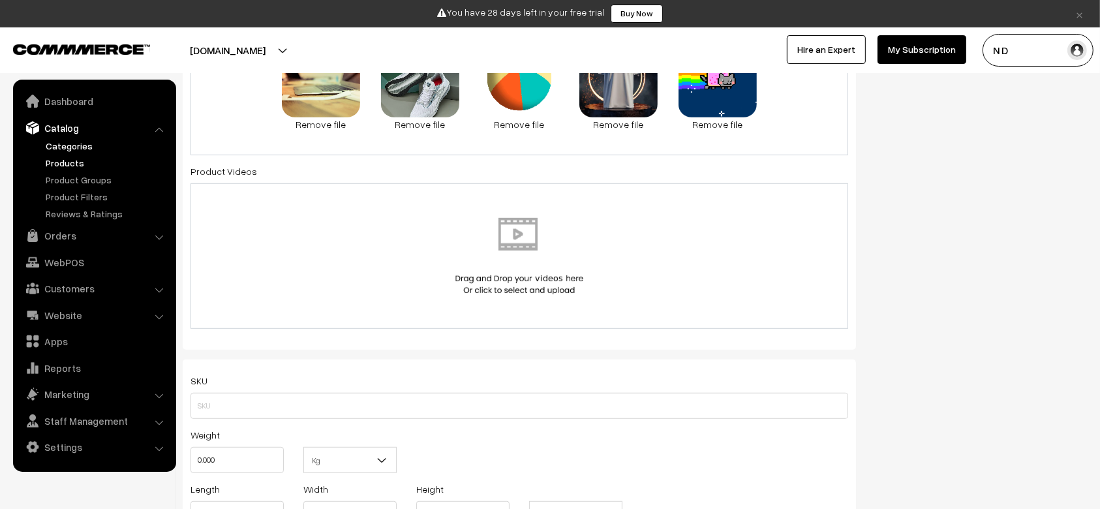
click at [63, 145] on link "Categories" at bounding box center [106, 146] width 129 height 14
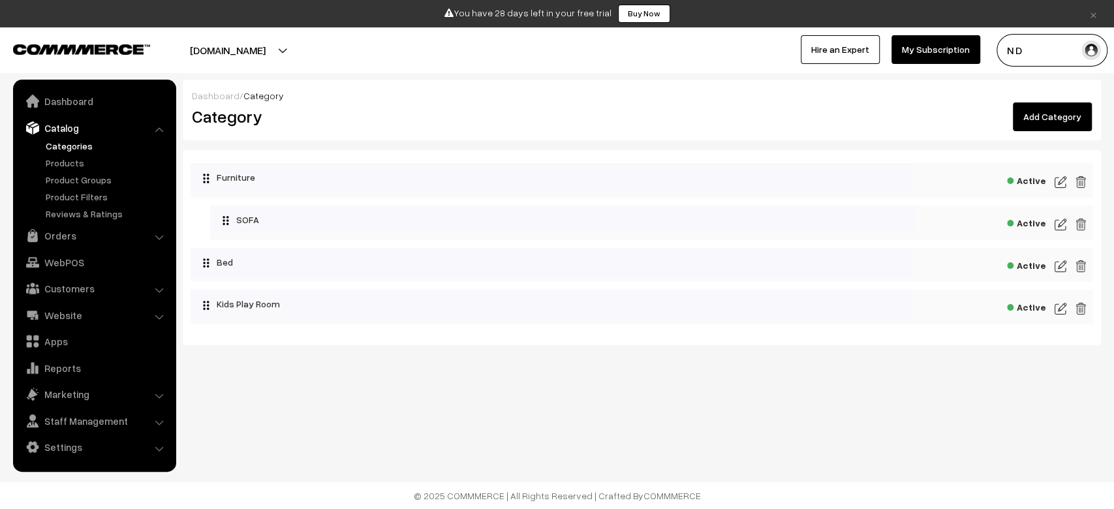
click at [1070, 117] on link "Add Category" at bounding box center [1052, 116] width 79 height 29
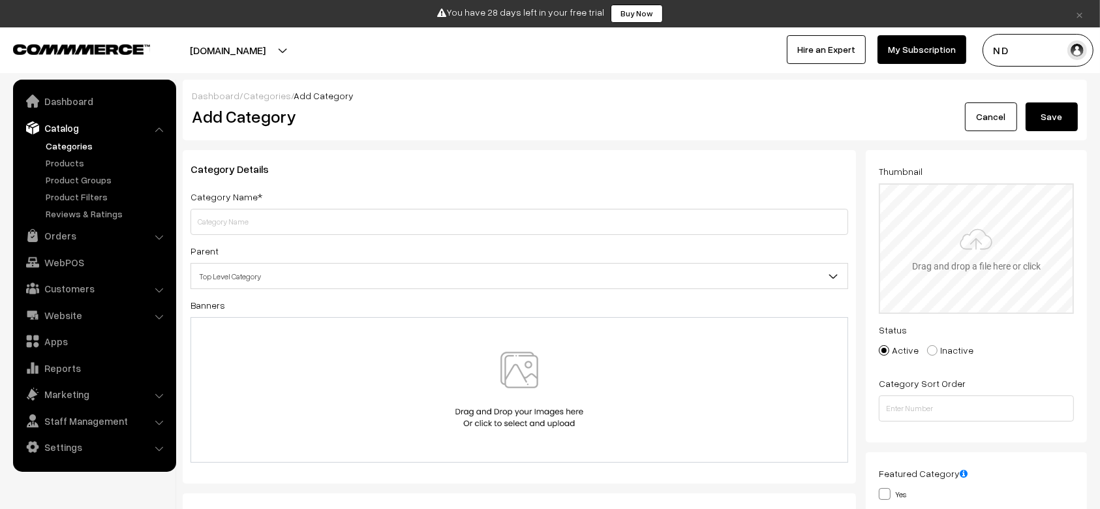
click at [970, 273] on input "file" at bounding box center [976, 249] width 192 height 128
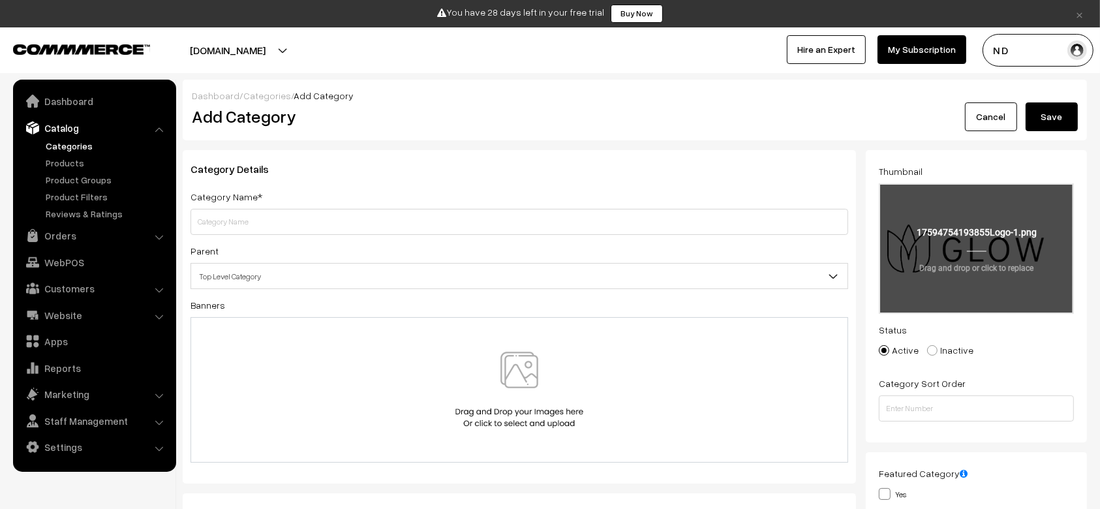
click at [948, 240] on input "file" at bounding box center [976, 249] width 192 height 128
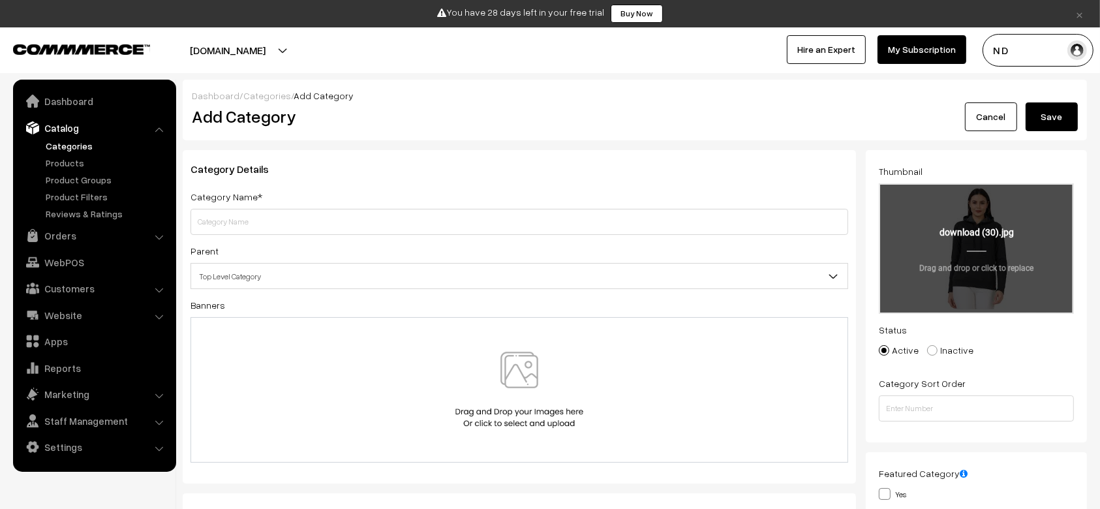
click at [954, 257] on input "file" at bounding box center [976, 249] width 192 height 128
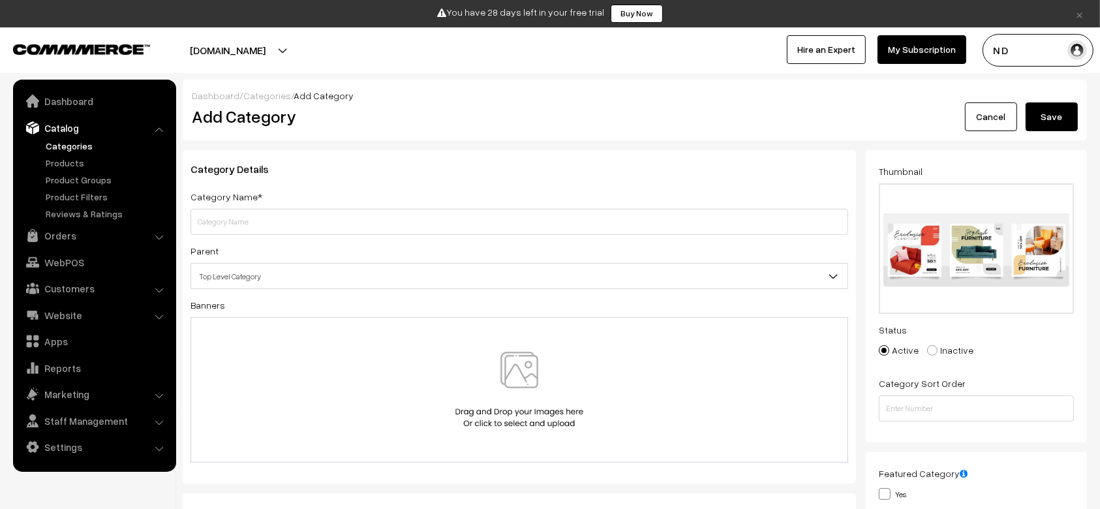
click at [855, 249] on div "Category Details Category Name* Parent Top Level Category Furniture Furniture >…" at bounding box center [519, 316] width 673 height 333
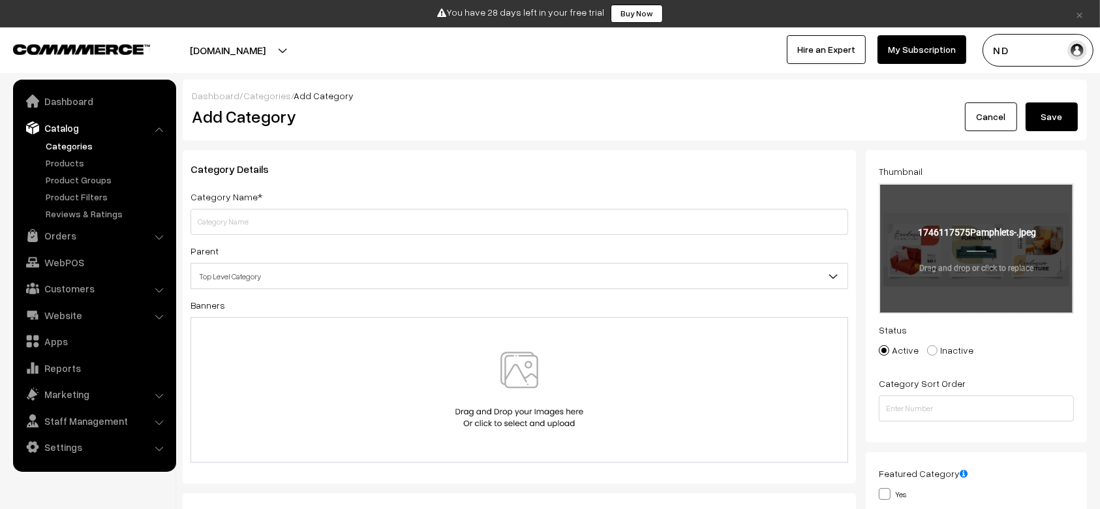
click at [963, 251] on input "file" at bounding box center [976, 249] width 192 height 128
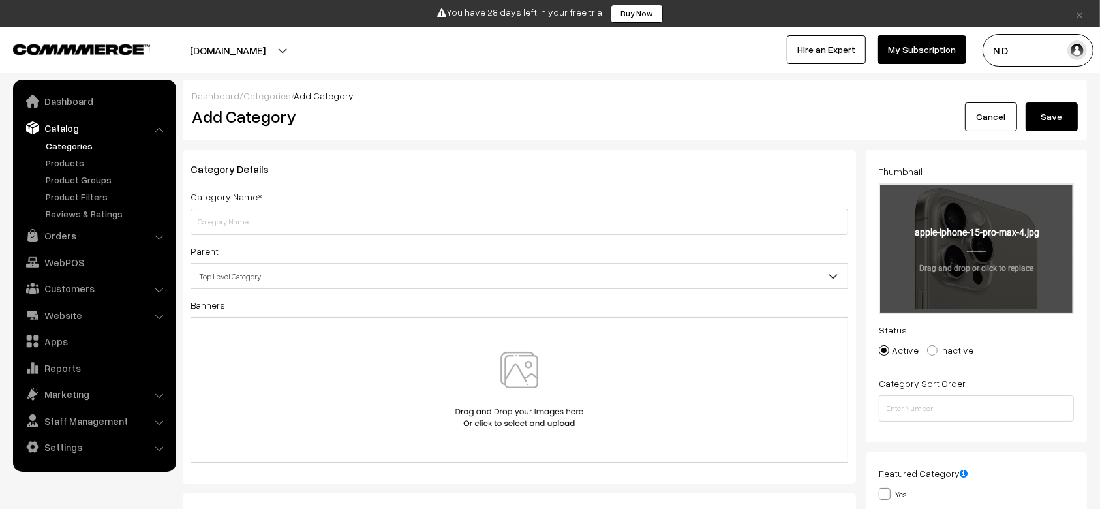
click at [938, 281] on input "file" at bounding box center [976, 249] width 192 height 128
type input "C:\fakepath\photo-1695822958645-b2b058159215.avif"
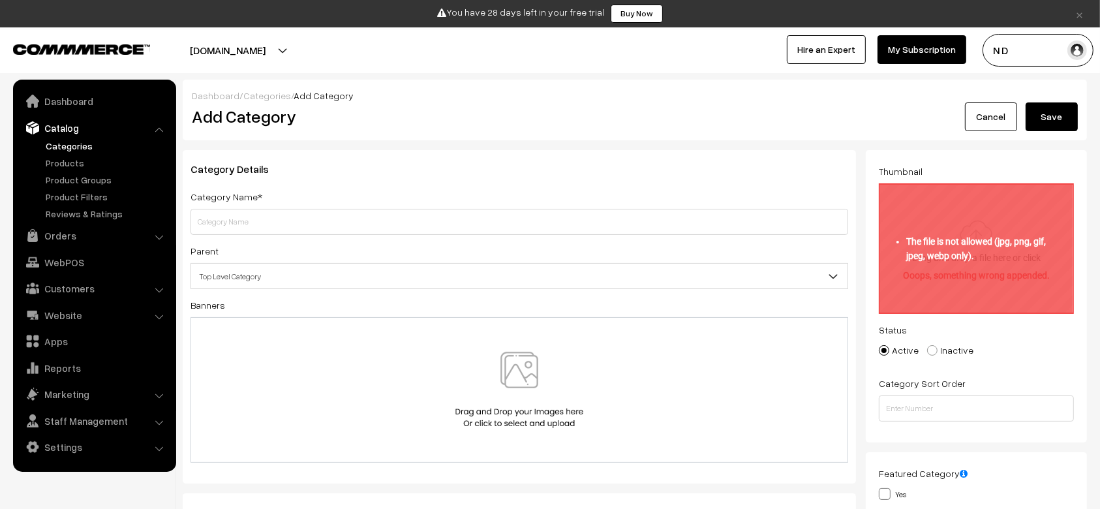
click at [940, 247] on input "file" at bounding box center [976, 249] width 192 height 128
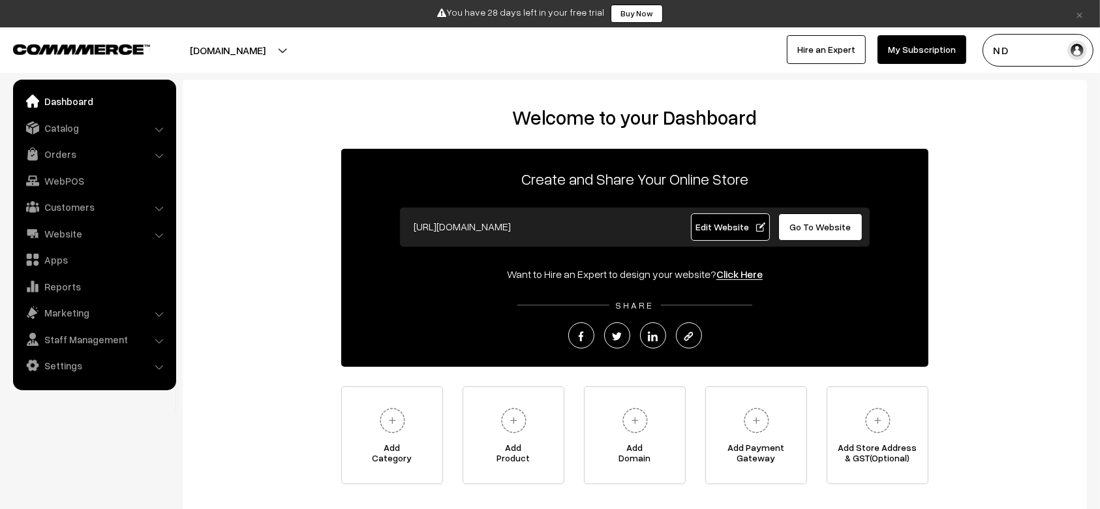
click at [310, 54] on button "[DOMAIN_NAME]" at bounding box center [227, 50] width 167 height 33
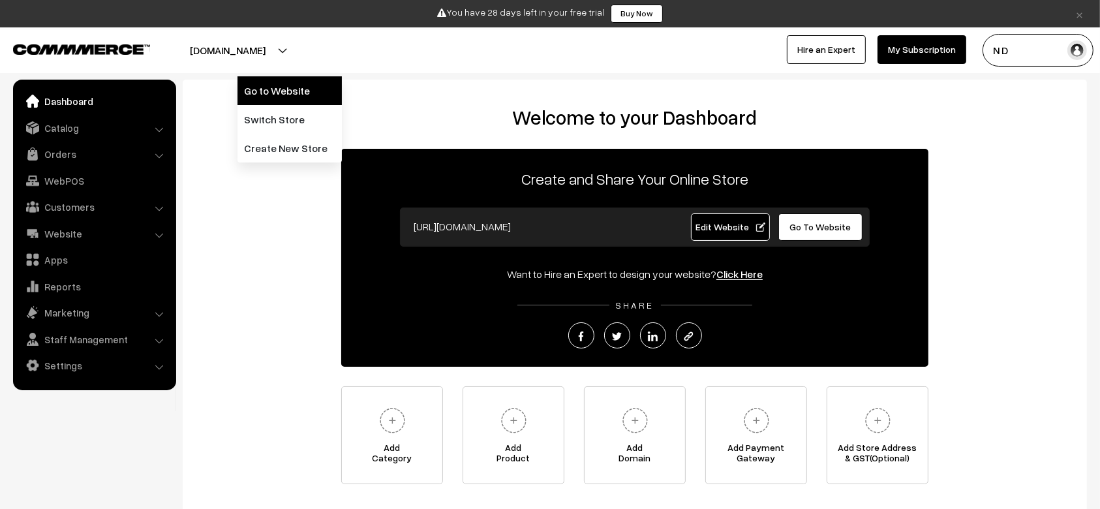
click at [268, 89] on link "Go to Website" at bounding box center [290, 90] width 104 height 29
